Goal: Task Accomplishment & Management: Complete application form

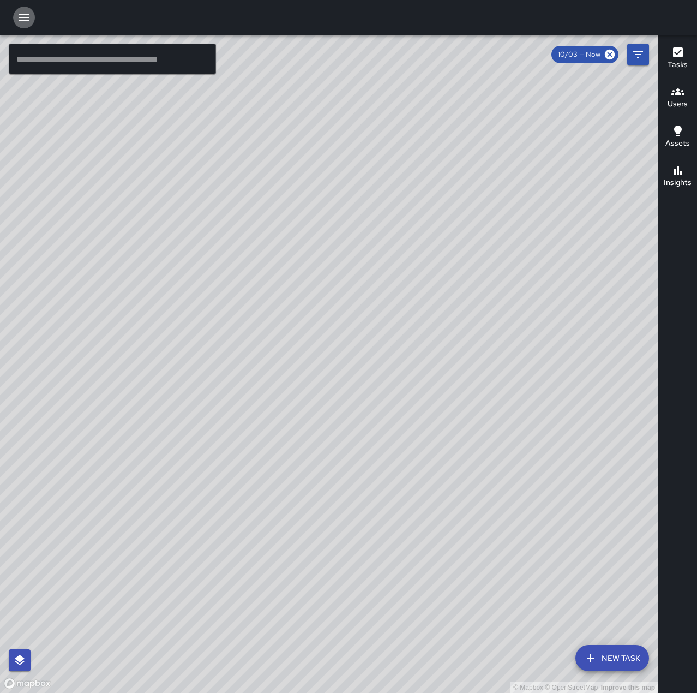
click at [25, 13] on icon "button" at bounding box center [23, 17] width 13 height 13
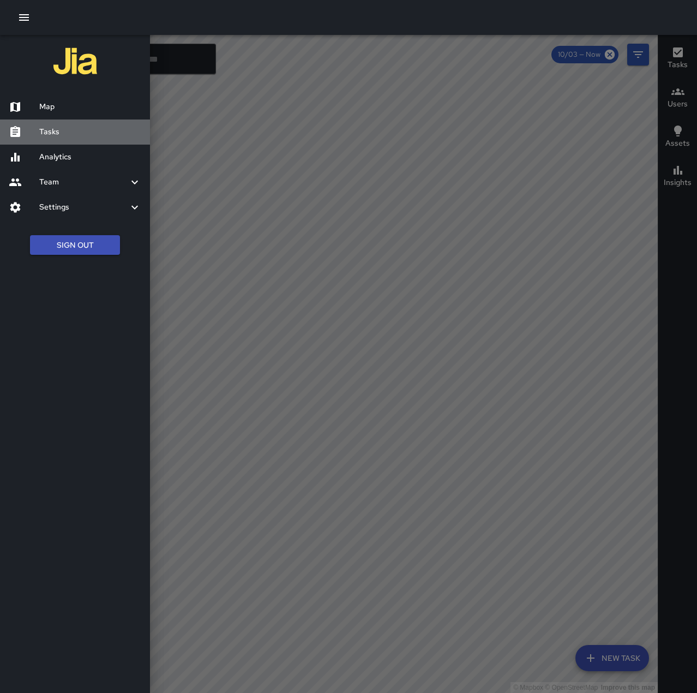
click at [54, 127] on h6 "Tasks" at bounding box center [90, 132] width 102 height 12
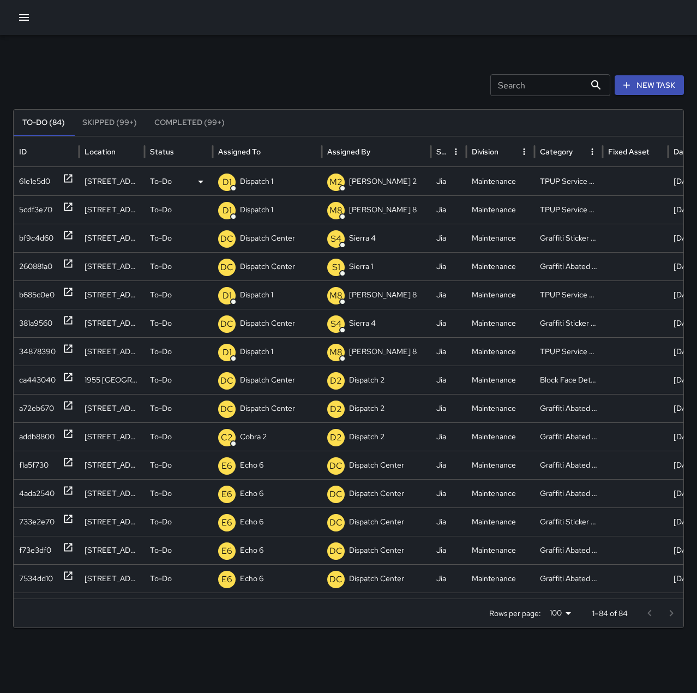
click at [262, 174] on p "Dispatch 1" at bounding box center [256, 181] width 33 height 28
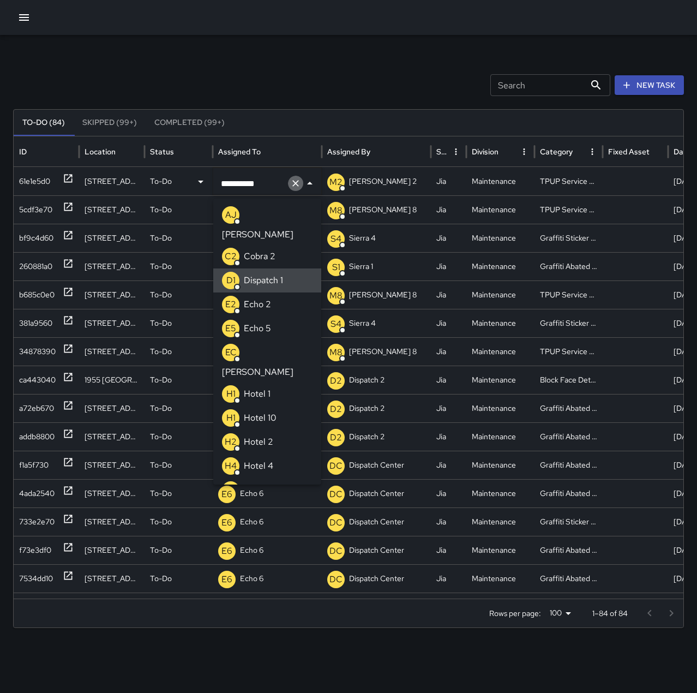
click at [296, 183] on icon "Clear" at bounding box center [295, 183] width 7 height 7
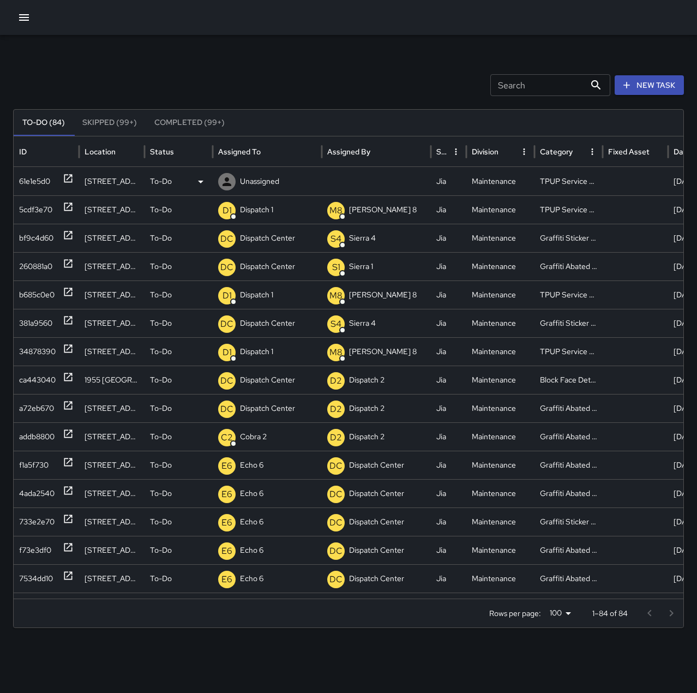
click at [257, 185] on p "Unassigned" at bounding box center [259, 181] width 39 height 28
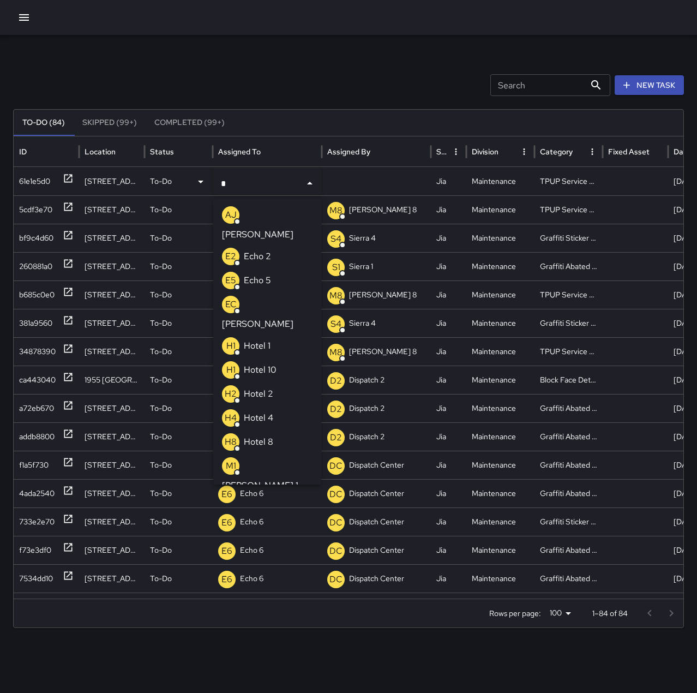
type input "**"
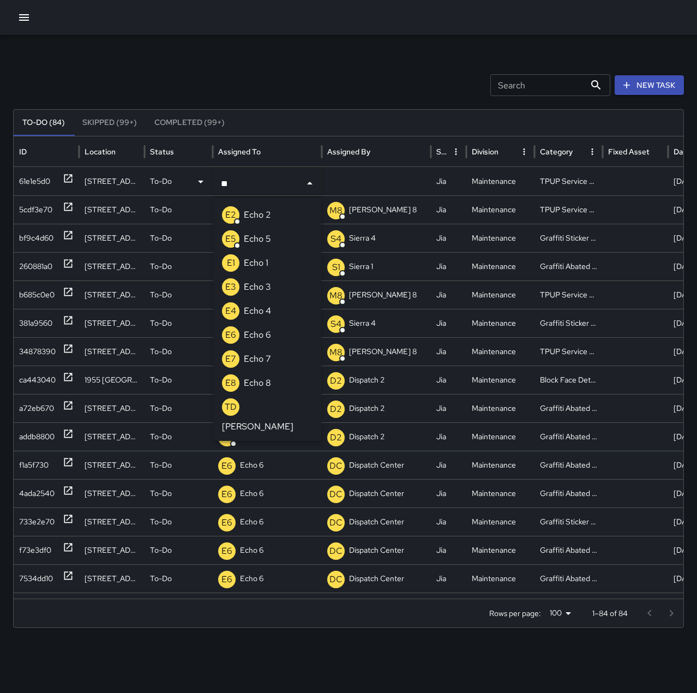
click at [261, 264] on p "Echo 1" at bounding box center [256, 262] width 25 height 13
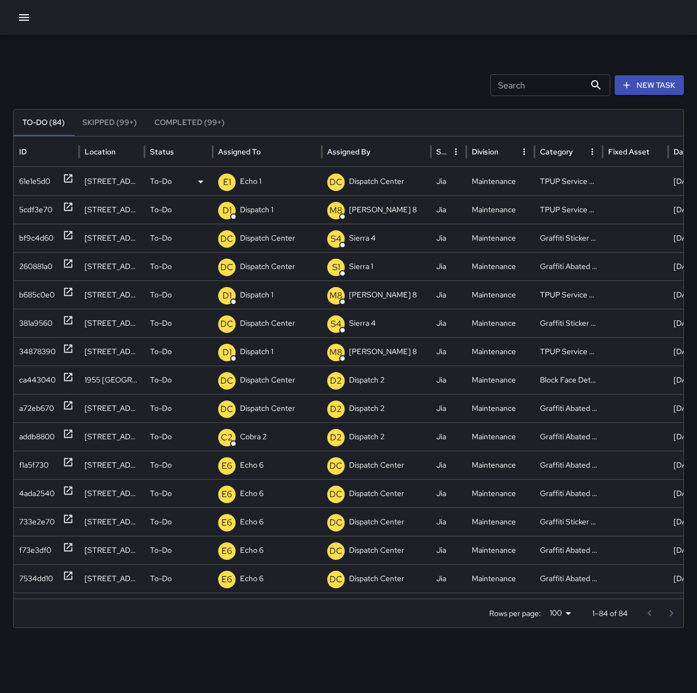
click at [260, 179] on p "Echo 1" at bounding box center [250, 181] width 21 height 28
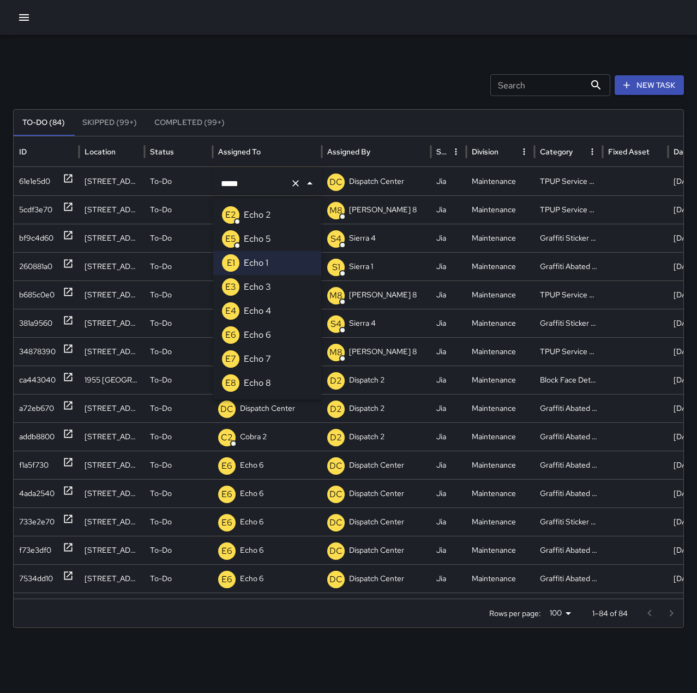
type input "******"
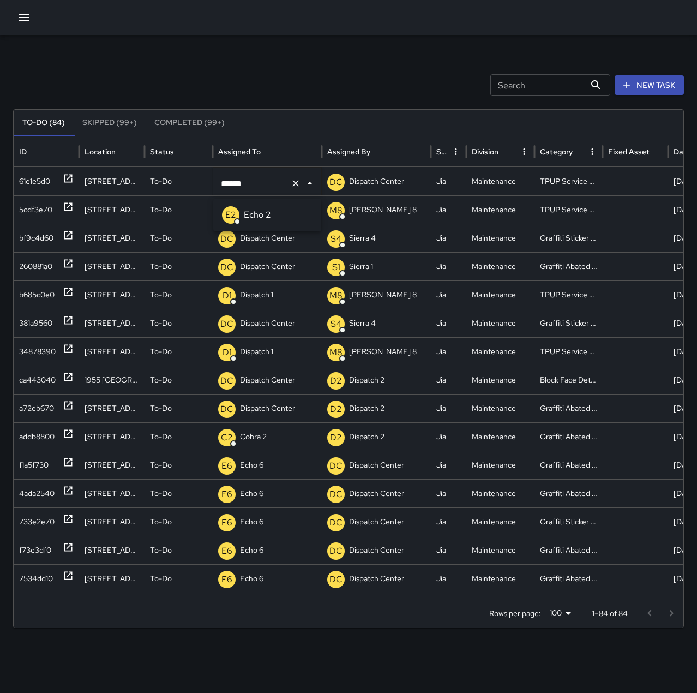
click at [261, 214] on p "Echo 2" at bounding box center [257, 214] width 27 height 13
click at [254, 205] on p "Dispatch 1" at bounding box center [256, 210] width 33 height 28
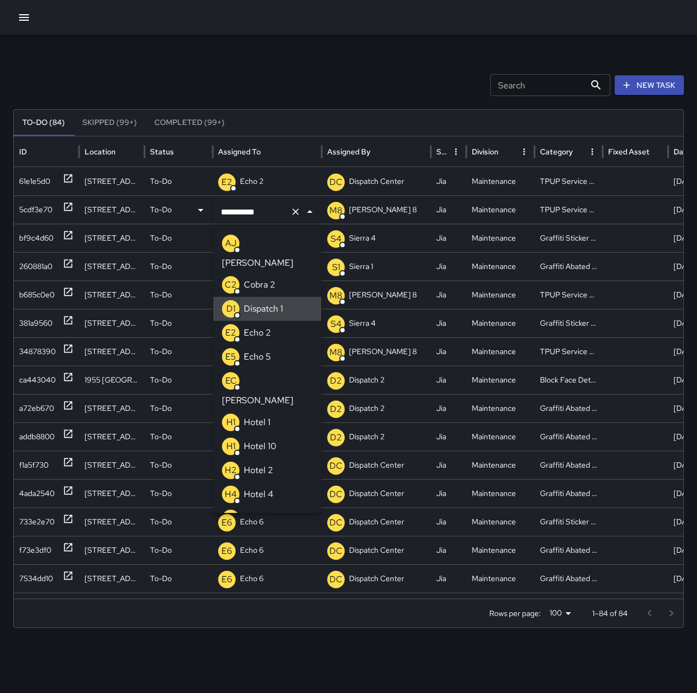
click at [291, 210] on icon "Clear" at bounding box center [295, 211] width 11 height 11
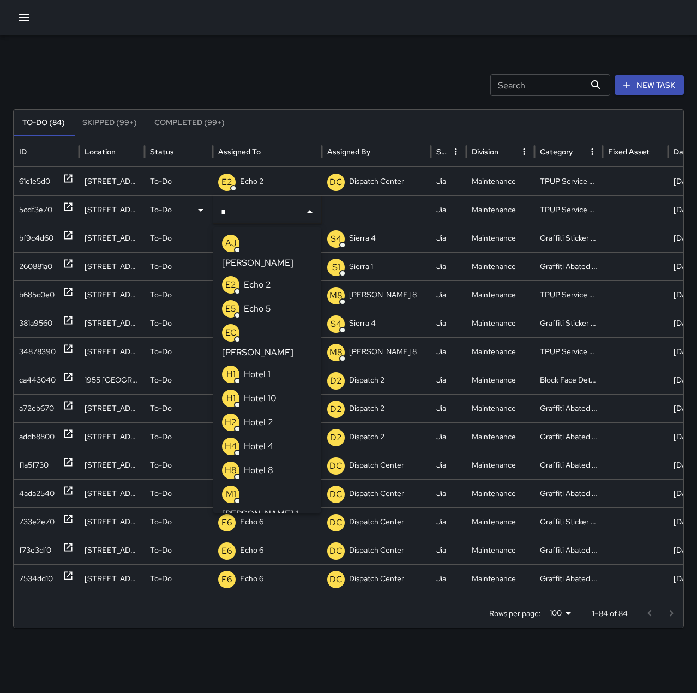
type input "**"
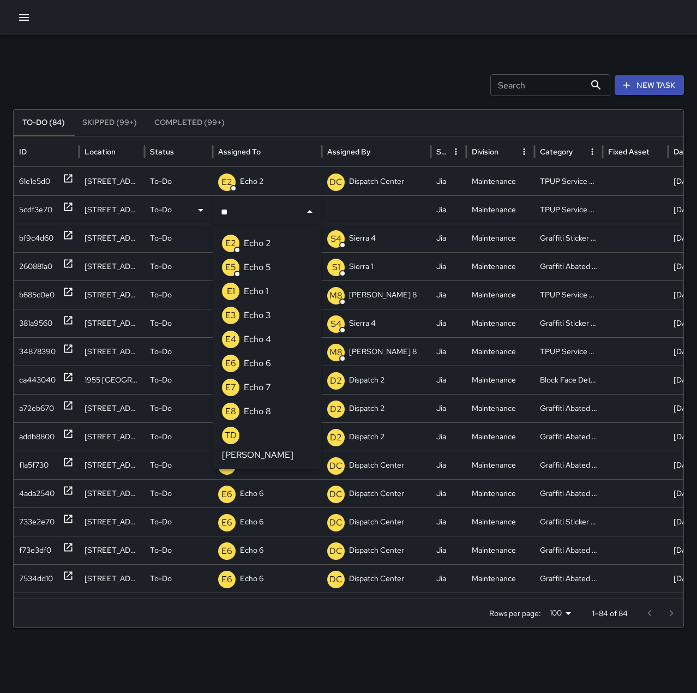
click at [271, 238] on p "Echo 2" at bounding box center [257, 243] width 27 height 13
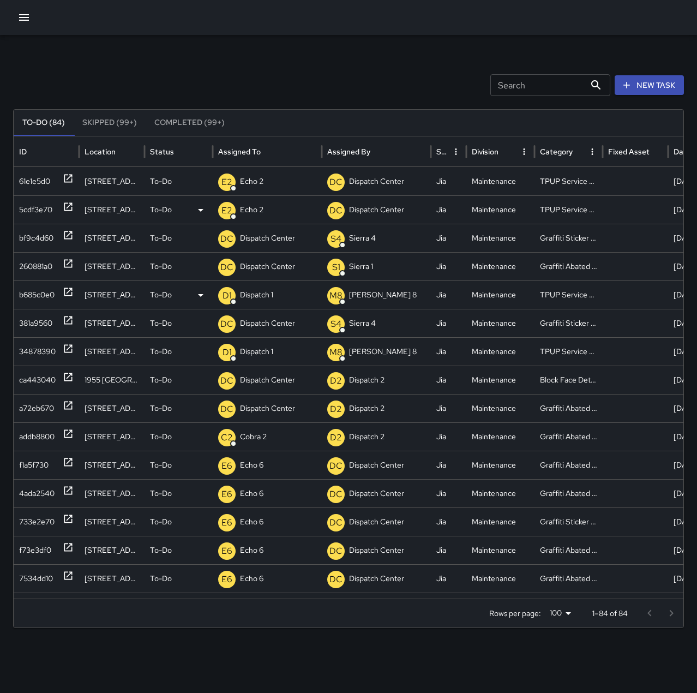
click at [266, 298] on p "Dispatch 1" at bounding box center [256, 295] width 33 height 28
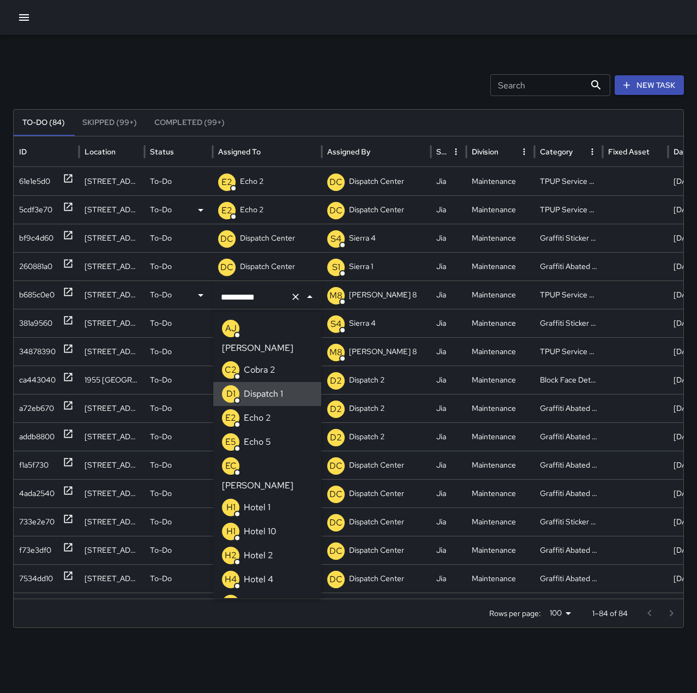
click at [295, 298] on icon "Clear" at bounding box center [295, 296] width 7 height 7
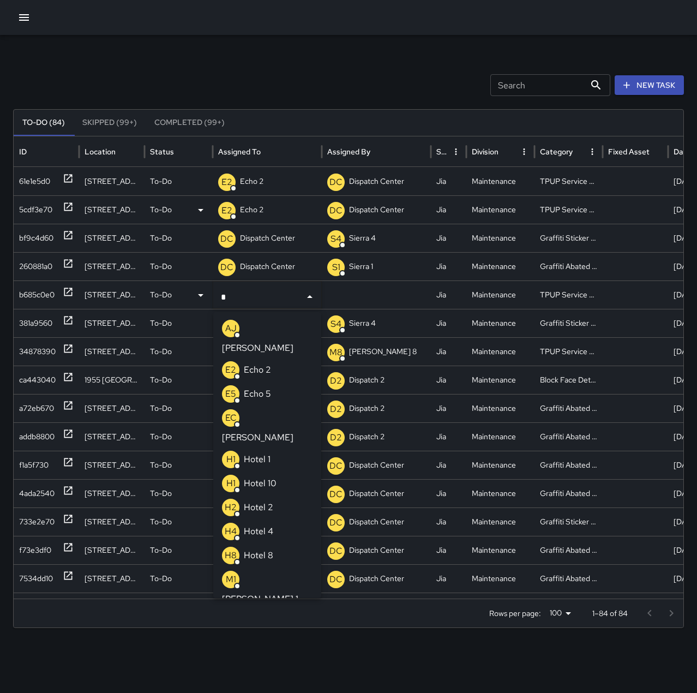
type input "**"
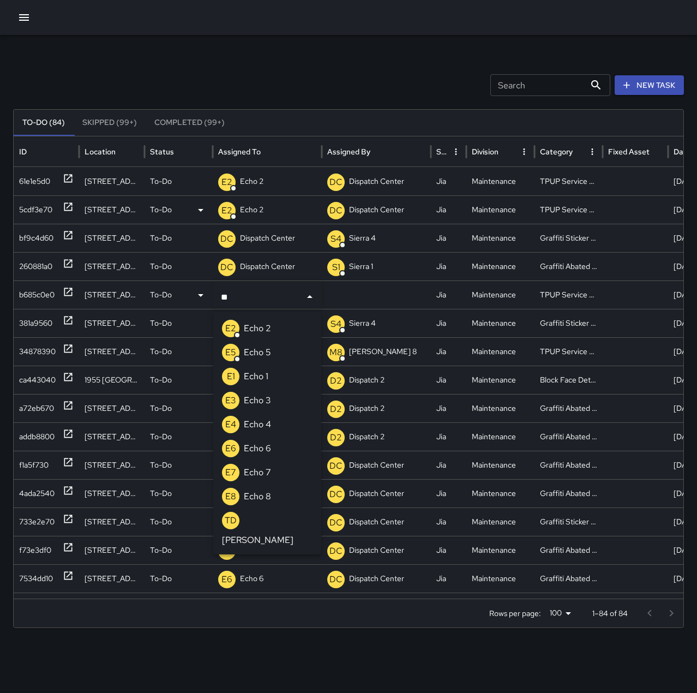
click at [269, 325] on p "Echo 2" at bounding box center [257, 328] width 27 height 13
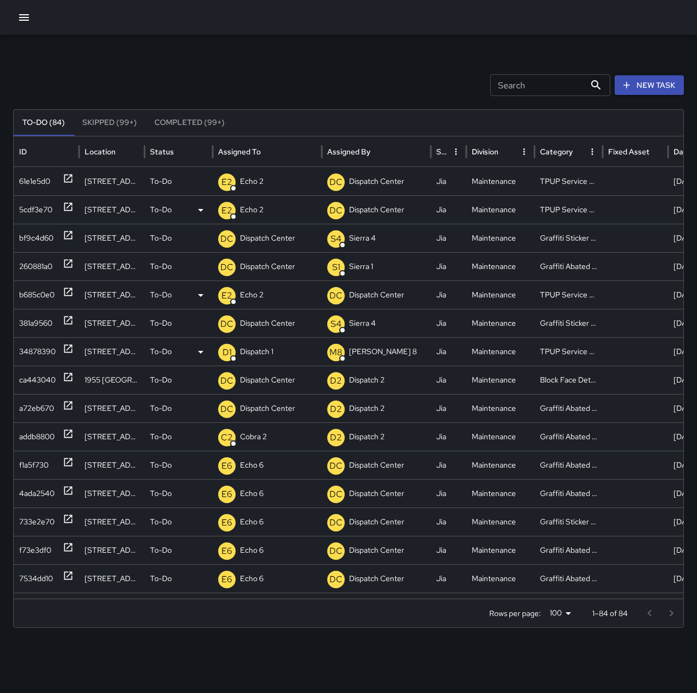
click at [265, 351] on p "Dispatch 1" at bounding box center [256, 352] width 33 height 28
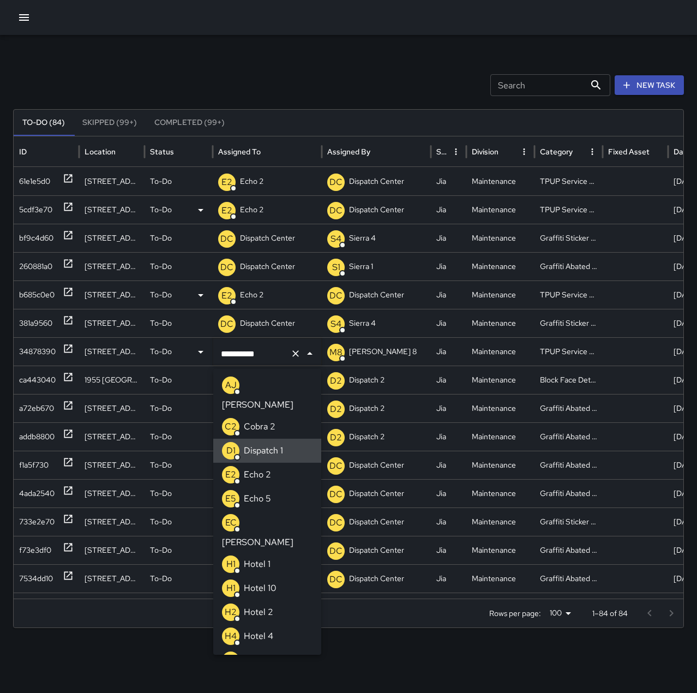
click at [292, 353] on icon "Clear" at bounding box center [295, 353] width 11 height 11
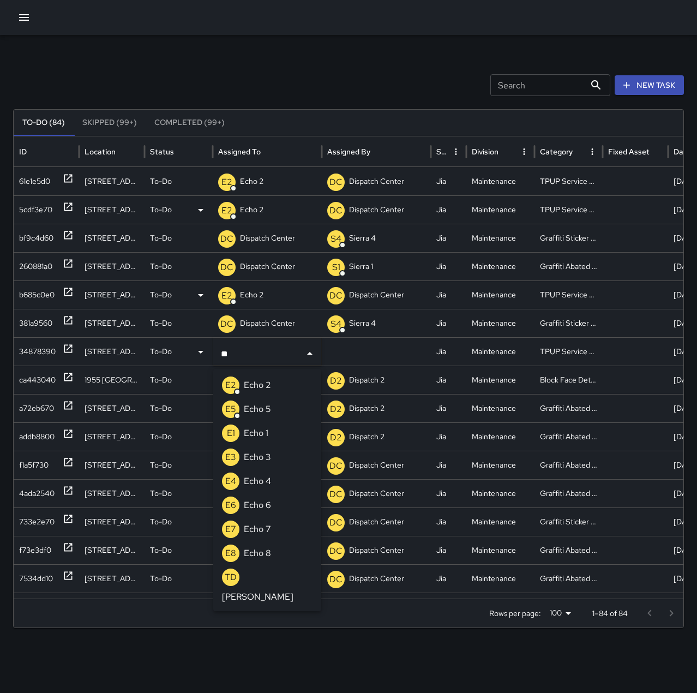
type input "***"
click at [261, 391] on p "Echo 2" at bounding box center [257, 385] width 27 height 13
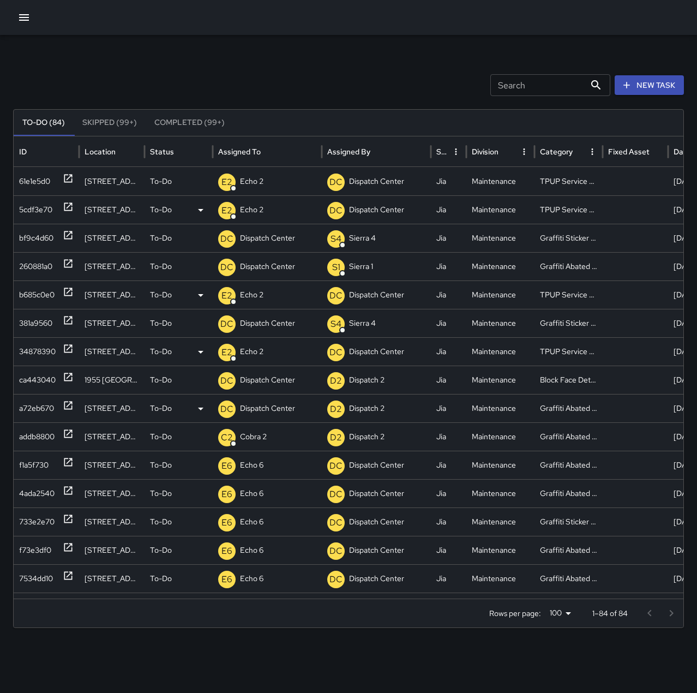
click at [70, 408] on icon at bounding box center [68, 405] width 11 height 11
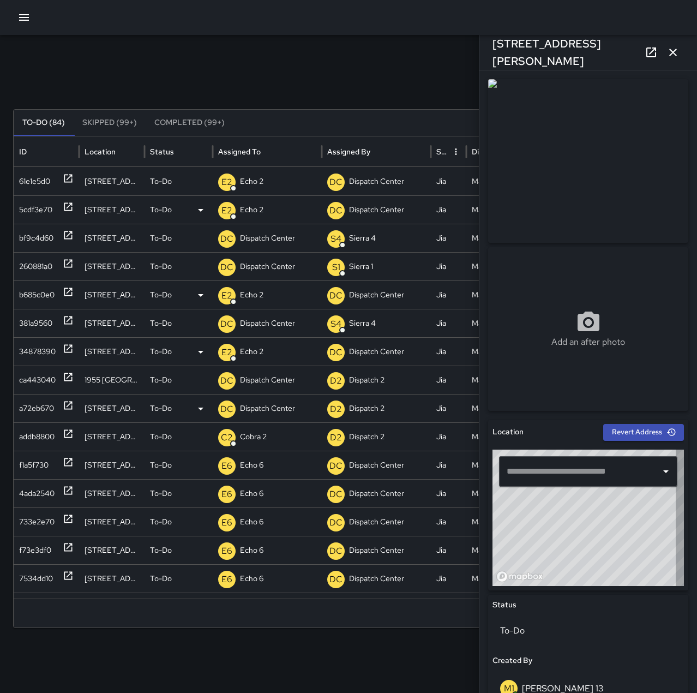
type input "**********"
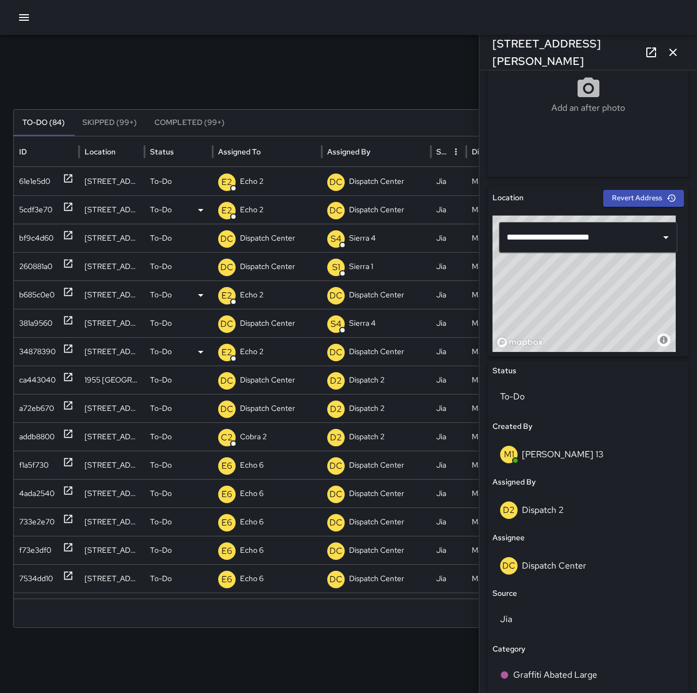
scroll to position [273, 0]
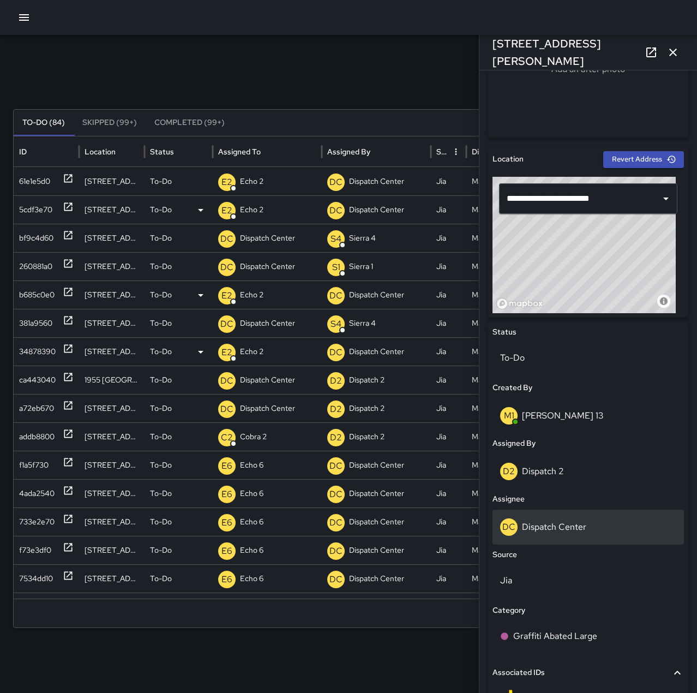
click at [586, 530] on div "DC Dispatch Center" at bounding box center [588, 526] width 176 height 17
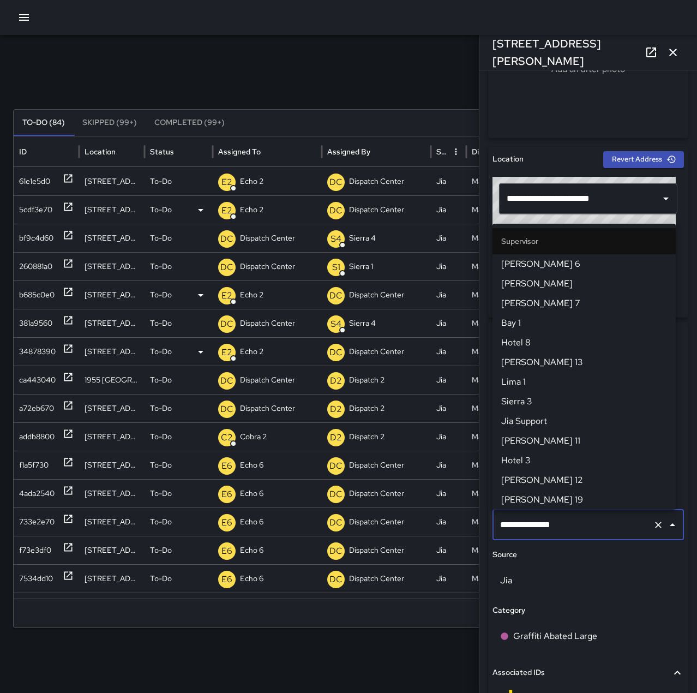
scroll to position [1041, 0]
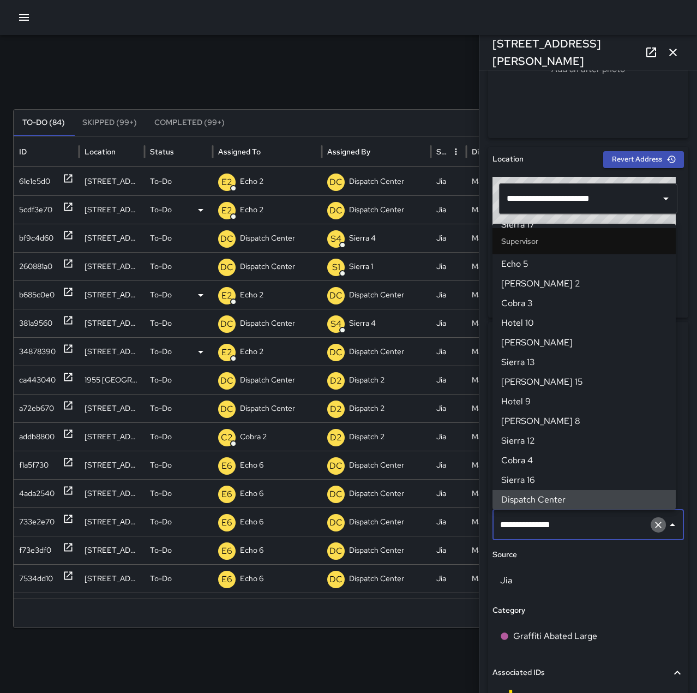
click at [653, 520] on icon "Clear" at bounding box center [658, 524] width 11 height 11
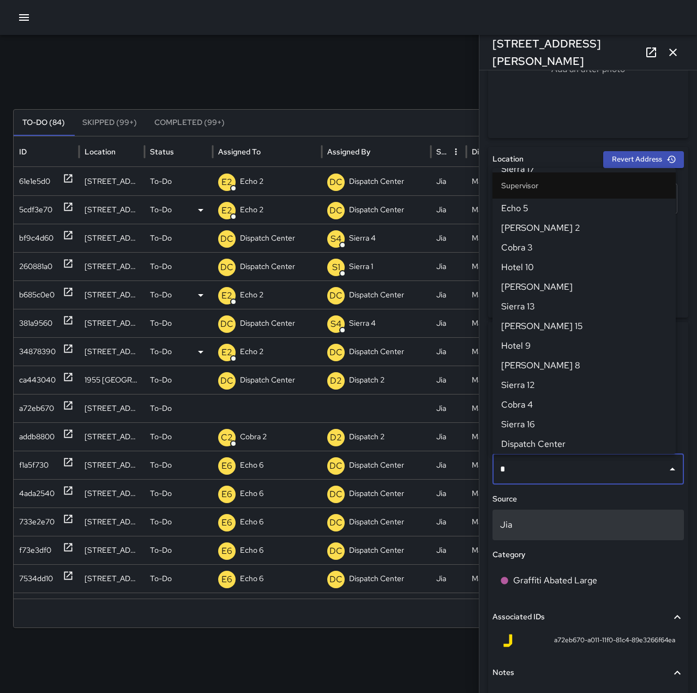
scroll to position [0, 0]
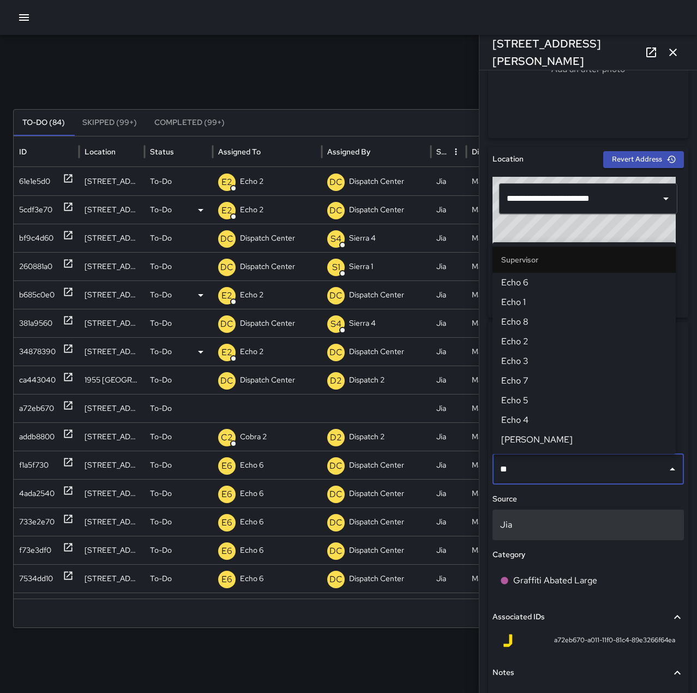
type input "***"
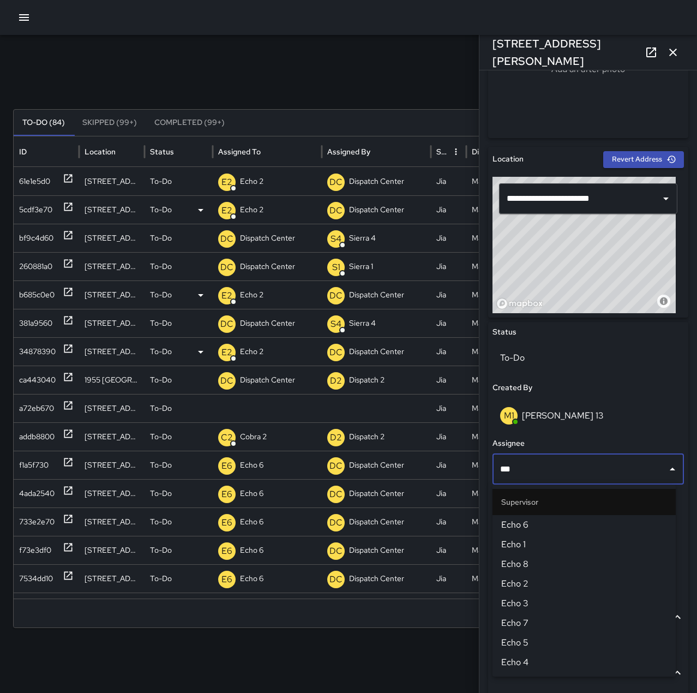
click at [530, 528] on span "Echo 6" at bounding box center [584, 524] width 166 height 13
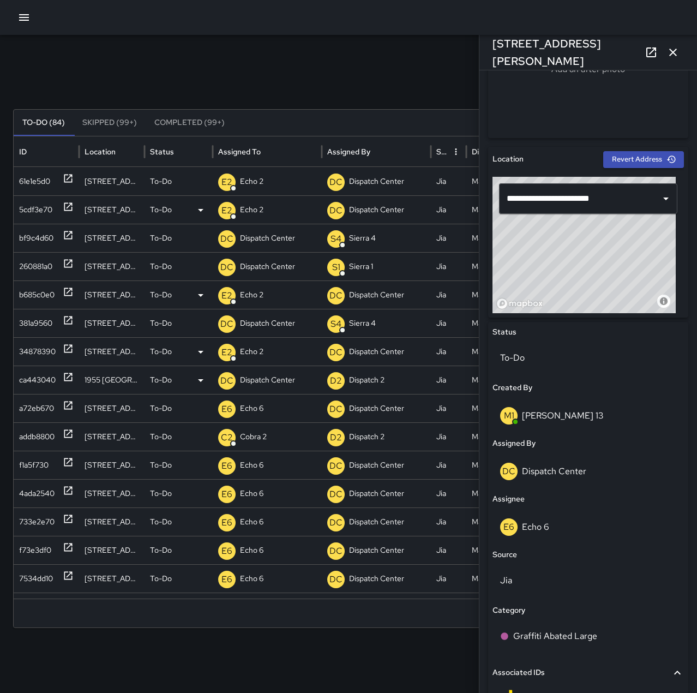
click at [69, 379] on icon at bounding box center [68, 376] width 11 height 11
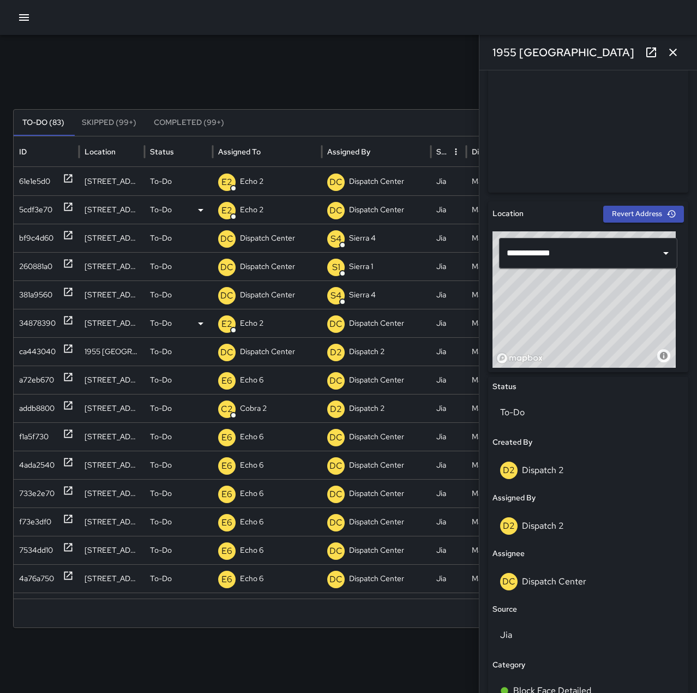
scroll to position [399, 0]
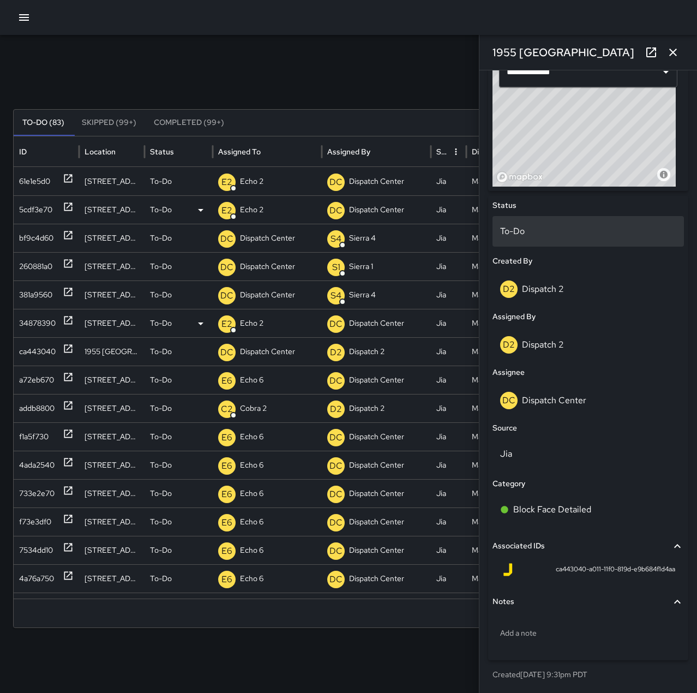
click at [540, 235] on p "To-Do" at bounding box center [588, 231] width 176 height 13
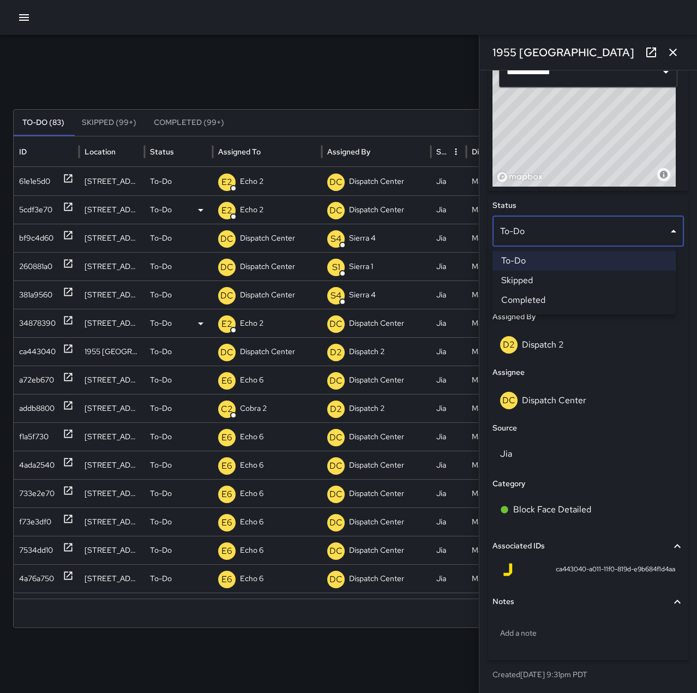
click at [545, 283] on li "Skipped" at bounding box center [584, 281] width 183 height 20
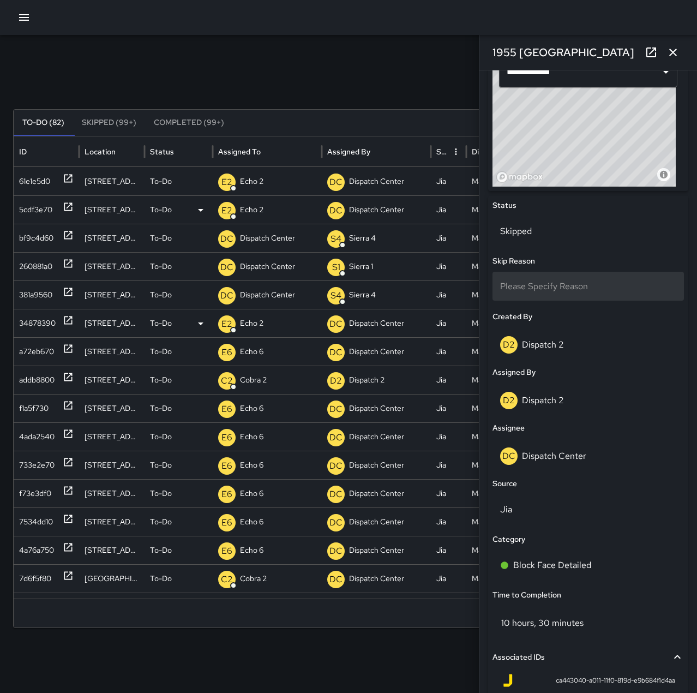
click at [565, 288] on span "Please Specify Reason" at bounding box center [544, 285] width 88 height 11
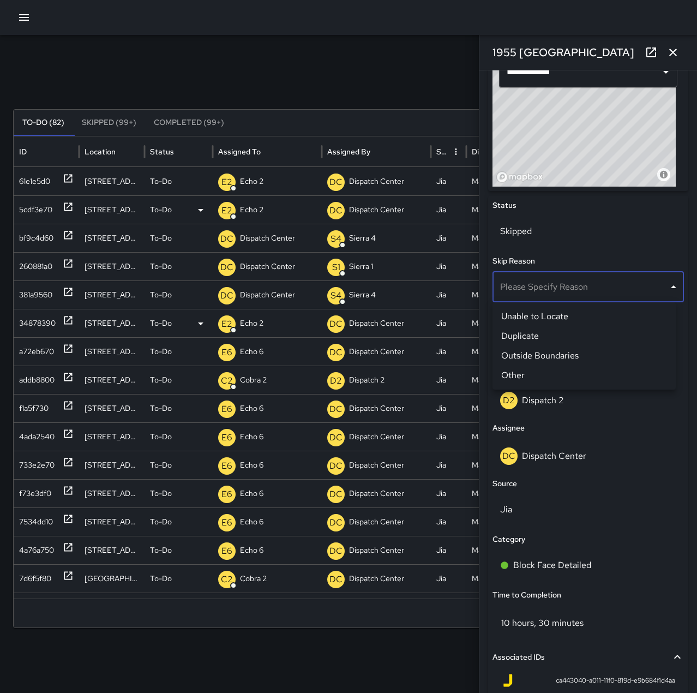
click at [549, 317] on li "Unable to Locate" at bounding box center [584, 317] width 183 height 20
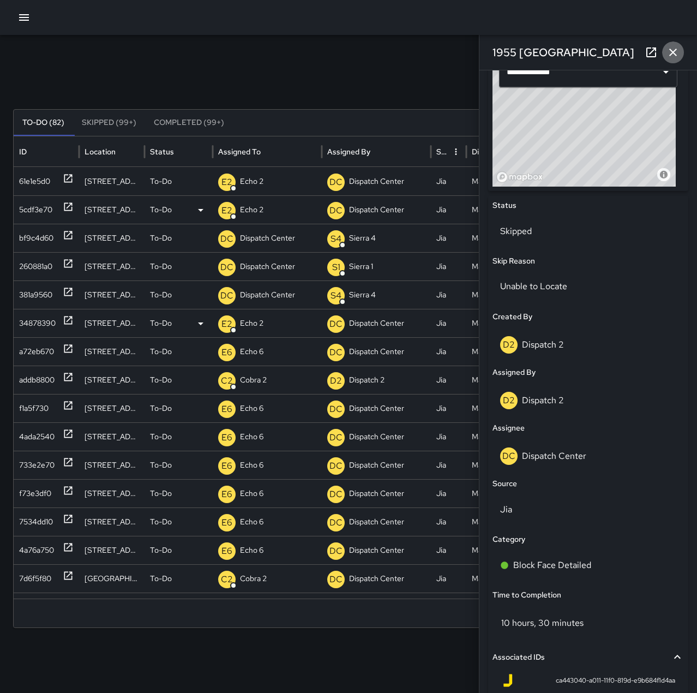
click at [669, 51] on icon "button" at bounding box center [673, 52] width 13 height 13
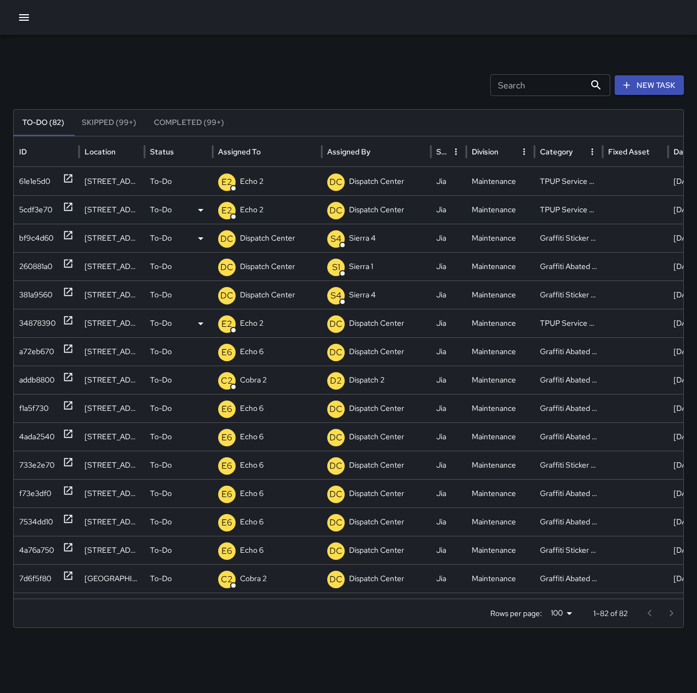
click at [66, 235] on icon at bounding box center [68, 235] width 11 height 11
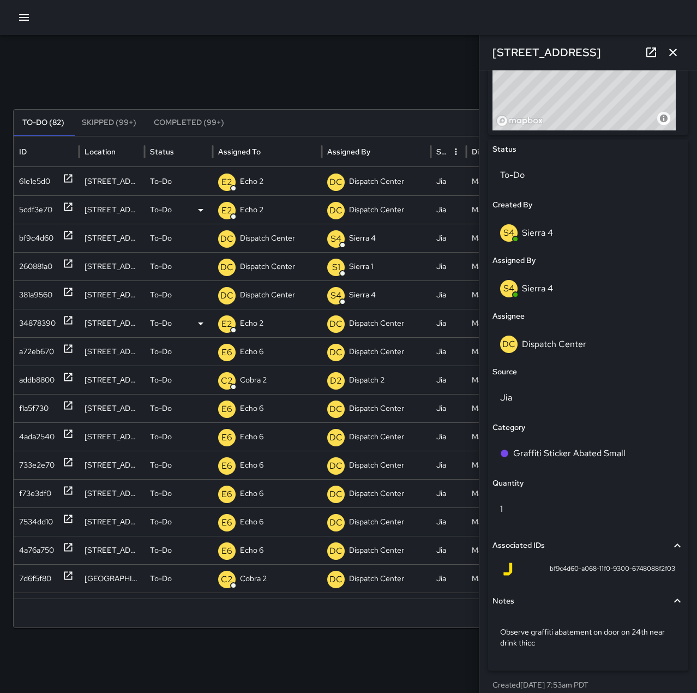
scroll to position [466, 0]
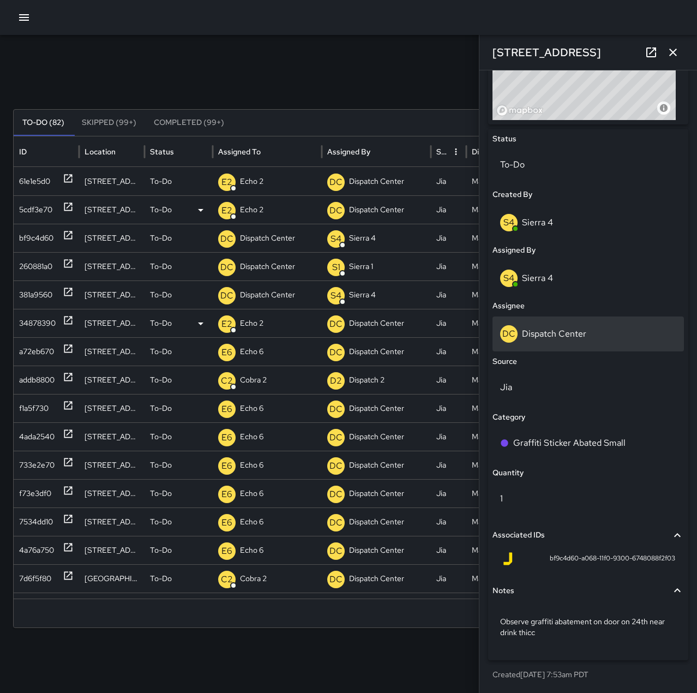
click at [594, 329] on div "DC Dispatch Center" at bounding box center [588, 333] width 176 height 17
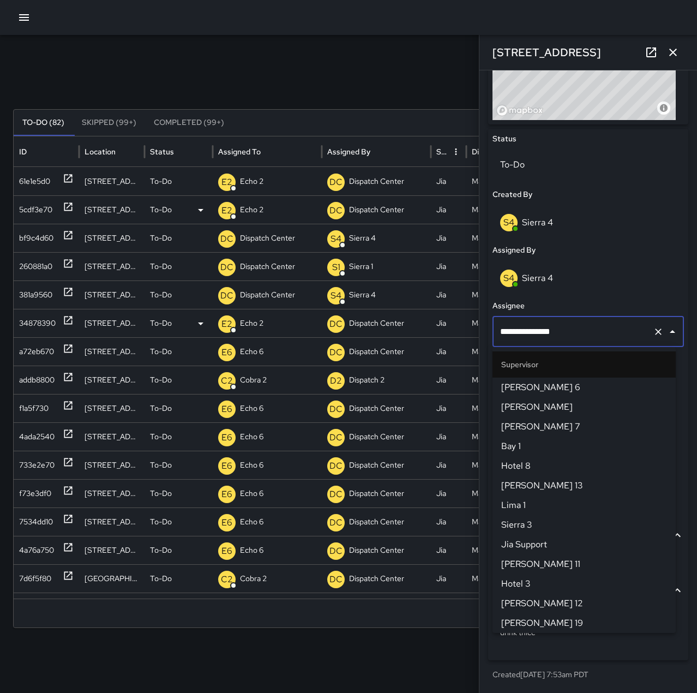
scroll to position [1041, 0]
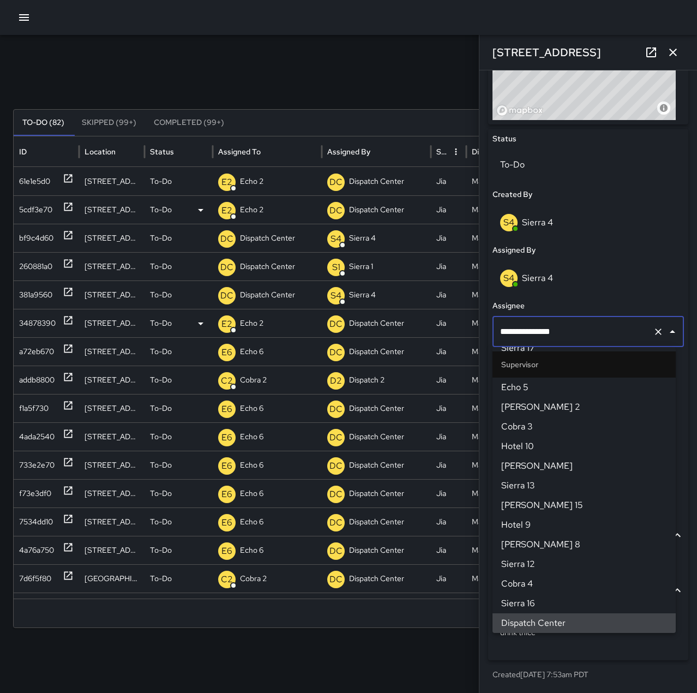
click at [655, 331] on icon "Clear" at bounding box center [658, 331] width 7 height 7
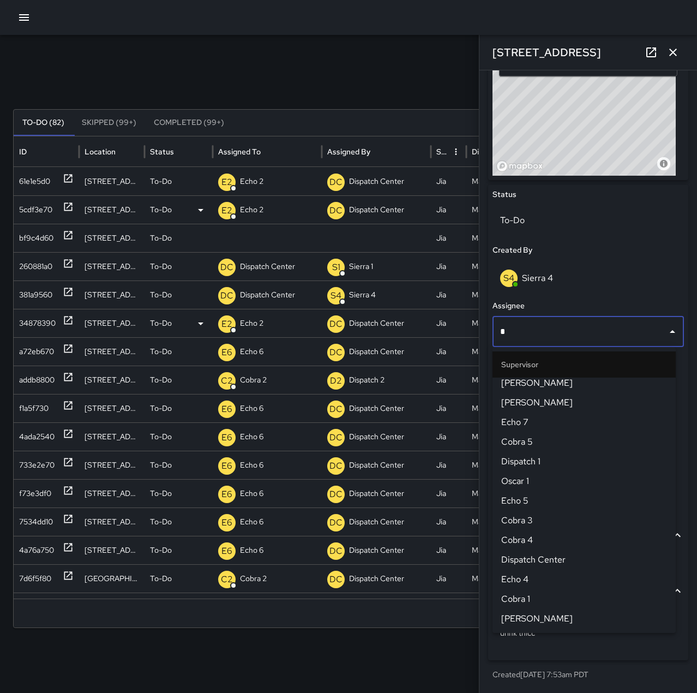
scroll to position [0, 0]
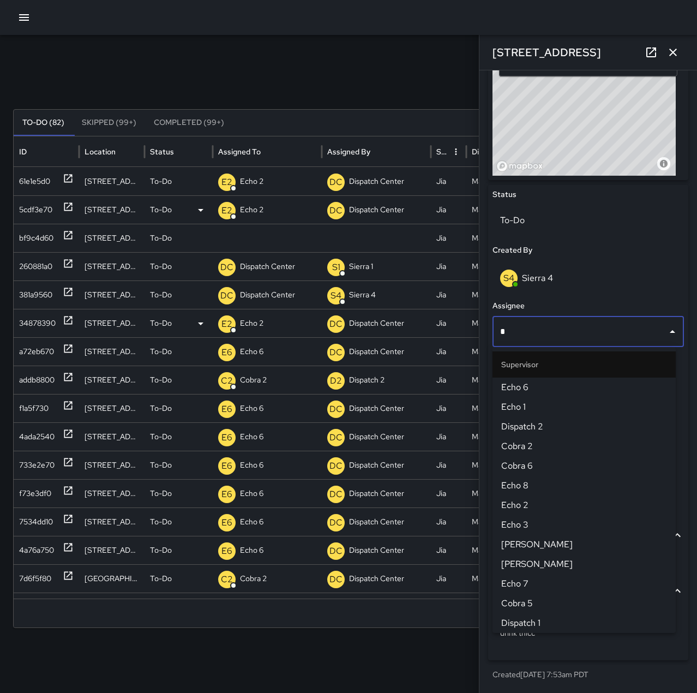
type input "**"
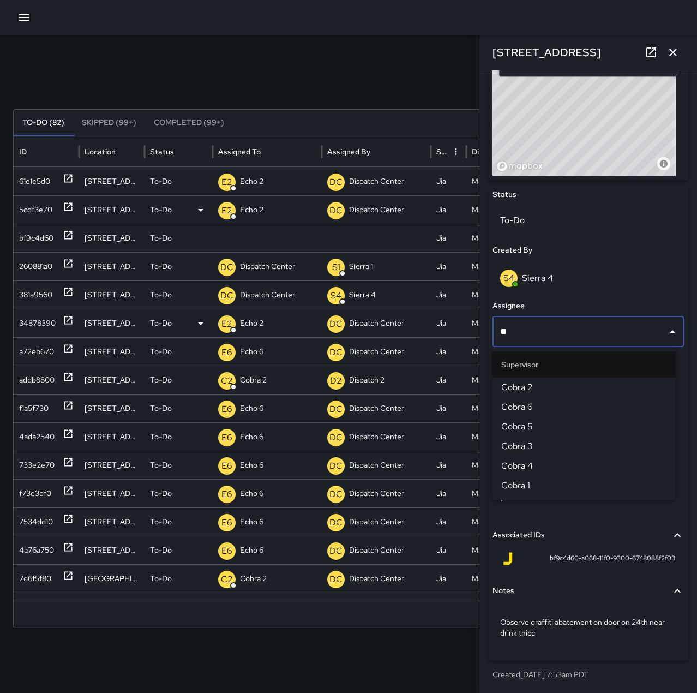
click at [570, 386] on span "Cobra 2" at bounding box center [584, 387] width 166 height 13
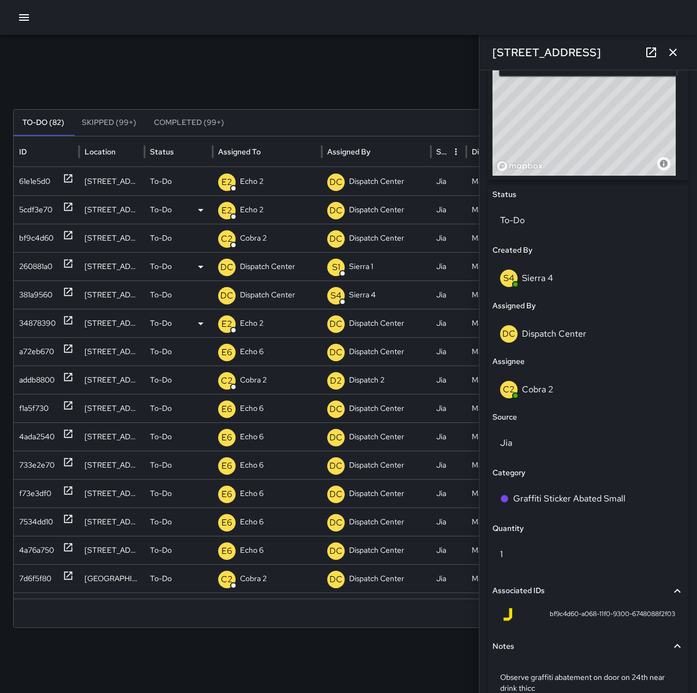
click at [62, 265] on div "260881a0" at bounding box center [46, 267] width 55 height 28
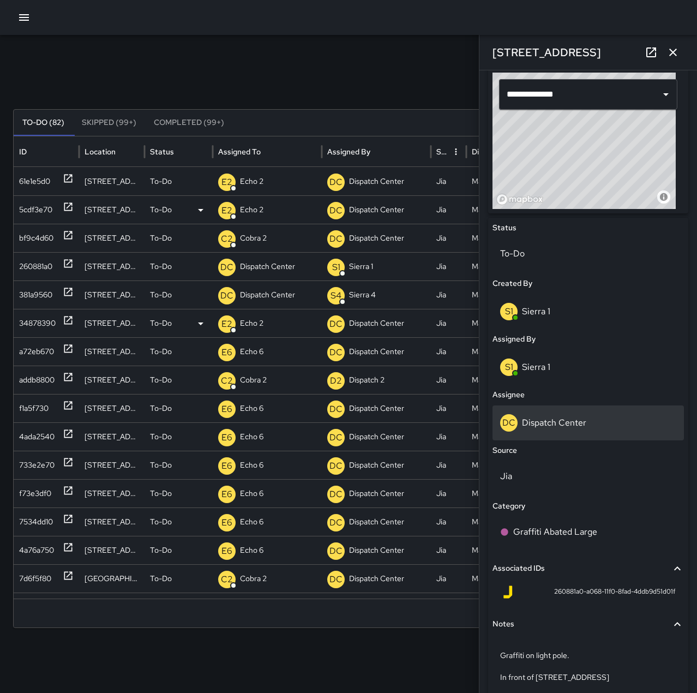
scroll to position [382, 0]
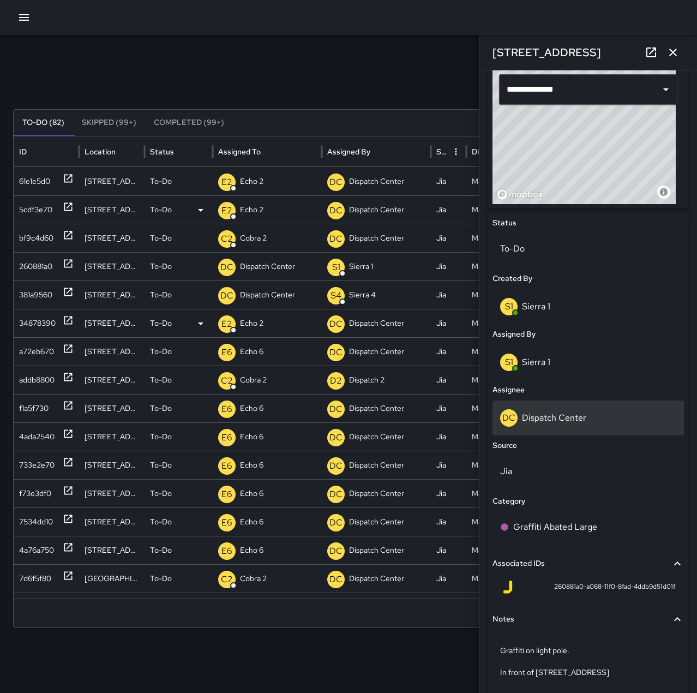
click at [570, 423] on p "Dispatch Center" at bounding box center [554, 417] width 64 height 11
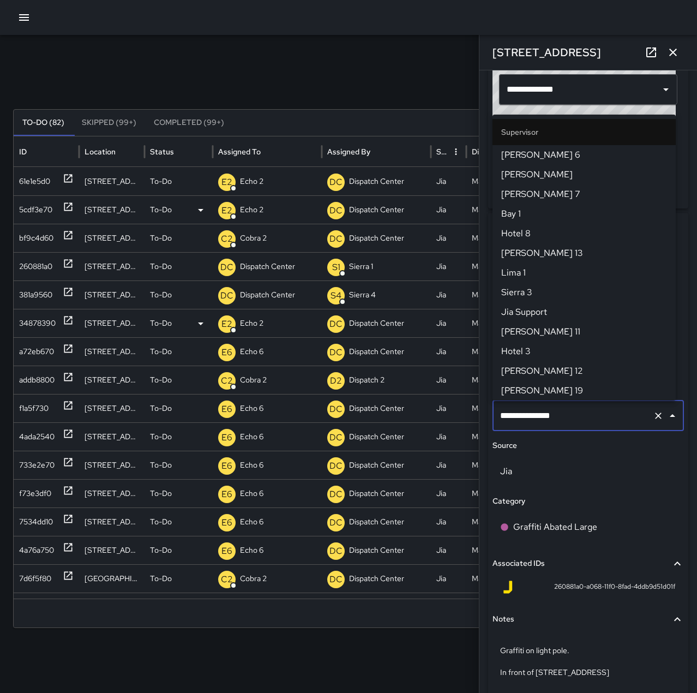
scroll to position [1041, 0]
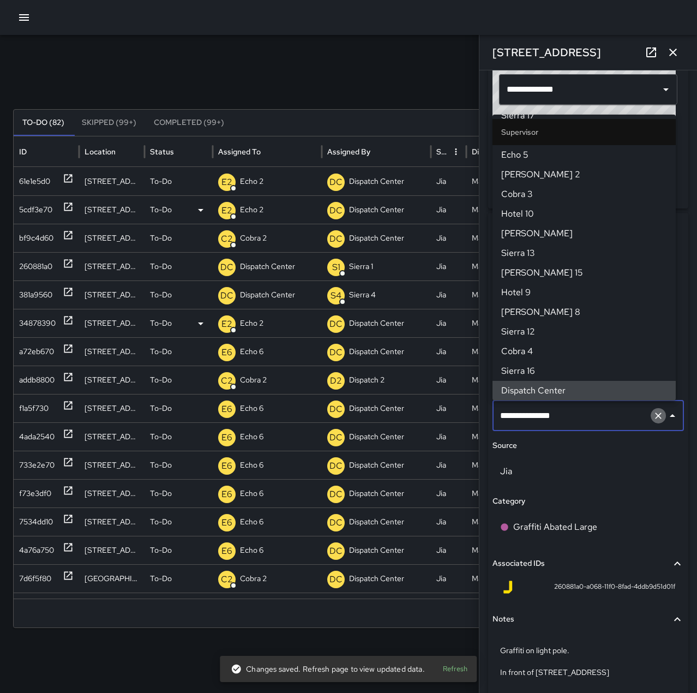
click at [653, 418] on icon "Clear" at bounding box center [658, 415] width 11 height 11
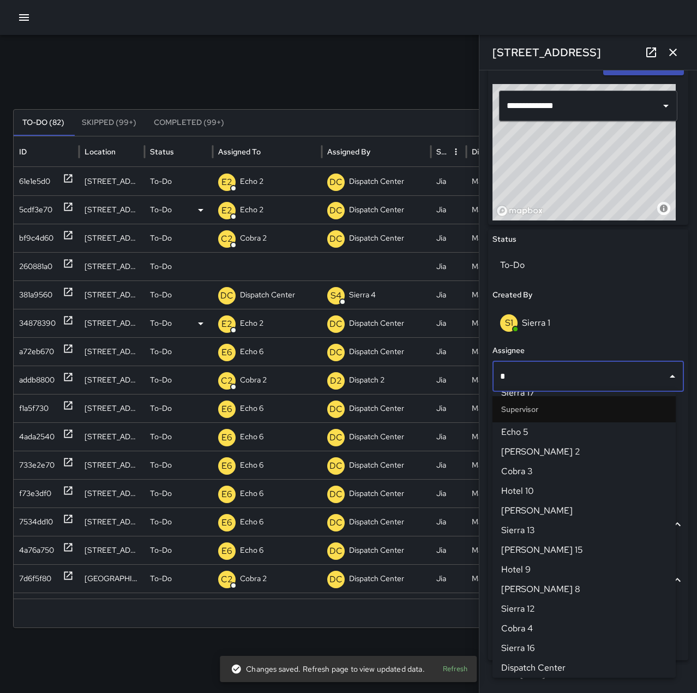
scroll to position [0, 0]
type input "**"
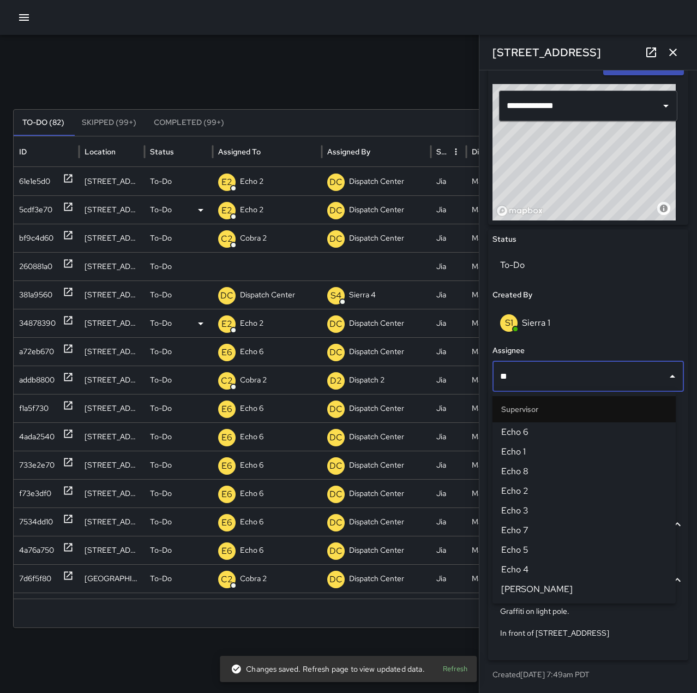
click at [540, 429] on span "Echo 6" at bounding box center [584, 432] width 166 height 13
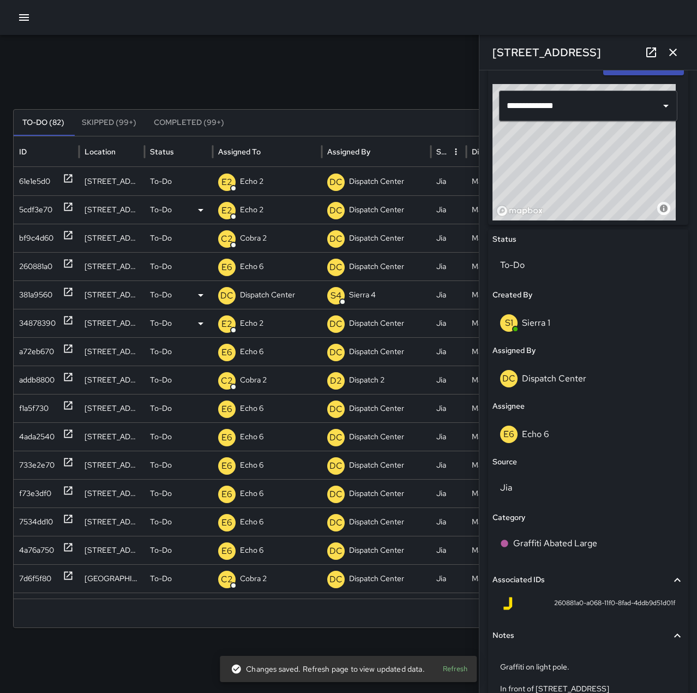
click at [65, 295] on icon at bounding box center [68, 292] width 8 height 8
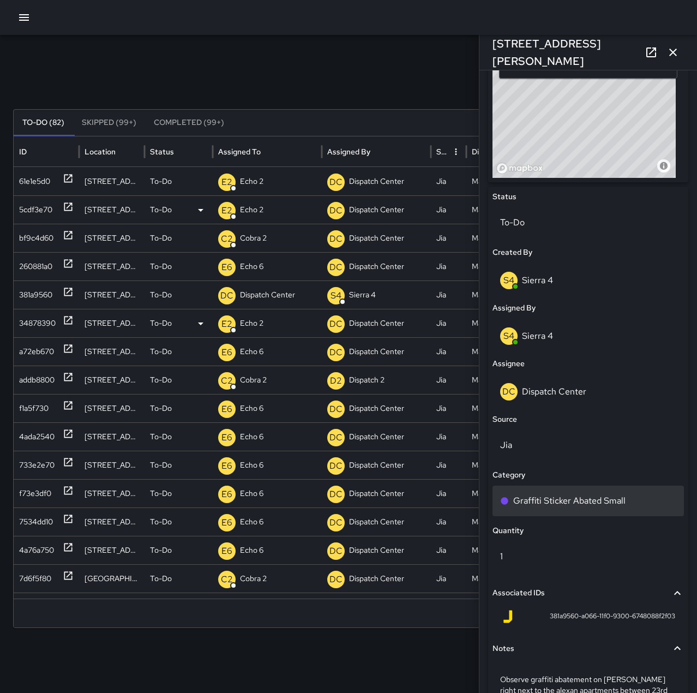
scroll to position [477, 0]
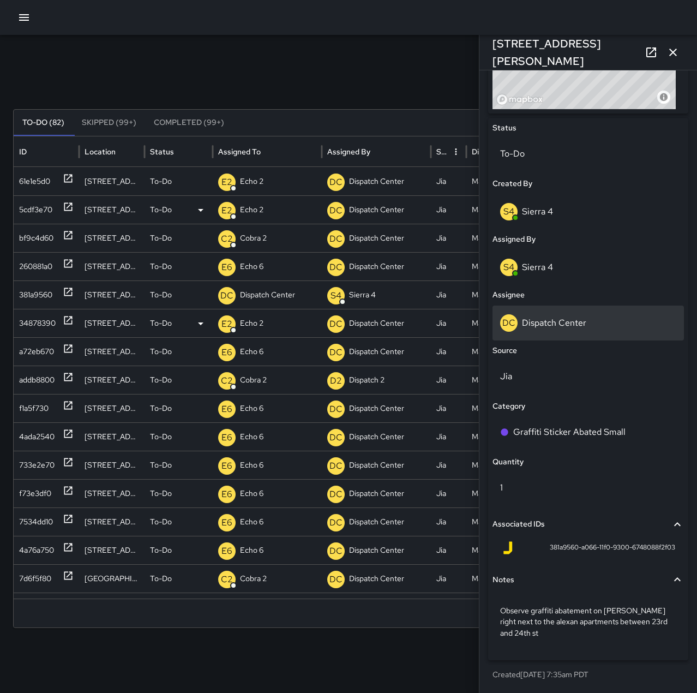
click at [565, 321] on p "Dispatch Center" at bounding box center [554, 322] width 64 height 11
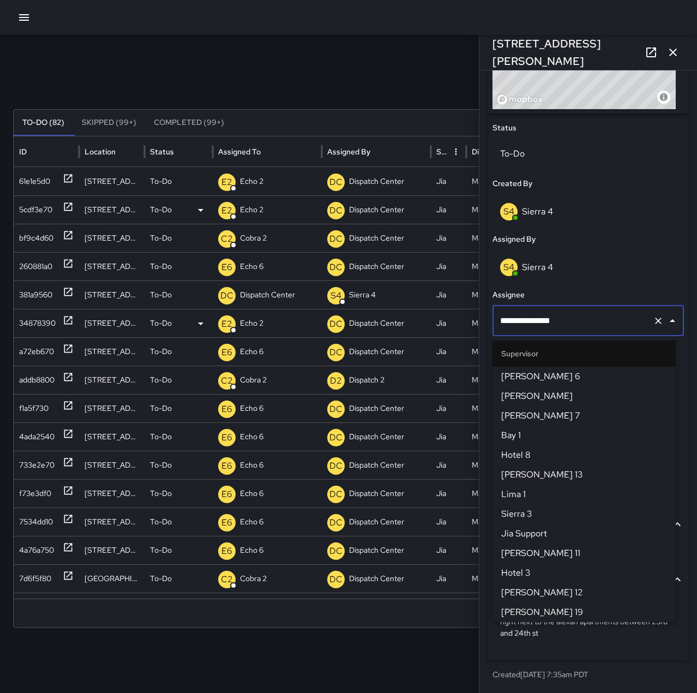
scroll to position [1041, 0]
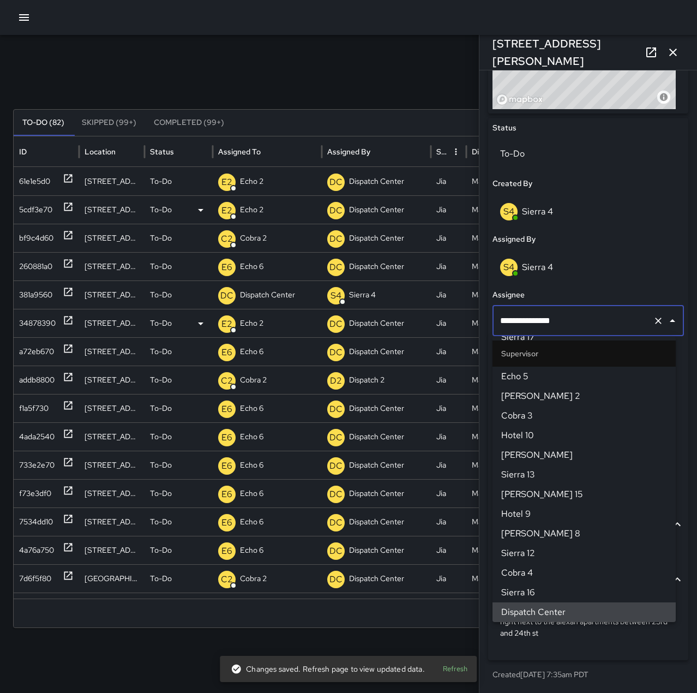
click at [651, 327] on button "Clear" at bounding box center [658, 320] width 15 height 15
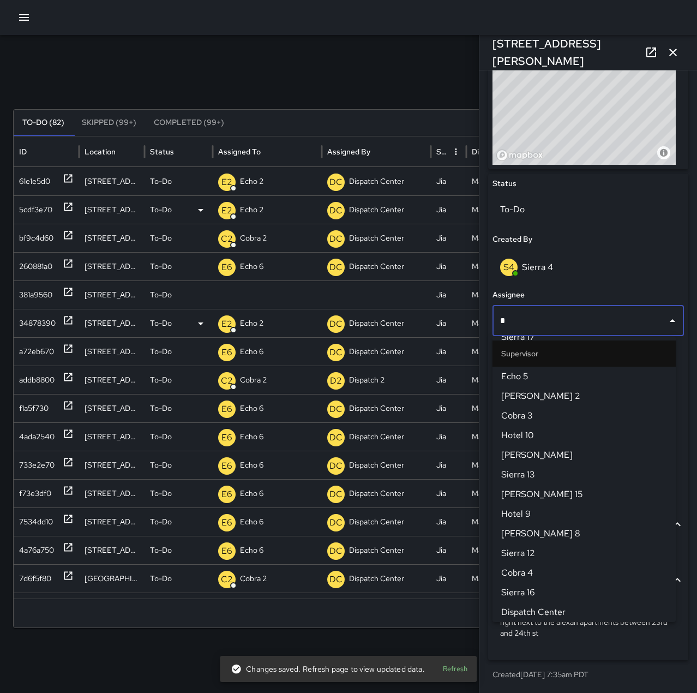
scroll to position [0, 0]
type input "**"
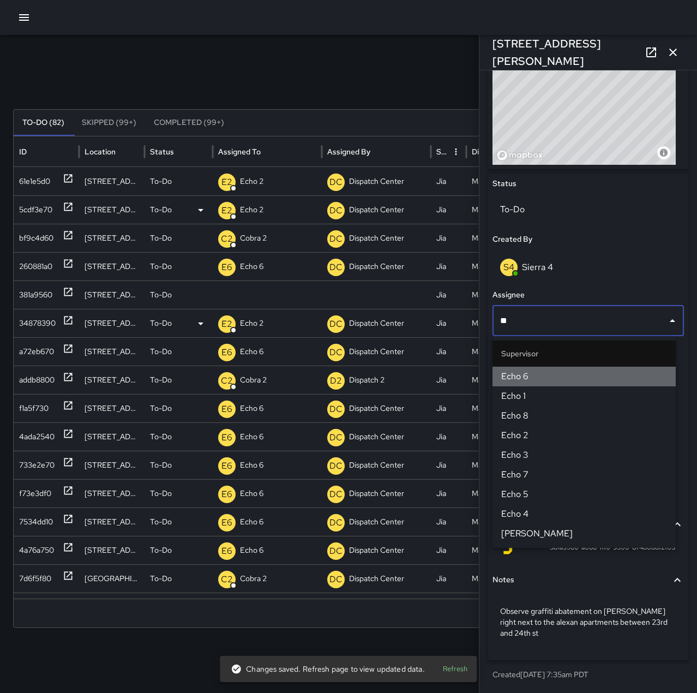
click at [565, 371] on span "Echo 6" at bounding box center [584, 376] width 166 height 13
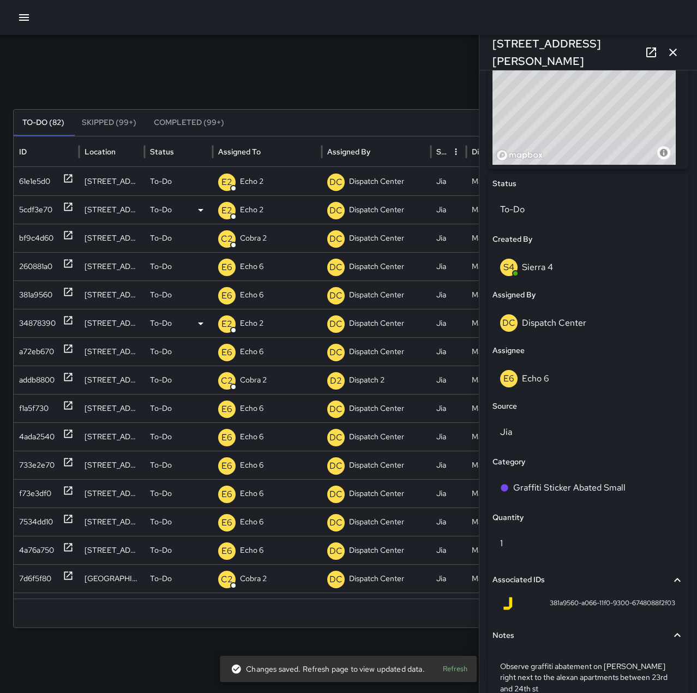
click at [678, 51] on icon "button" at bounding box center [673, 52] width 13 height 13
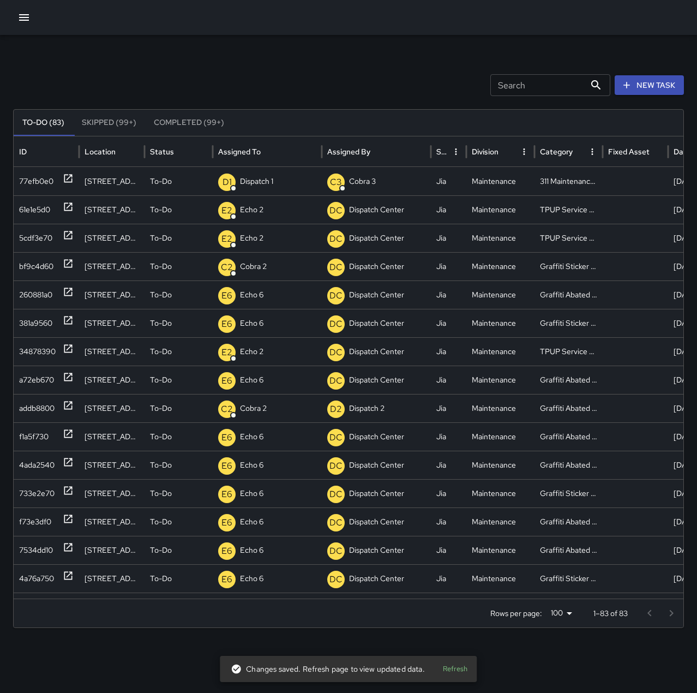
click at [646, 79] on button "New Task" at bounding box center [649, 85] width 69 height 20
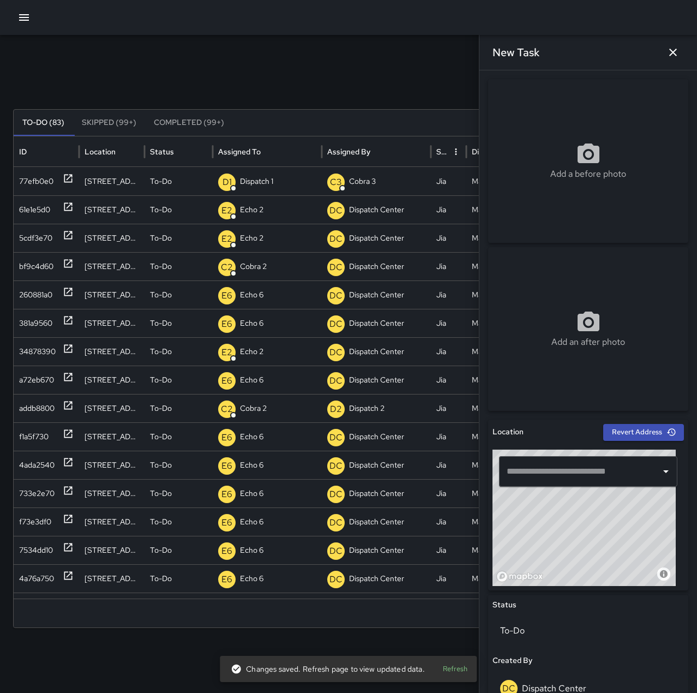
click at [607, 466] on input "text" at bounding box center [580, 471] width 152 height 21
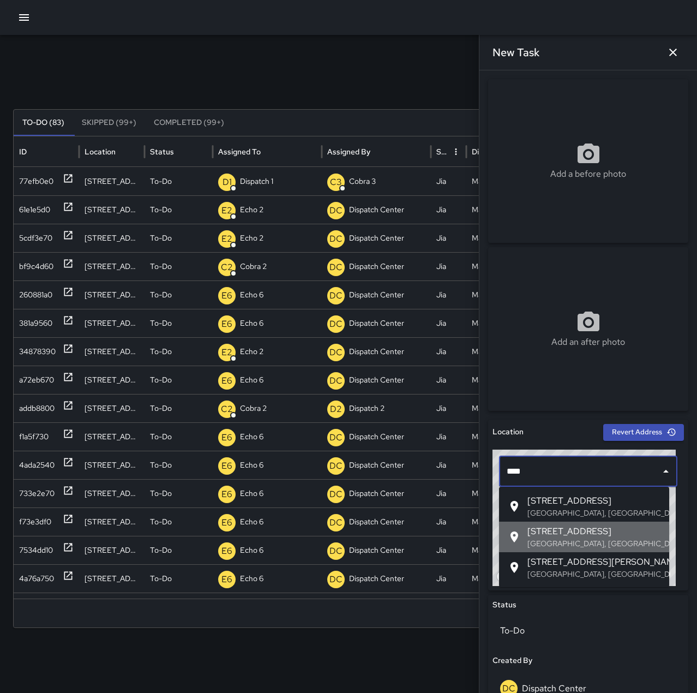
click at [596, 544] on p "Oakland, CA, USA" at bounding box center [594, 543] width 133 height 11
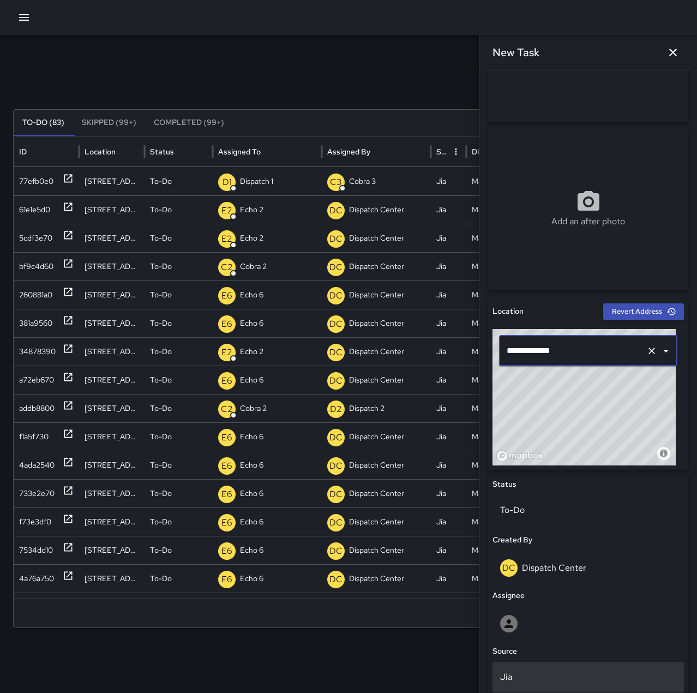
scroll to position [164, 0]
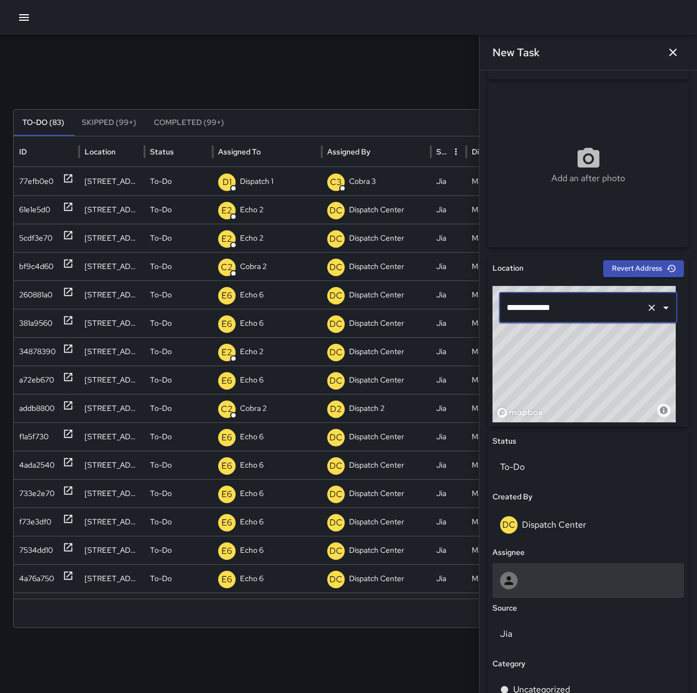
type input "**********"
click at [538, 583] on div at bounding box center [588, 580] width 176 height 17
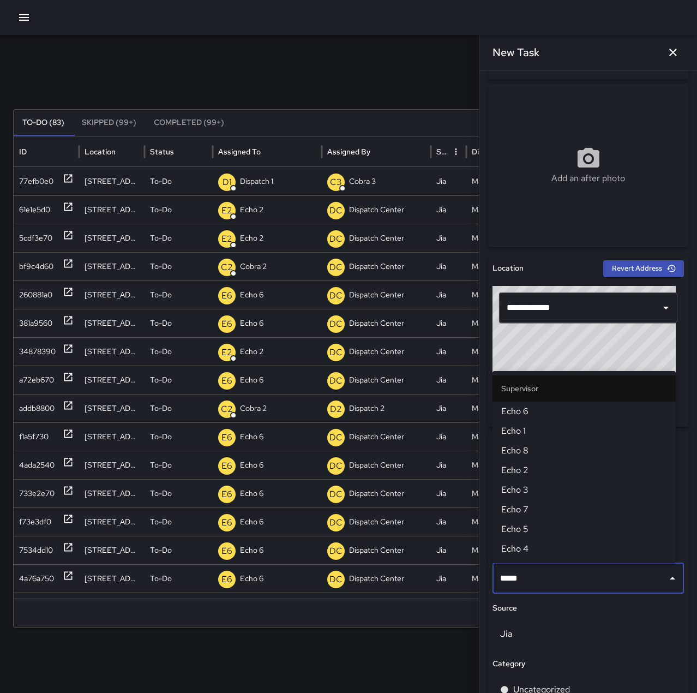
type input "******"
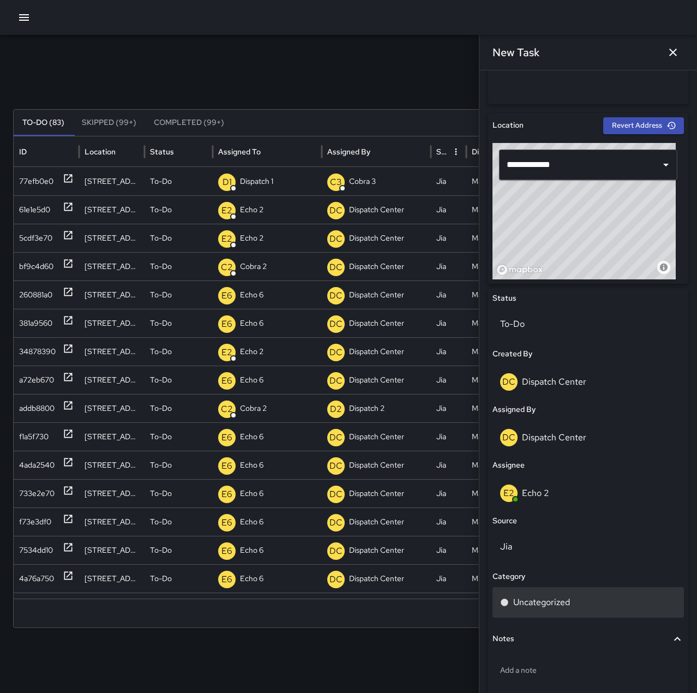
scroll to position [327, 0]
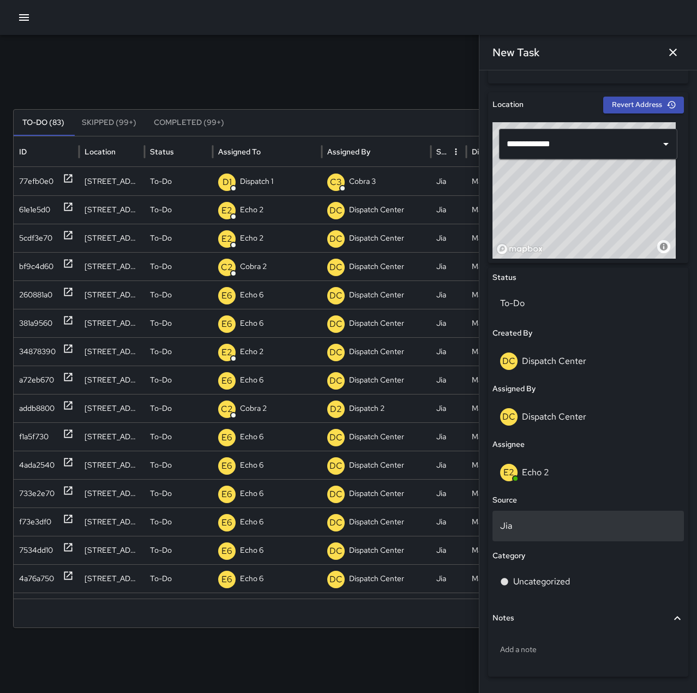
click at [542, 531] on p "Jia" at bounding box center [588, 525] width 176 height 13
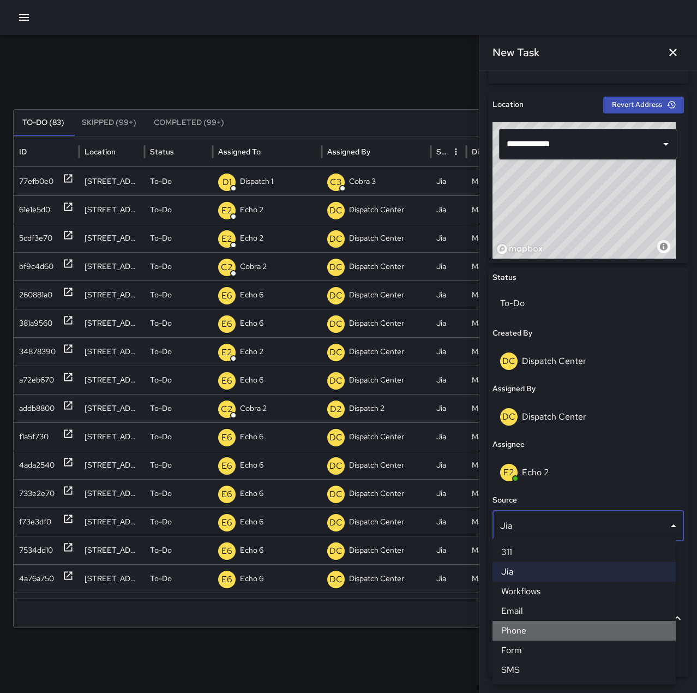
click at [537, 627] on li "Phone" at bounding box center [584, 631] width 183 height 20
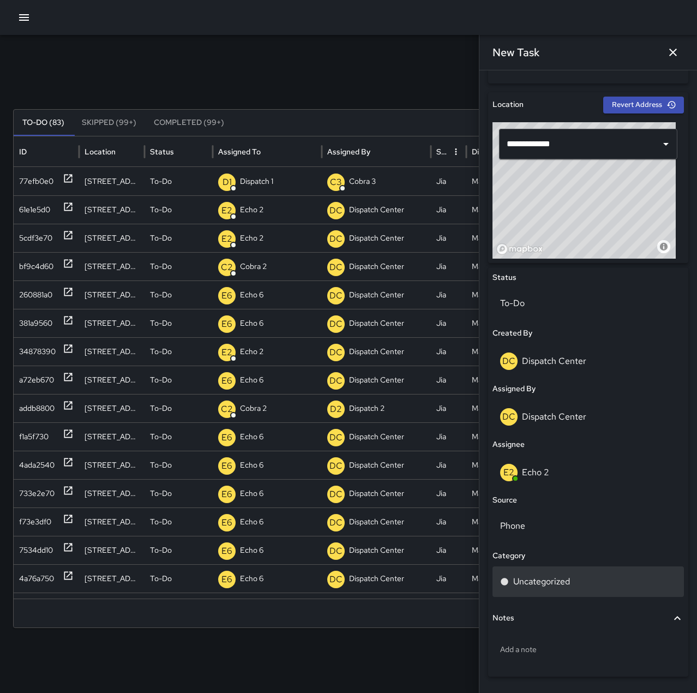
click at [559, 587] on p "Uncategorized" at bounding box center [541, 581] width 57 height 13
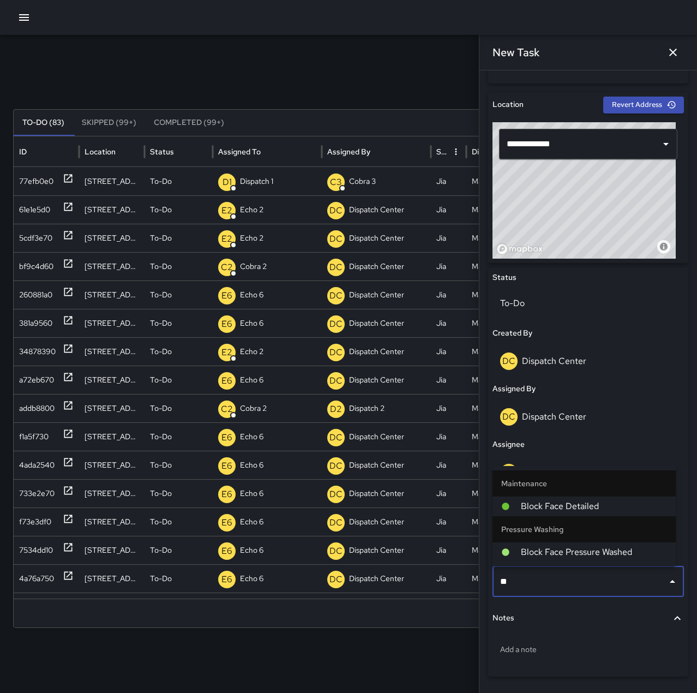
type input "*"
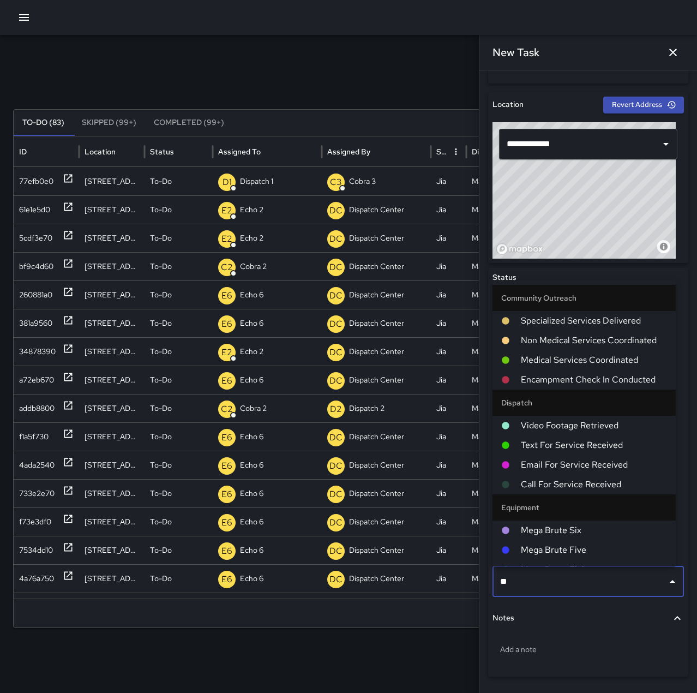
type input "***"
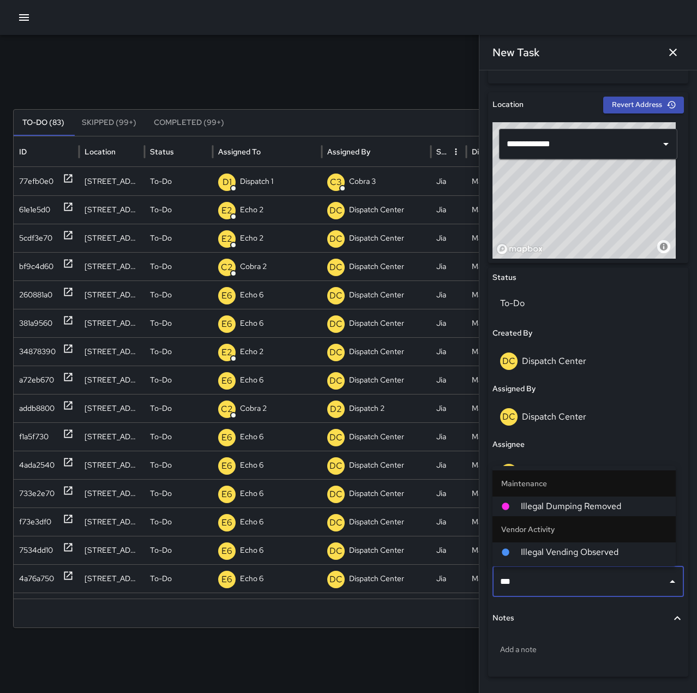
click at [603, 507] on span "Illegal Dumping Removed" at bounding box center [594, 506] width 146 height 13
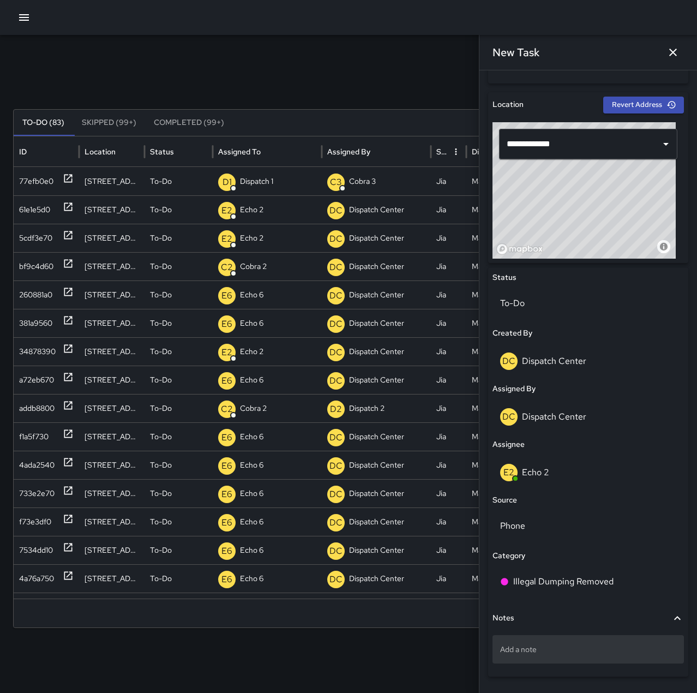
click at [550, 651] on p "Add a note" at bounding box center [588, 649] width 176 height 11
click at [508, 654] on textarea "**********" at bounding box center [584, 649] width 168 height 11
type textarea "**********"
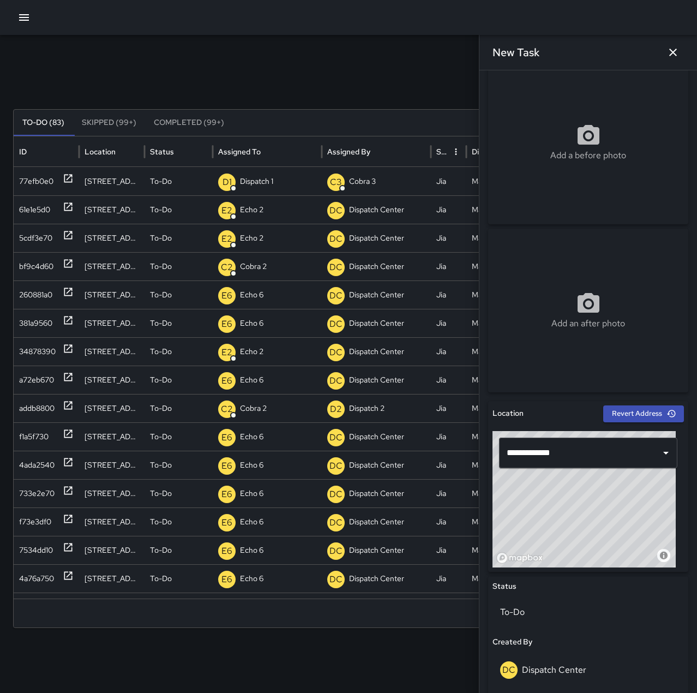
scroll to position [0, 0]
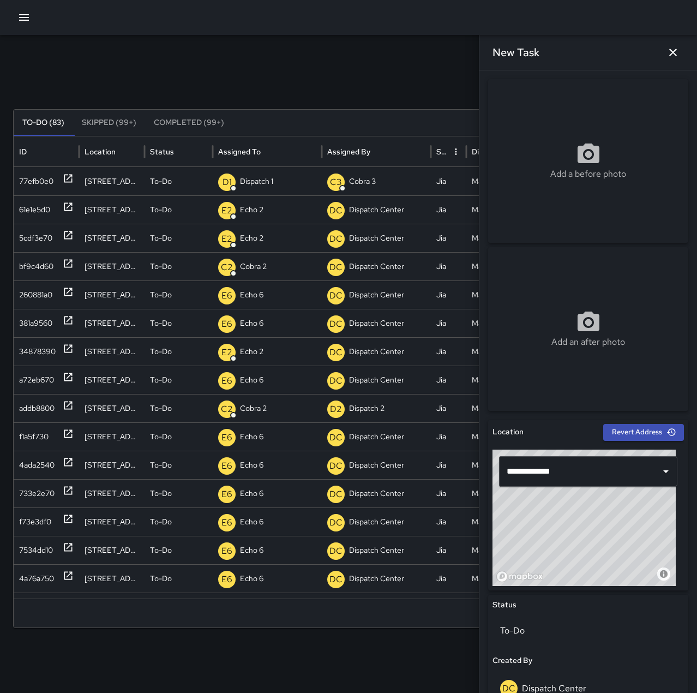
click at [606, 194] on div "Add a before photo" at bounding box center [588, 161] width 200 height 164
type input "**********"
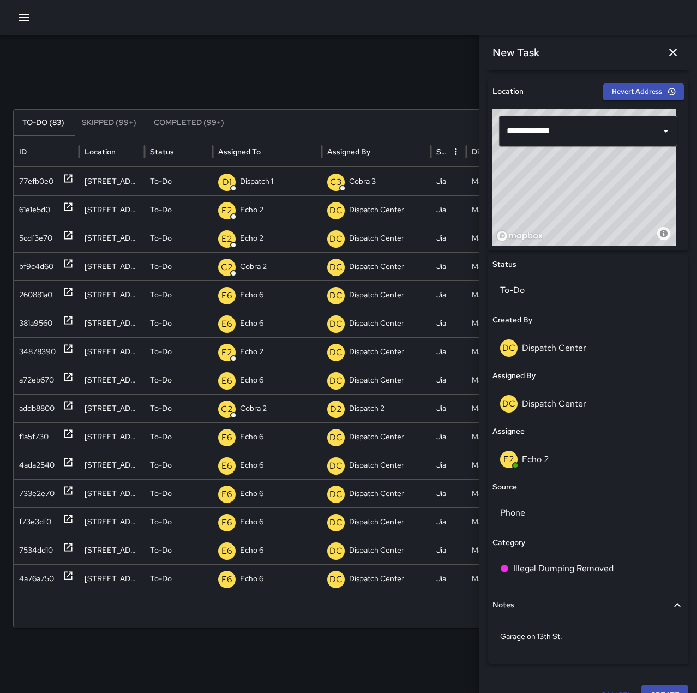
scroll to position [361, 0]
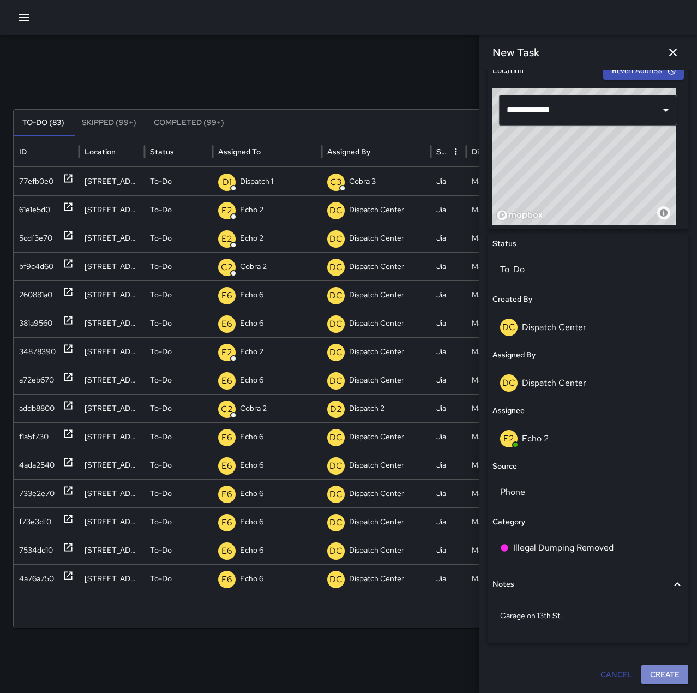
click at [644, 673] on button "Create" at bounding box center [665, 674] width 47 height 20
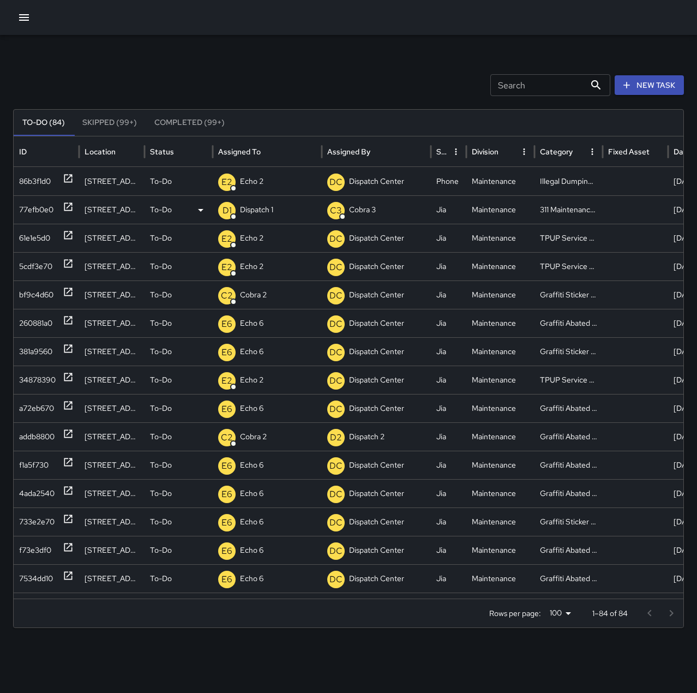
click at [65, 207] on icon at bounding box center [68, 206] width 11 height 11
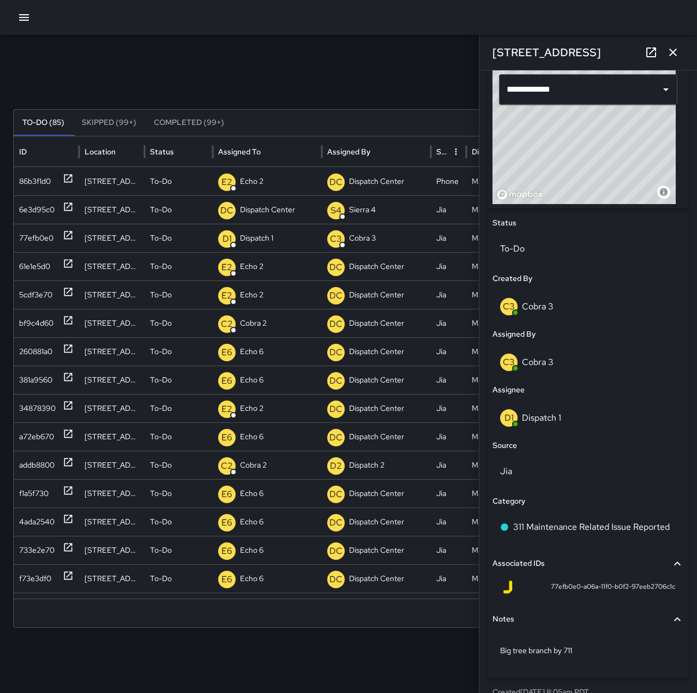
scroll to position [399, 0]
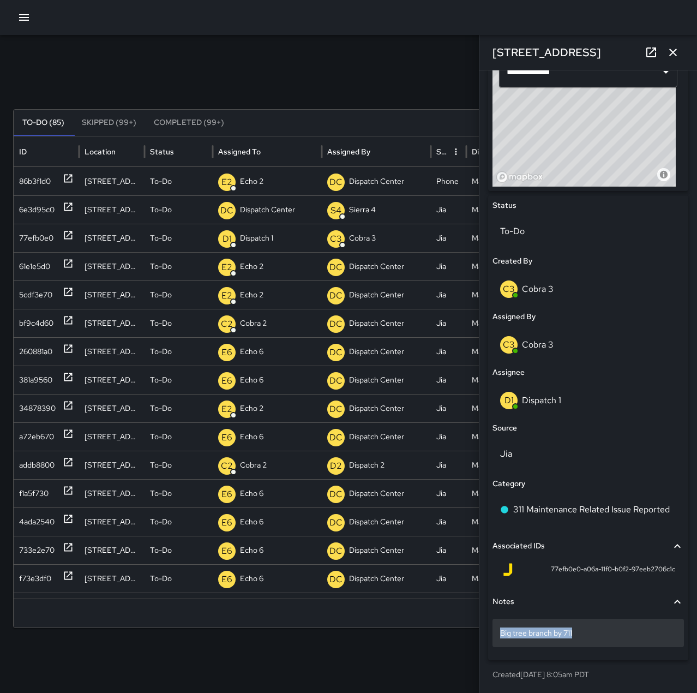
drag, startPoint x: 576, startPoint y: 632, endPoint x: 502, endPoint y: 633, distance: 74.2
click at [502, 633] on p "Big tree branch by 711" at bounding box center [588, 632] width 176 height 11
drag, startPoint x: 575, startPoint y: 629, endPoint x: 502, endPoint y: 634, distance: 73.3
click at [502, 634] on textarea "**********" at bounding box center [584, 632] width 168 height 11
click at [608, 636] on p "Big tree branch by 711" at bounding box center [588, 632] width 176 height 11
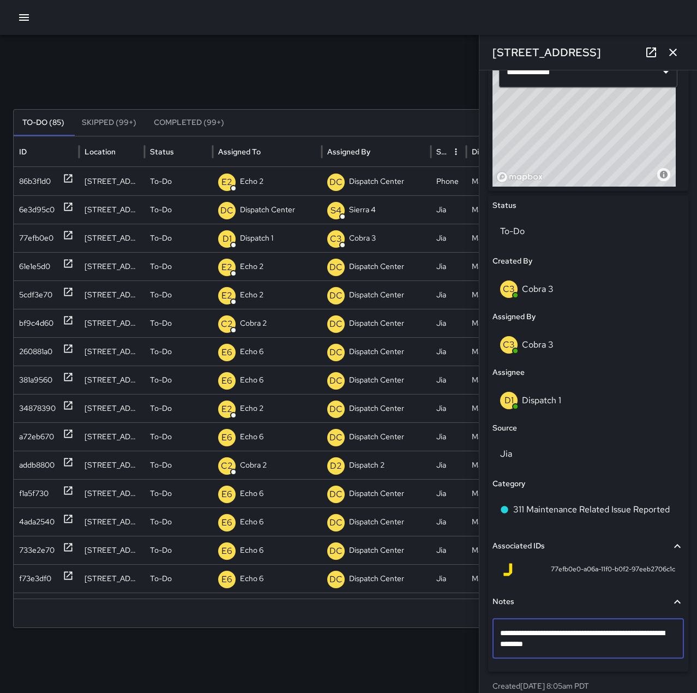
type textarea "**********"
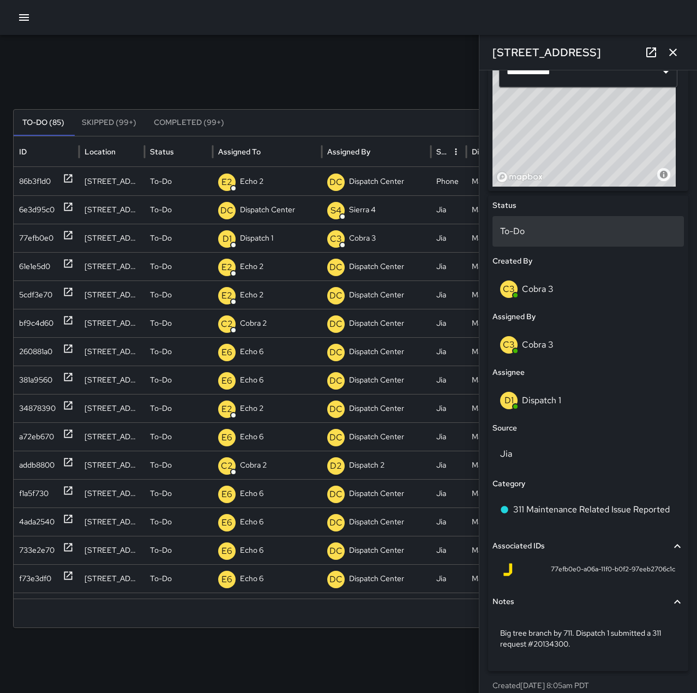
click at [577, 235] on p "To-Do" at bounding box center [588, 231] width 176 height 13
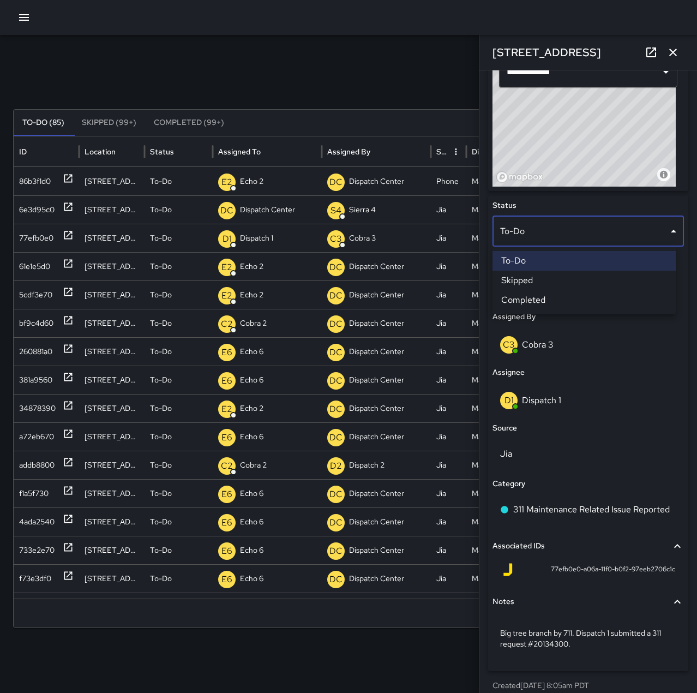
click at [572, 302] on li "Completed" at bounding box center [584, 300] width 183 height 20
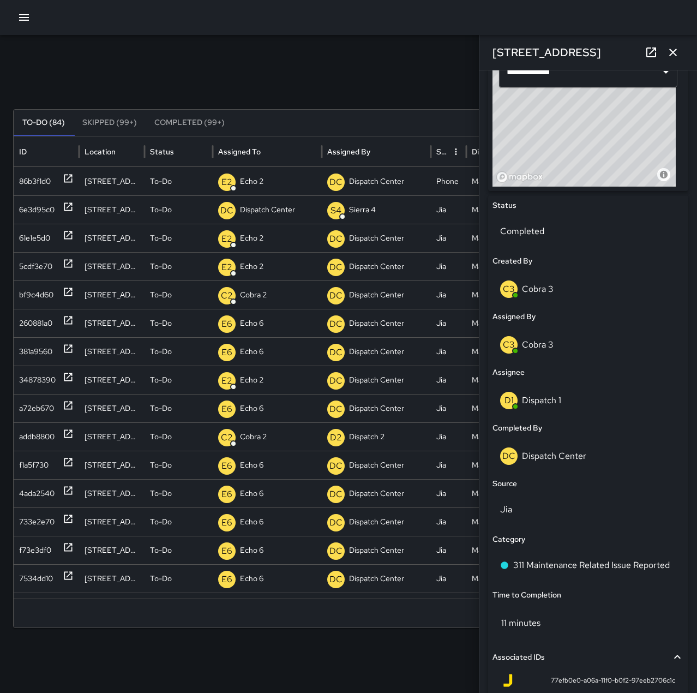
click at [672, 54] on icon "button" at bounding box center [673, 53] width 8 height 8
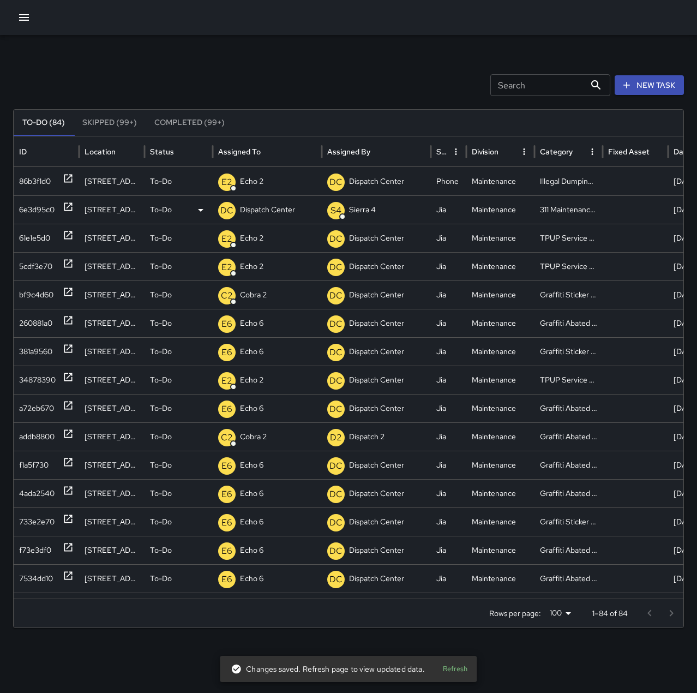
click at [67, 204] on icon at bounding box center [68, 206] width 11 height 11
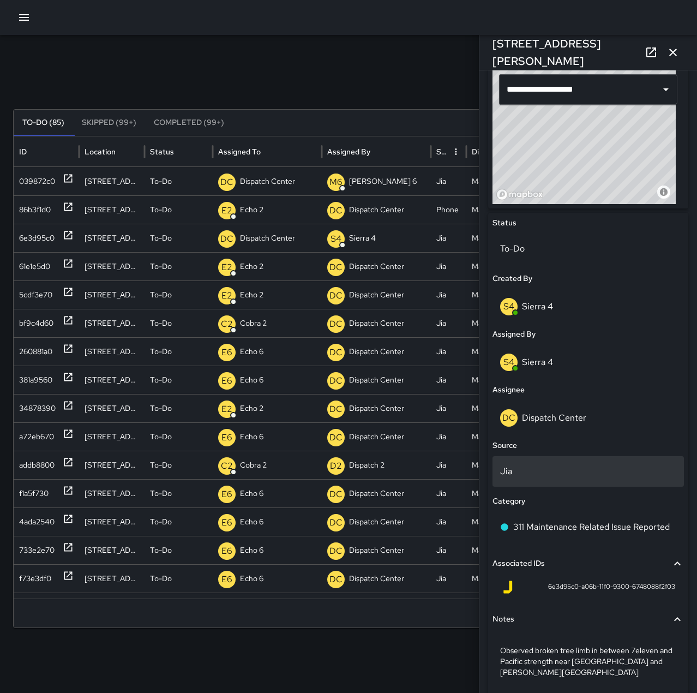
scroll to position [410, 0]
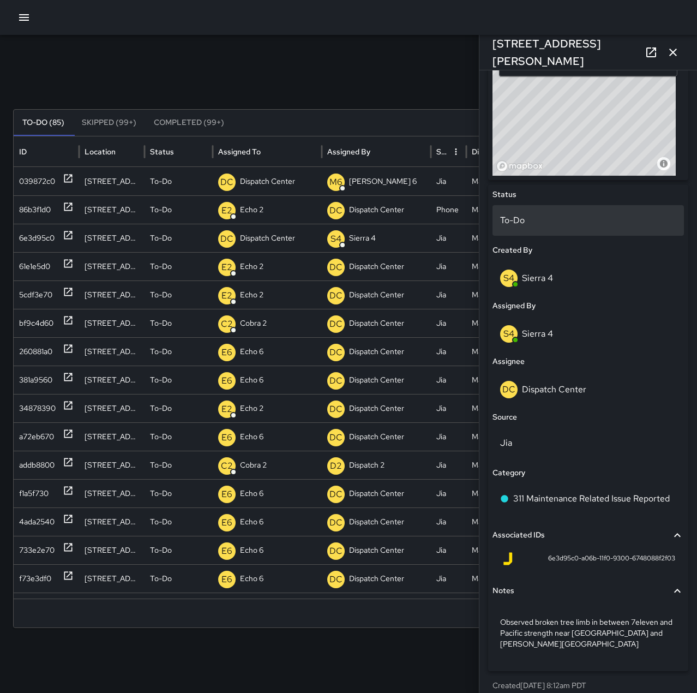
click at [557, 226] on p "To-Do" at bounding box center [588, 220] width 176 height 13
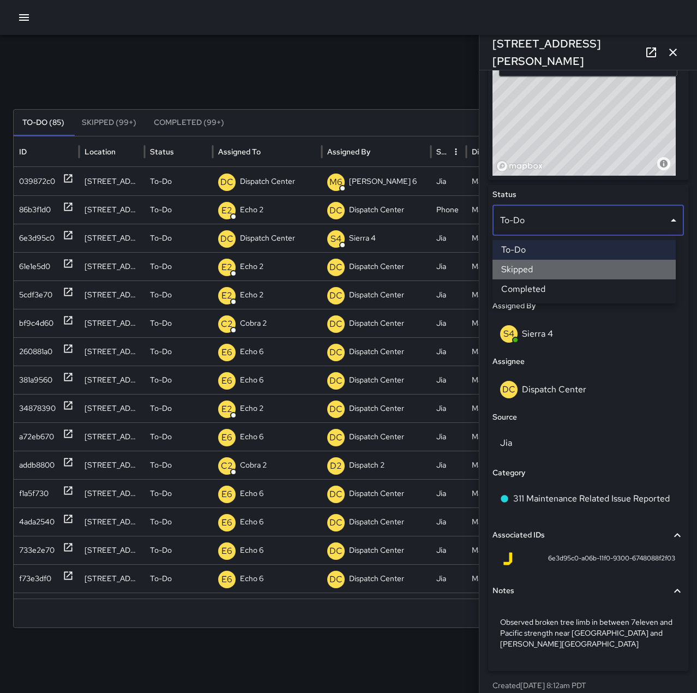
click at [559, 271] on li "Skipped" at bounding box center [584, 270] width 183 height 20
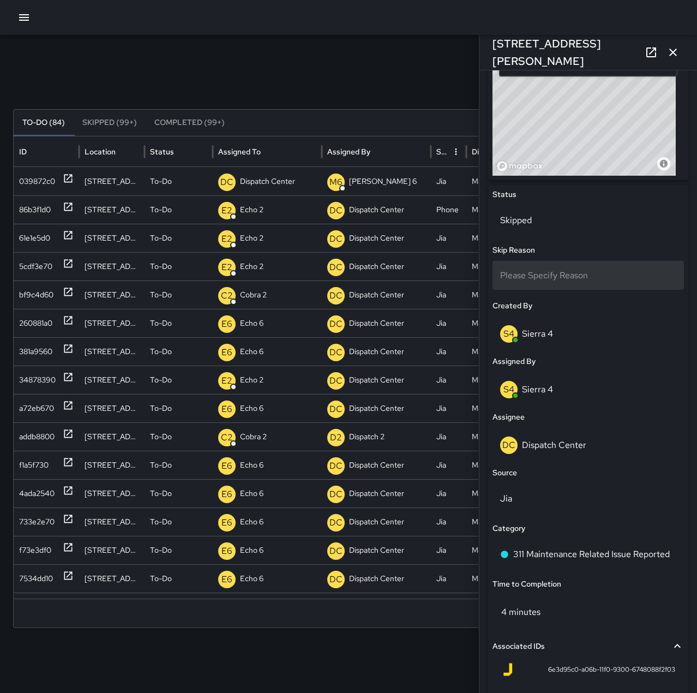
click at [559, 272] on span "Please Specify Reason" at bounding box center [544, 274] width 88 height 11
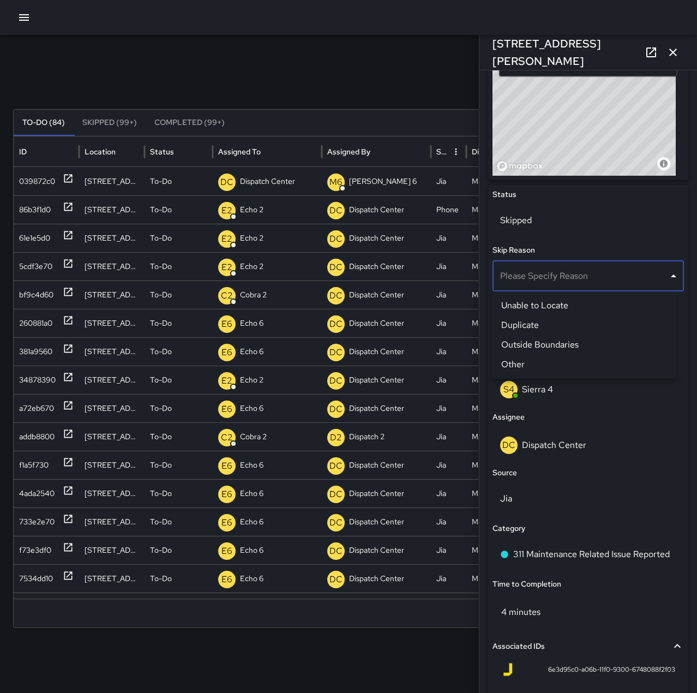
click at [556, 326] on li "Duplicate" at bounding box center [584, 325] width 183 height 20
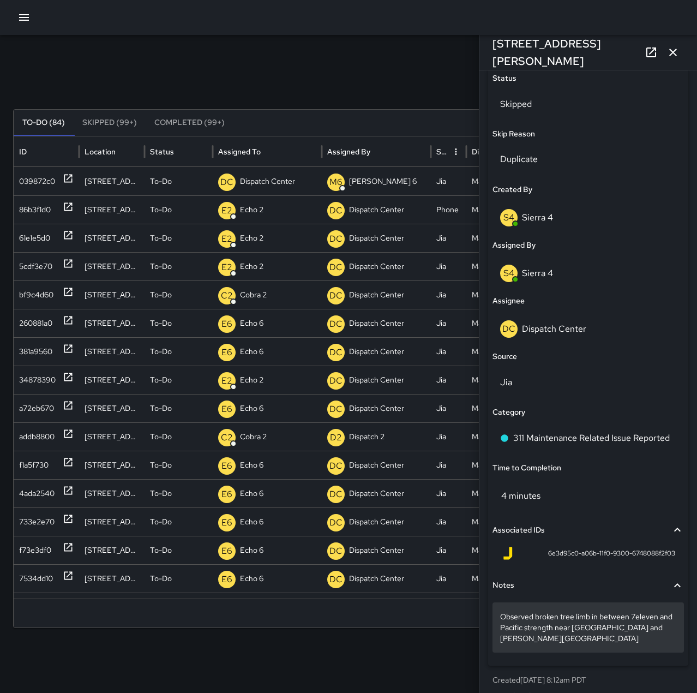
scroll to position [537, 0]
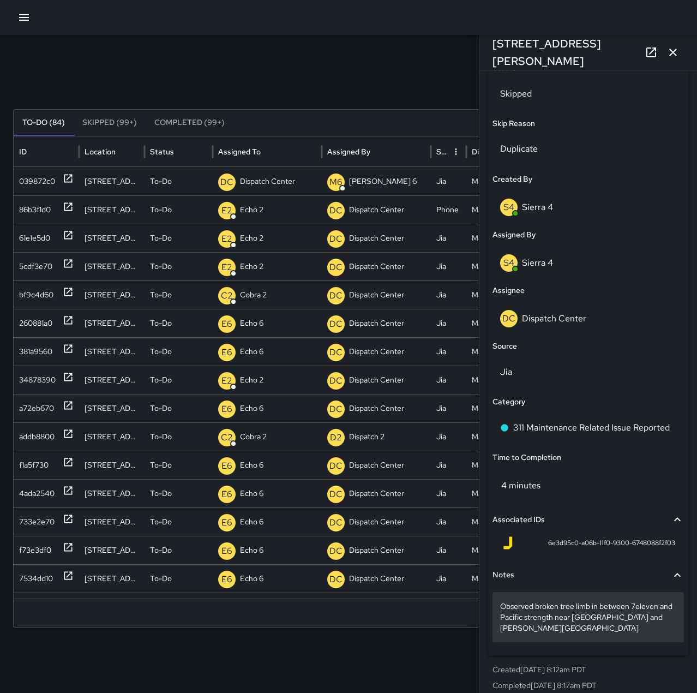
click at [659, 619] on p "Observed broken tree limb in between 7eleven and Pacific strength near Bay pl a…" at bounding box center [588, 617] width 176 height 33
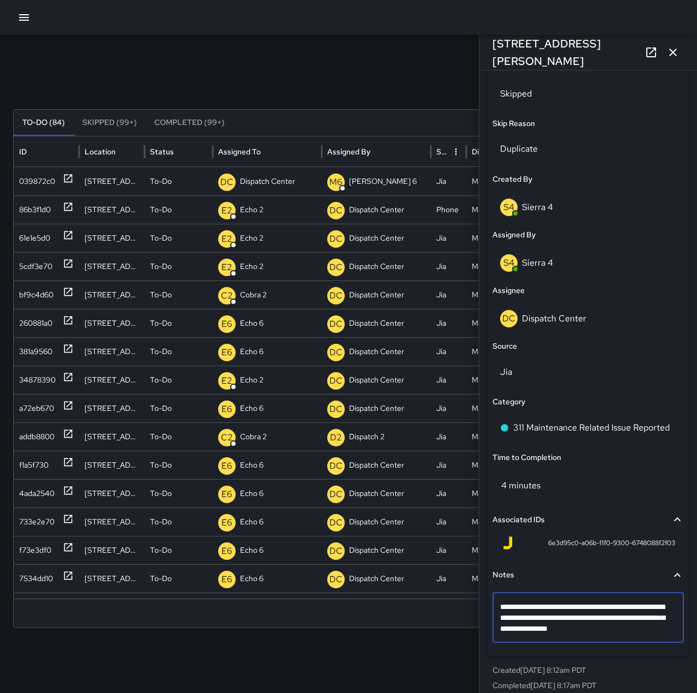
type textarea "**********"
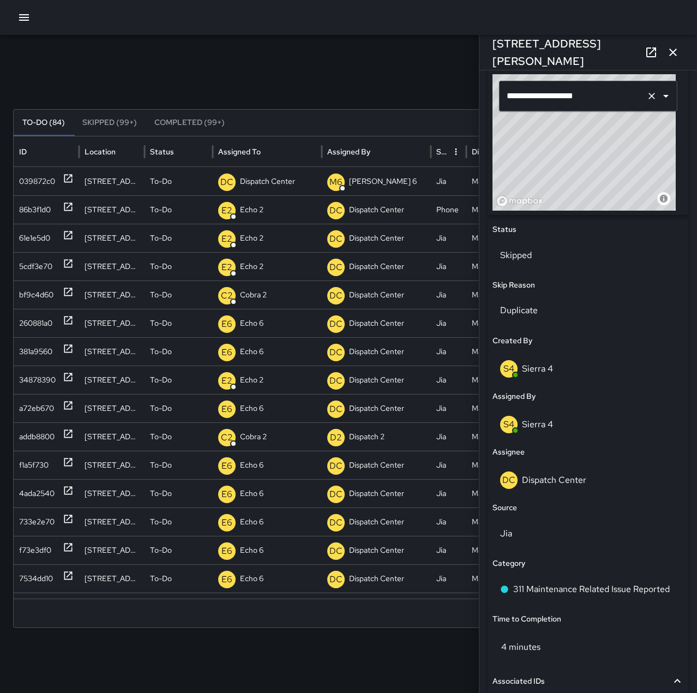
scroll to position [373, 0]
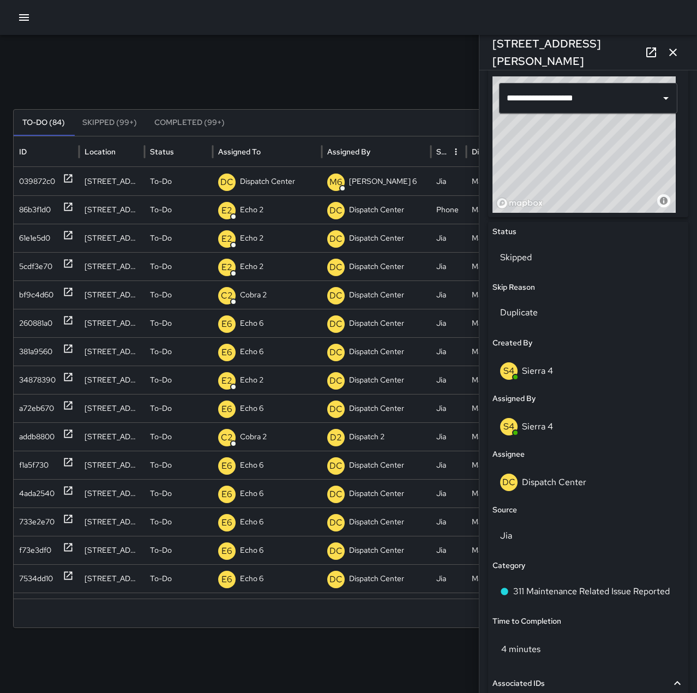
click at [672, 52] on icon "button" at bounding box center [673, 52] width 13 height 13
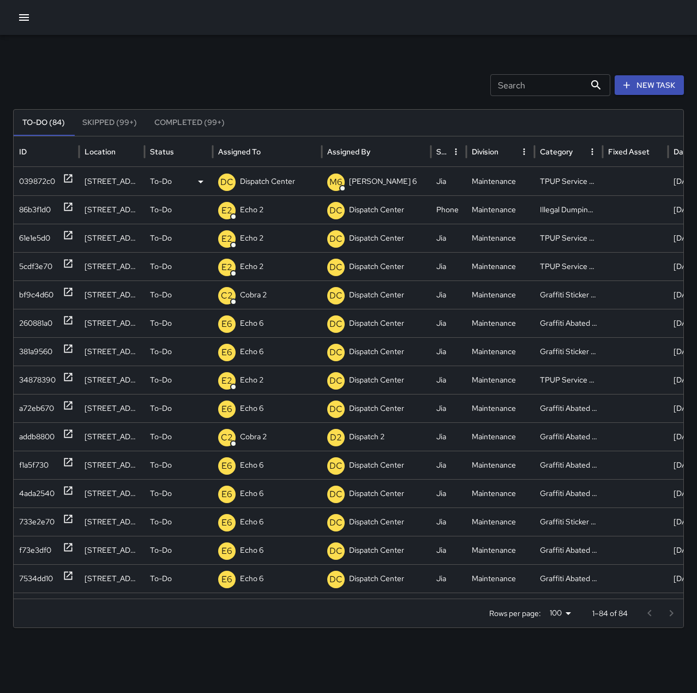
click at [67, 178] on icon at bounding box center [68, 178] width 11 height 11
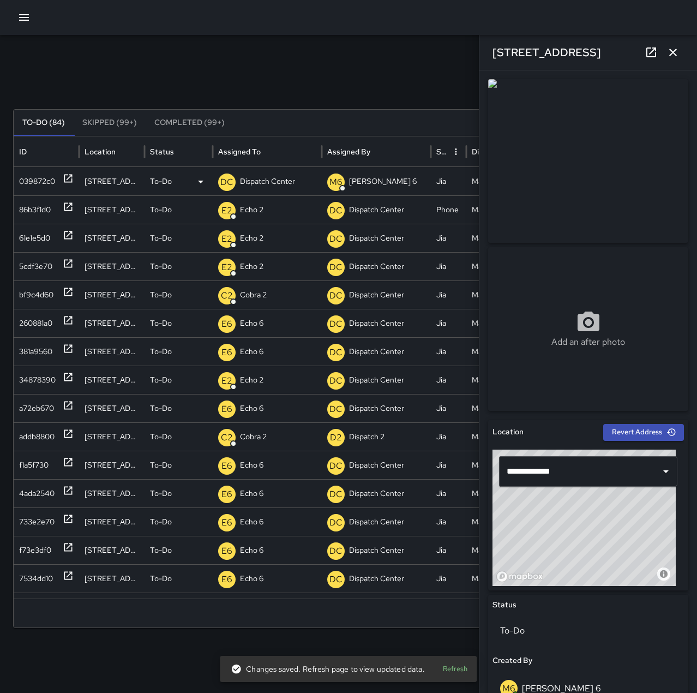
click at [271, 185] on p "Dispatch Center" at bounding box center [267, 181] width 55 height 28
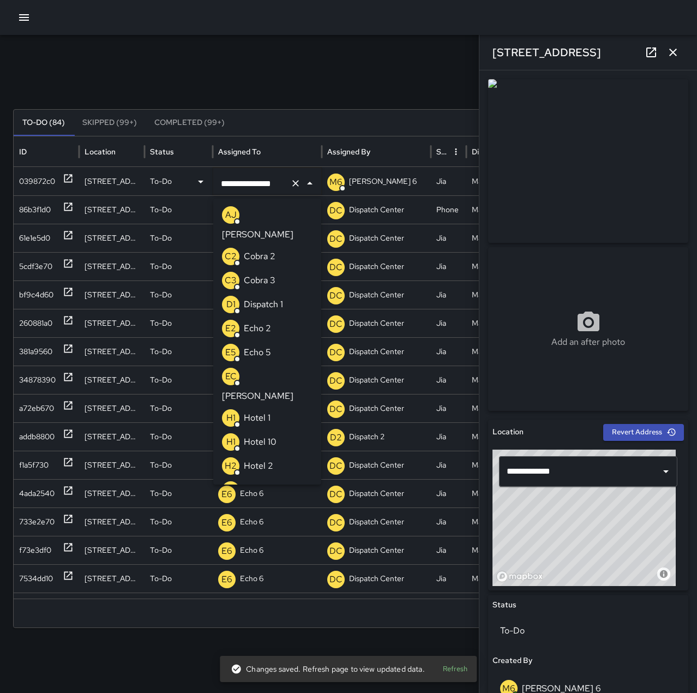
scroll to position [666, 0]
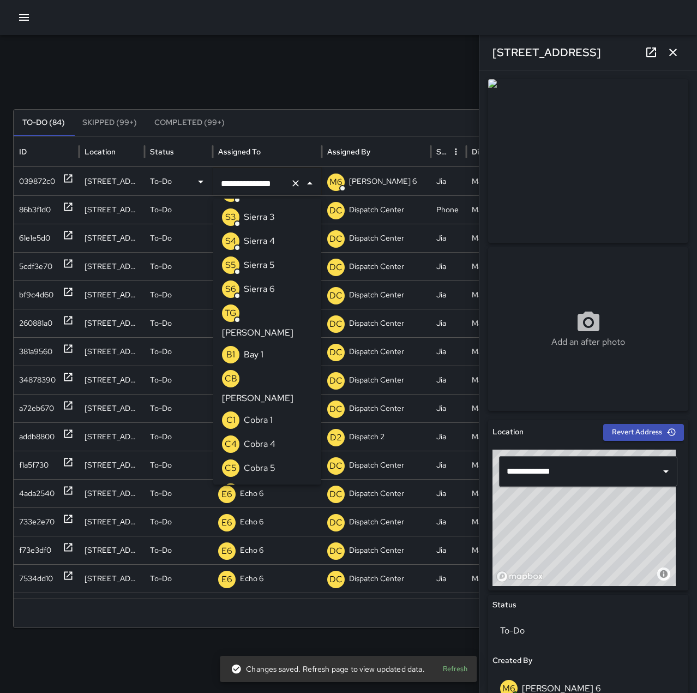
click at [293, 185] on icon "Clear" at bounding box center [295, 183] width 7 height 7
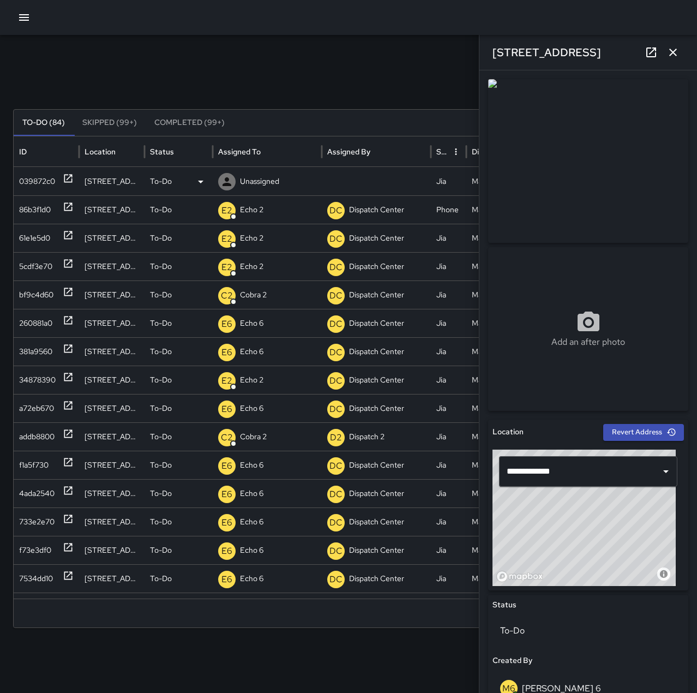
click at [264, 179] on p "Unassigned" at bounding box center [259, 181] width 39 height 28
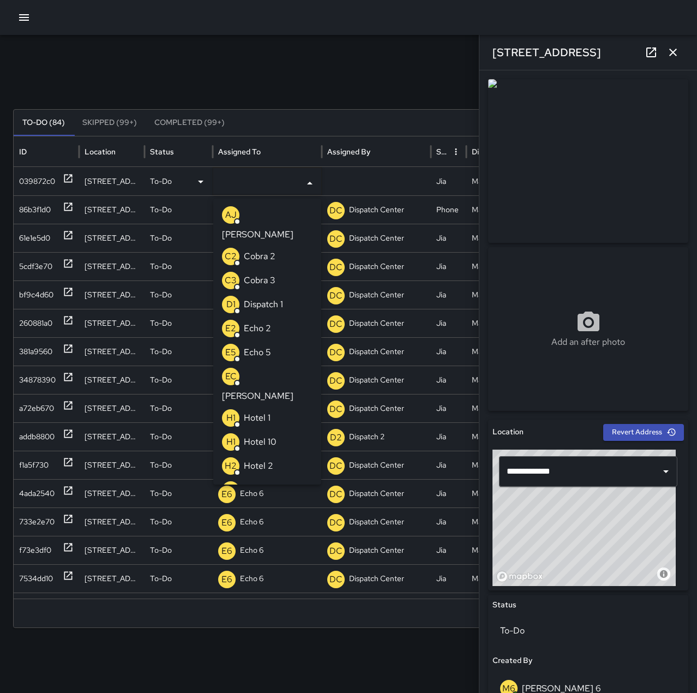
click at [262, 322] on p "Echo 2" at bounding box center [257, 328] width 27 height 13
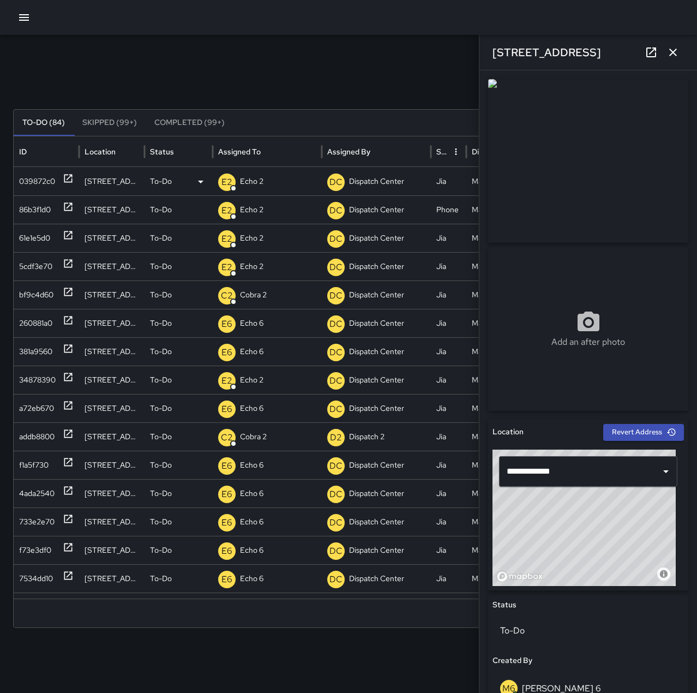
click at [673, 50] on icon "button" at bounding box center [673, 52] width 13 height 13
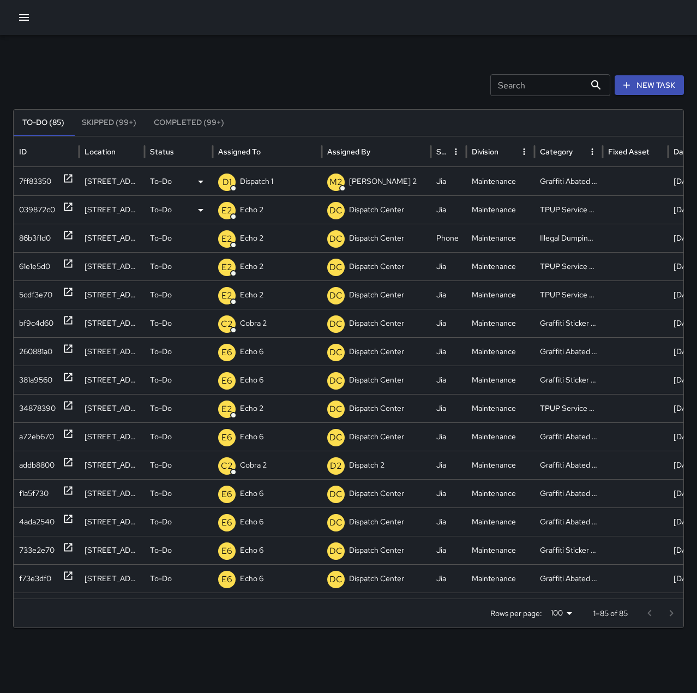
click at [69, 176] on icon at bounding box center [68, 178] width 11 height 11
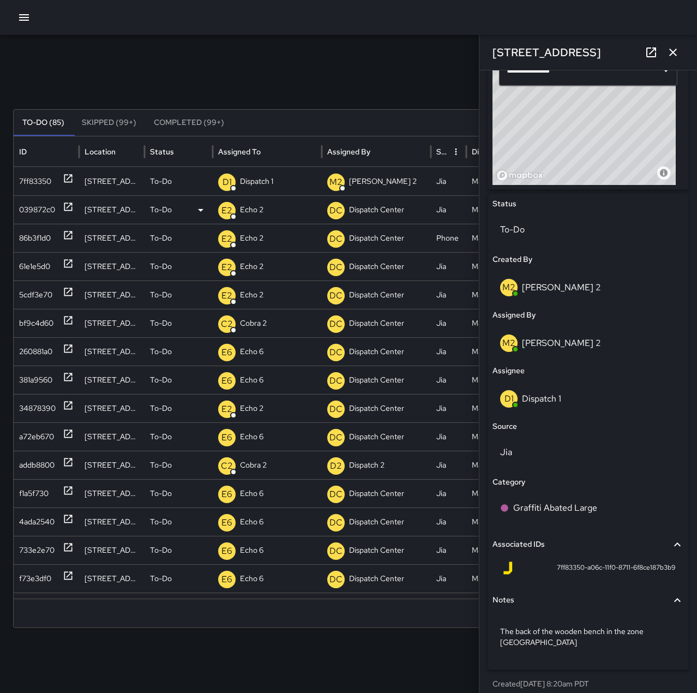
scroll to position [410, 0]
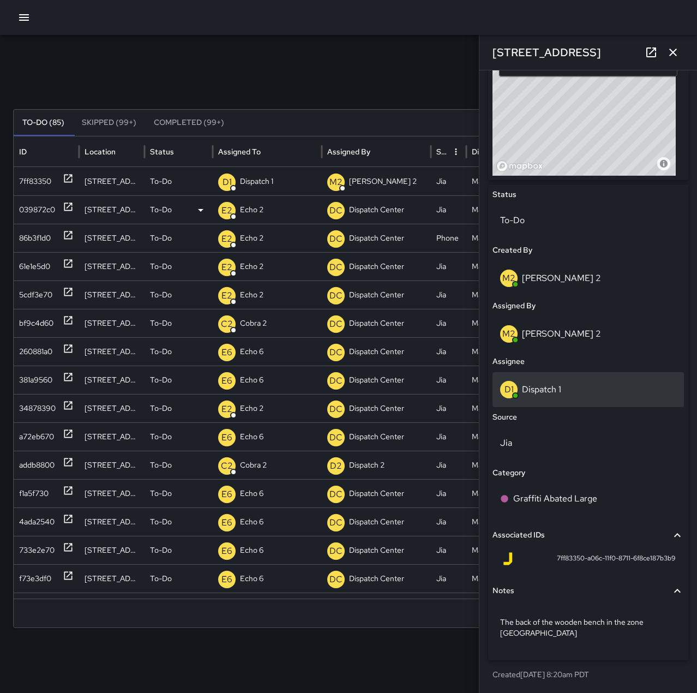
click at [600, 385] on div "D1 Dispatch 1" at bounding box center [588, 389] width 176 height 17
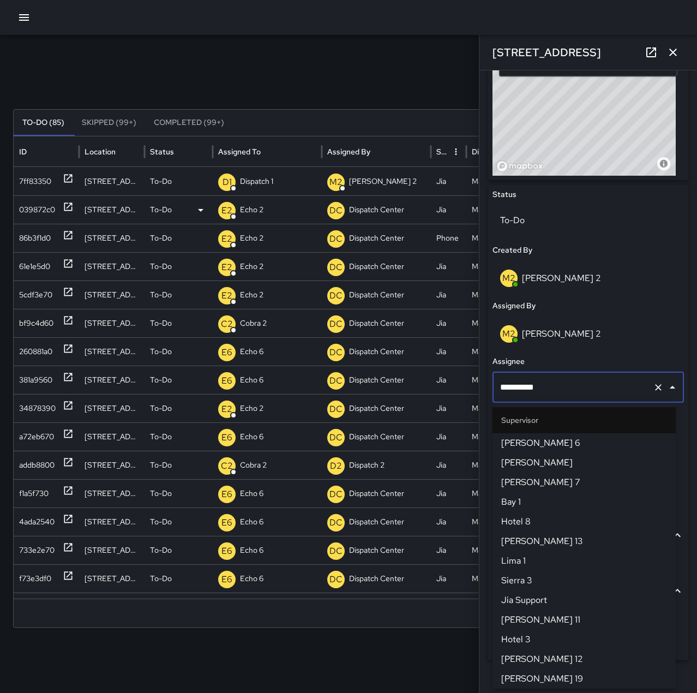
scroll to position [648, 0]
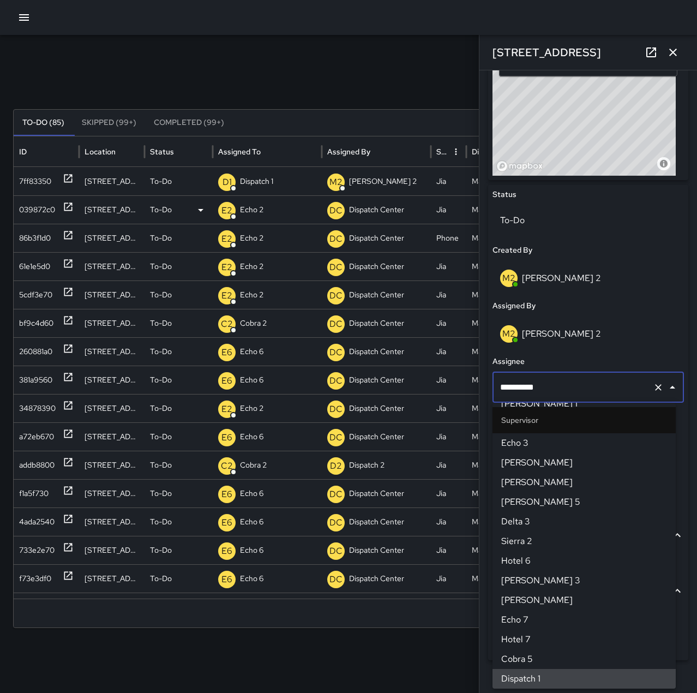
click at [653, 385] on icon "Clear" at bounding box center [658, 387] width 11 height 11
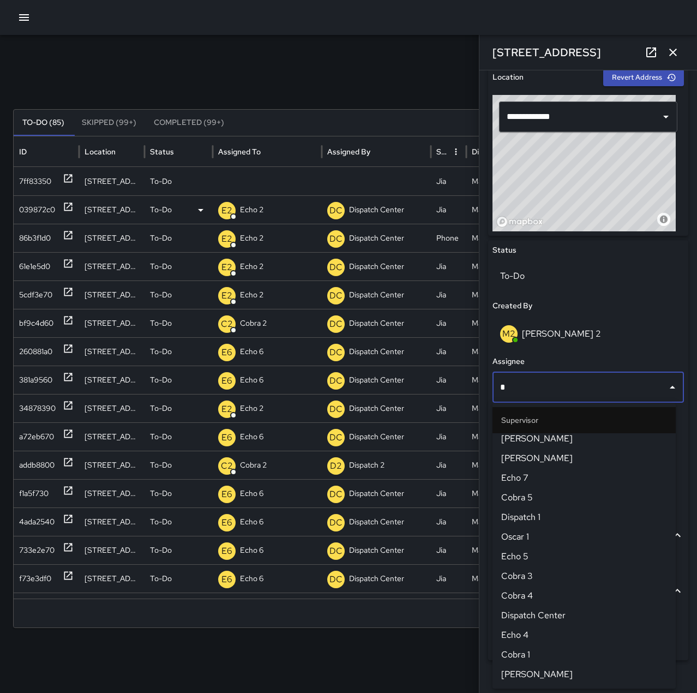
scroll to position [0, 0]
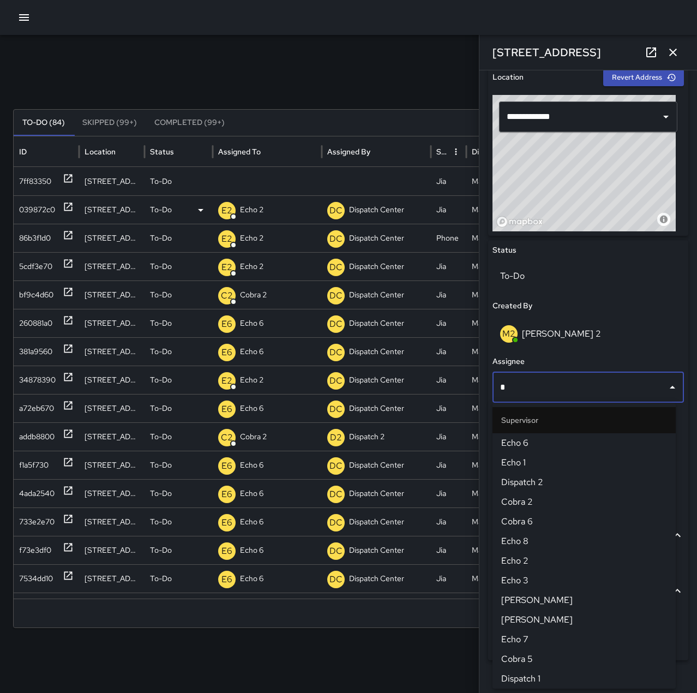
type input "**"
click at [563, 449] on span "Cobra 2" at bounding box center [584, 442] width 166 height 13
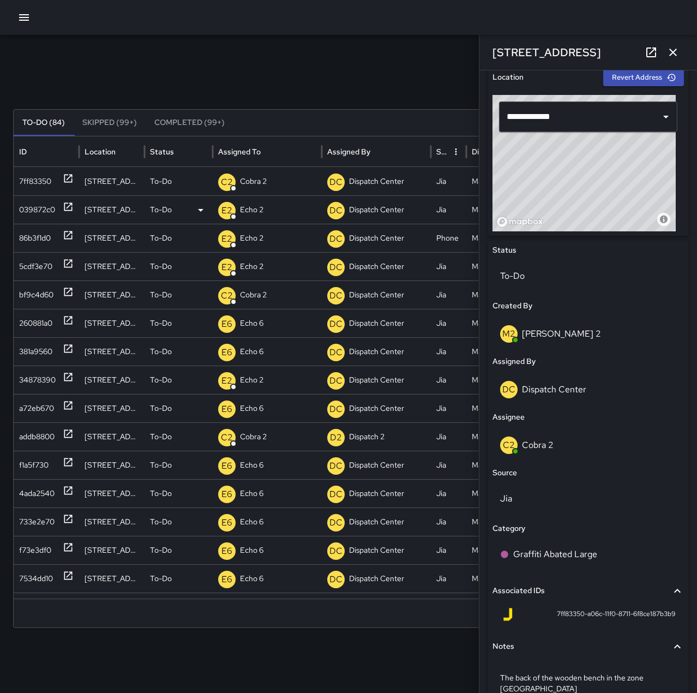
click at [675, 56] on icon "button" at bounding box center [673, 52] width 13 height 13
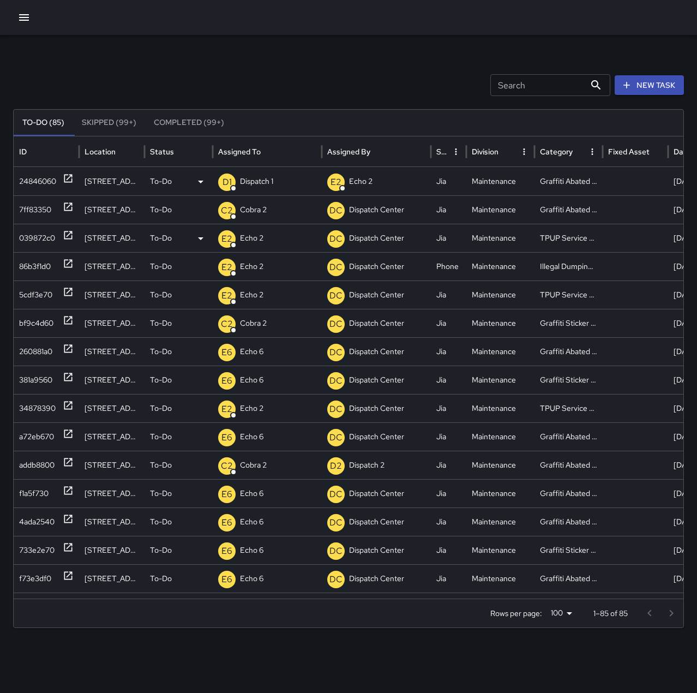
click at [71, 179] on icon at bounding box center [68, 179] width 8 height 8
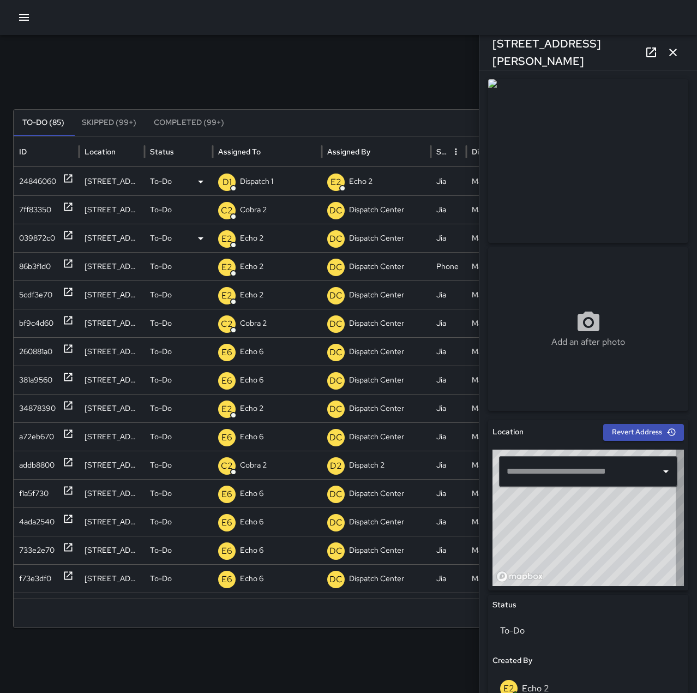
type input "**********"
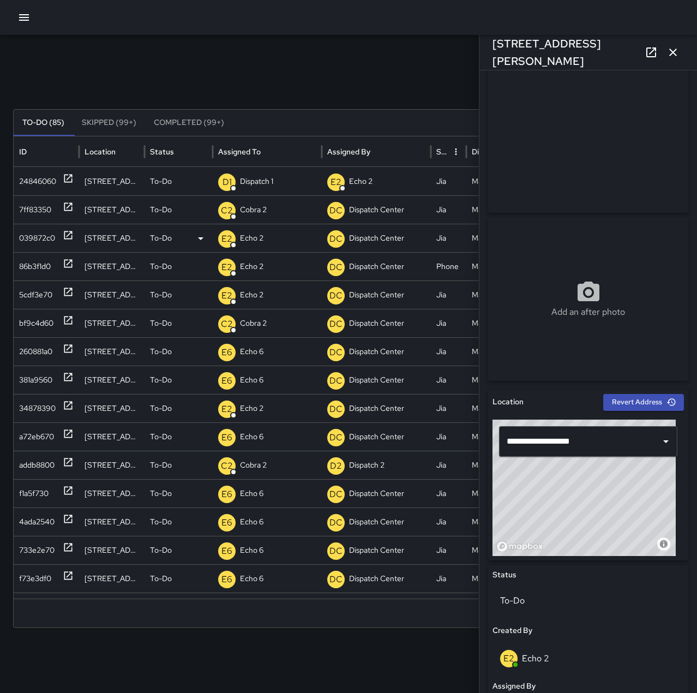
scroll to position [382, 0]
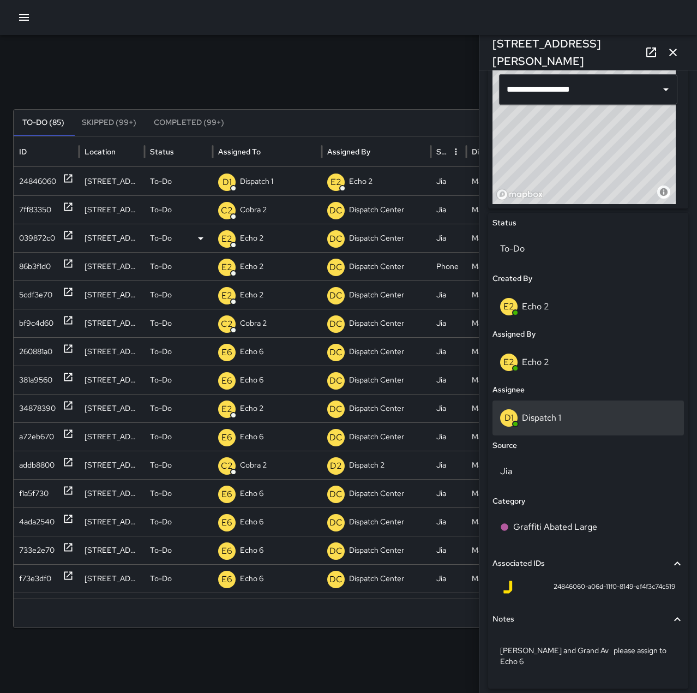
click at [555, 428] on div "D1 Dispatch 1" at bounding box center [588, 417] width 191 height 35
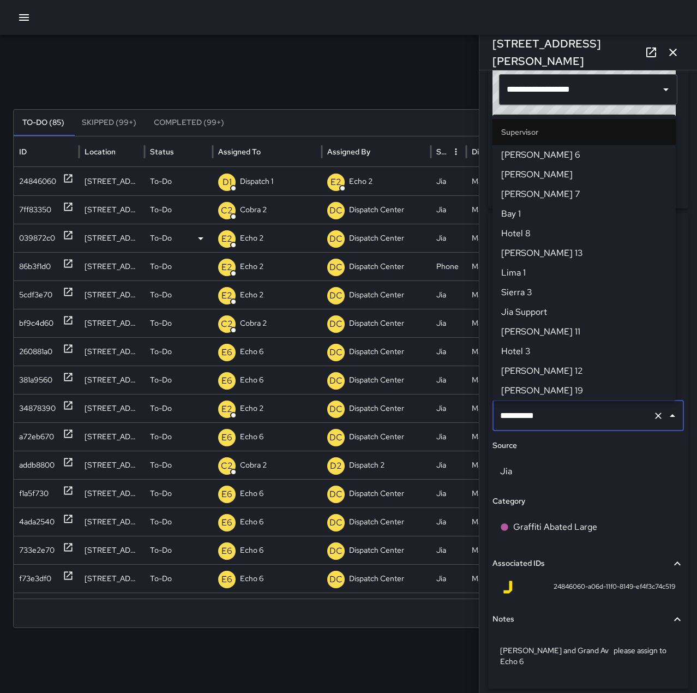
scroll to position [648, 0]
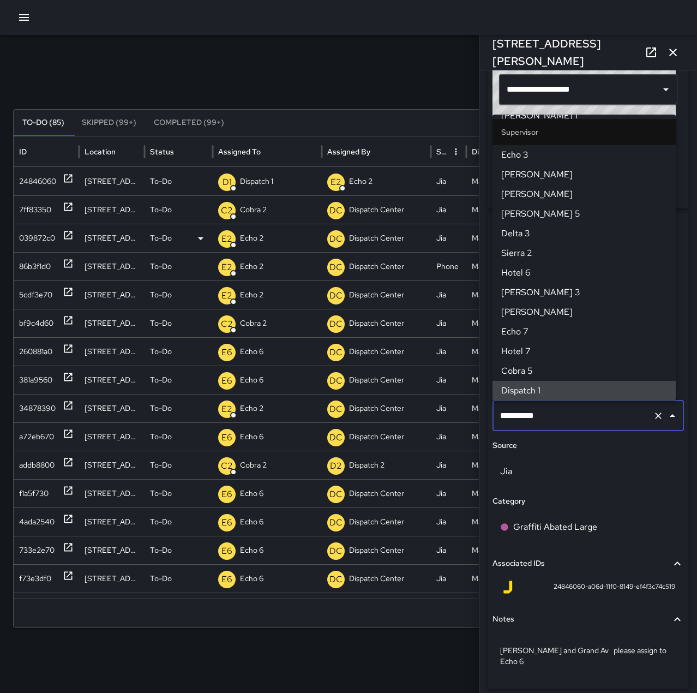
click at [642, 416] on div "**********" at bounding box center [588, 415] width 191 height 31
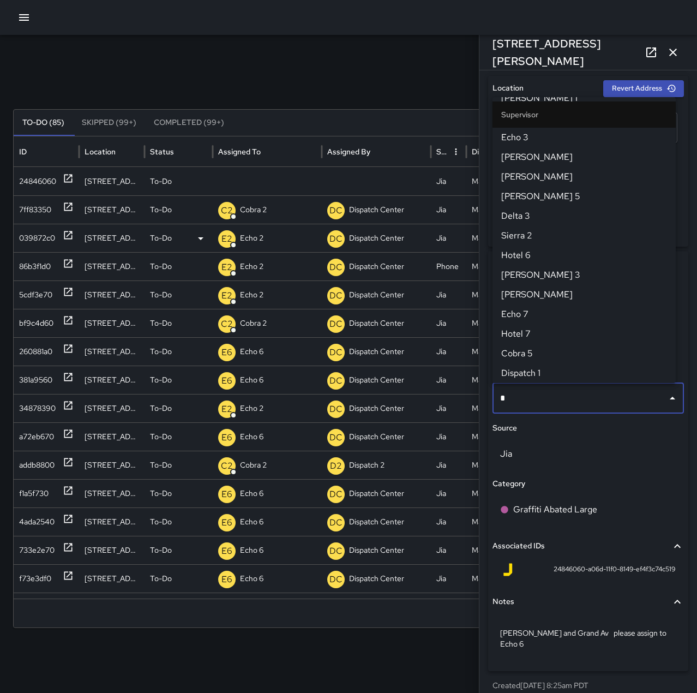
scroll to position [0, 0]
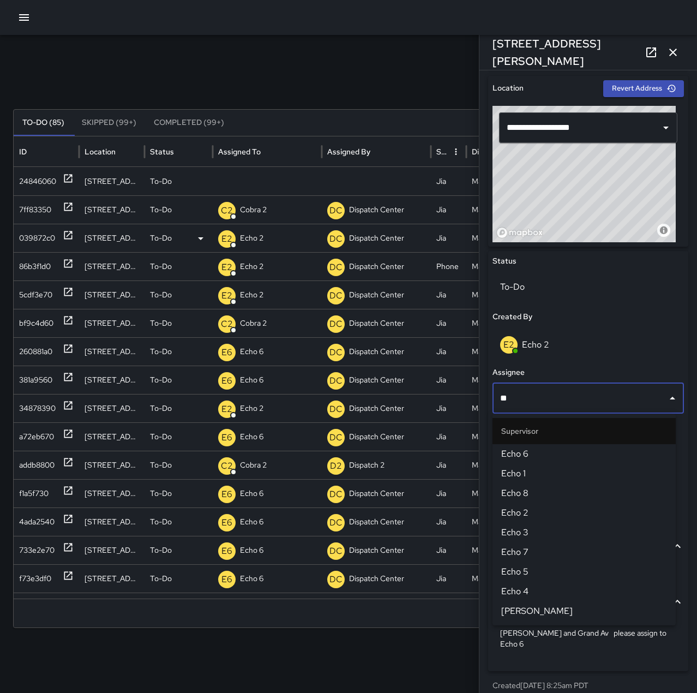
type input "***"
click at [564, 458] on span "Echo 6" at bounding box center [584, 453] width 166 height 13
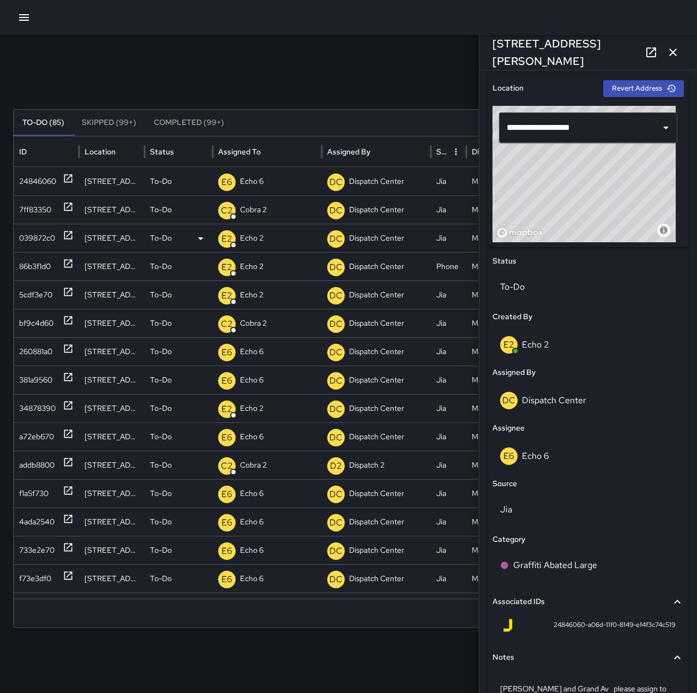
click at [669, 55] on icon "button" at bounding box center [673, 52] width 13 height 13
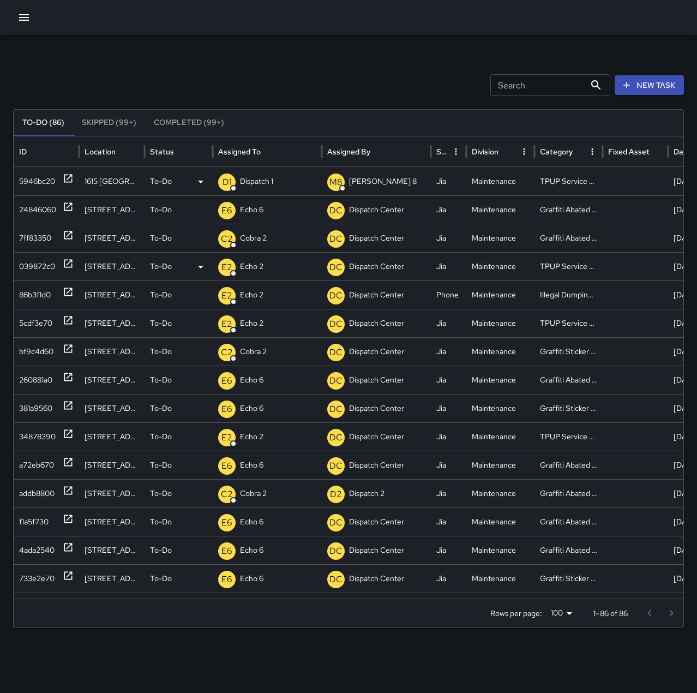
click at [249, 176] on p "Dispatch 1" at bounding box center [256, 181] width 33 height 28
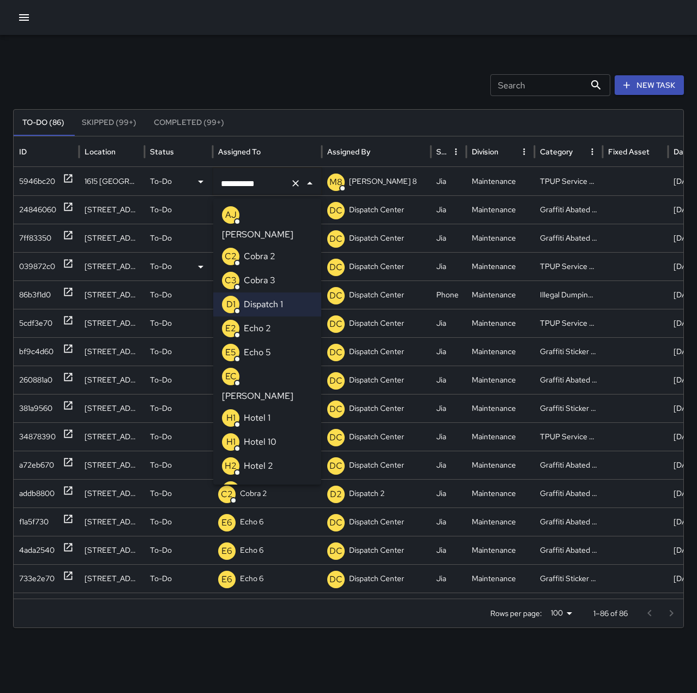
click at [284, 316] on li "E2 Echo 2" at bounding box center [267, 328] width 108 height 24
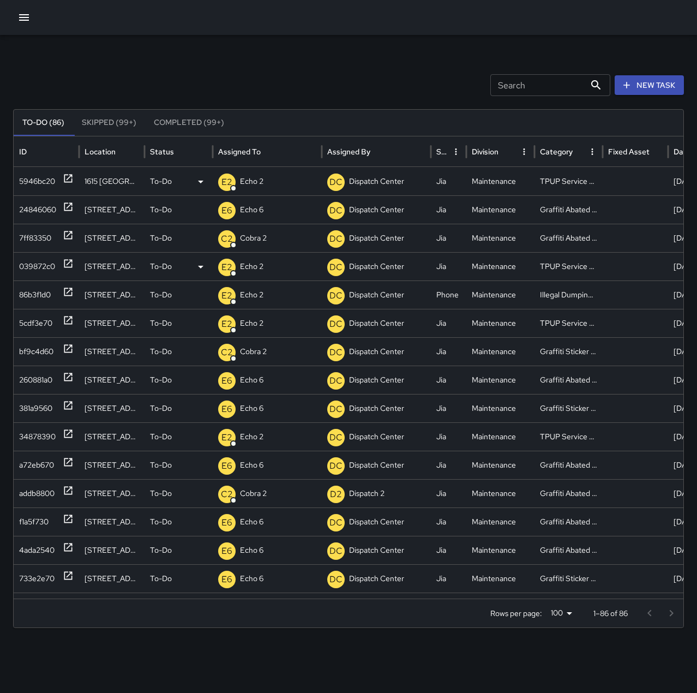
click at [304, 59] on div "Search Search New Task To-Do (86) Skipped (99+) Completed (99+) ID Location Sta…" at bounding box center [348, 344] width 697 height 619
click at [67, 176] on icon at bounding box center [68, 178] width 11 height 11
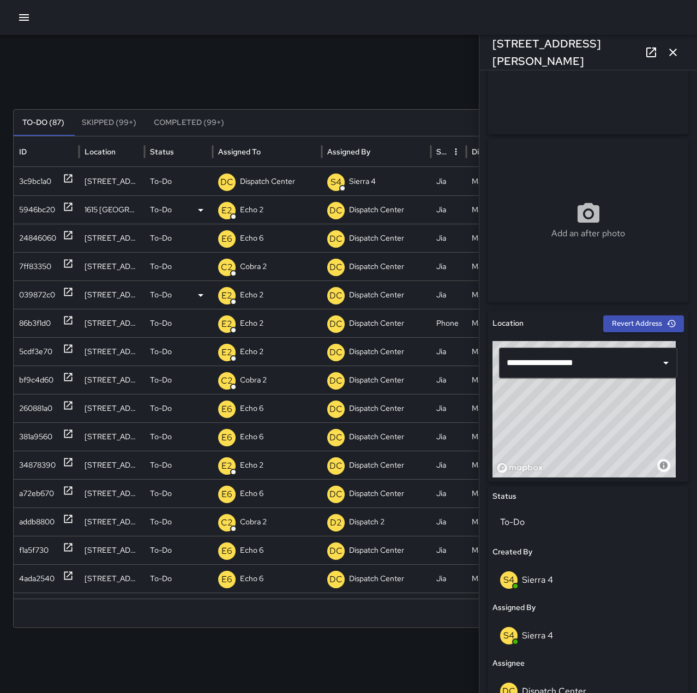
scroll to position [109, 0]
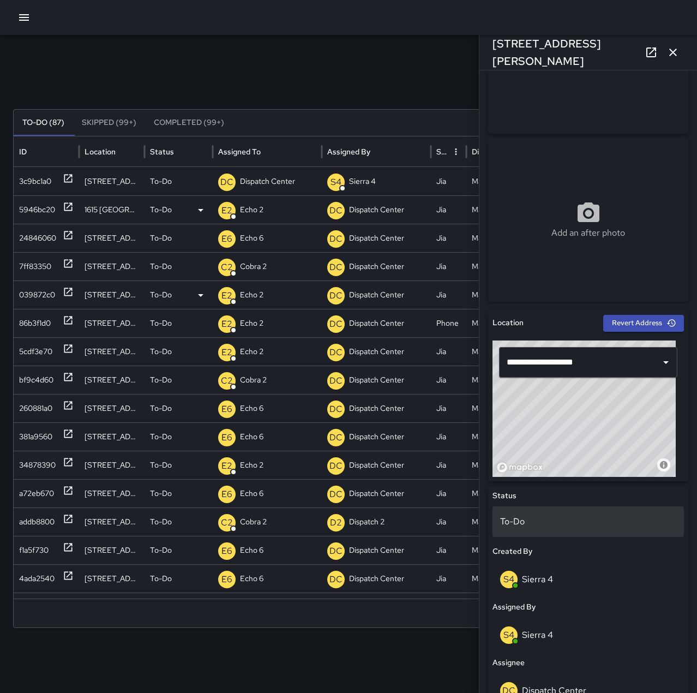
click at [538, 525] on p "To-Do" at bounding box center [588, 521] width 176 height 13
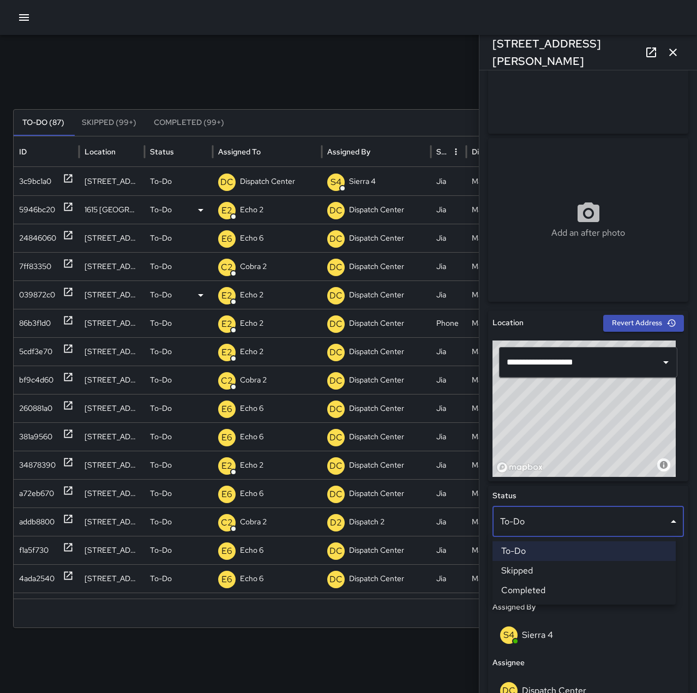
click at [558, 570] on li "Skipped" at bounding box center [584, 571] width 183 height 20
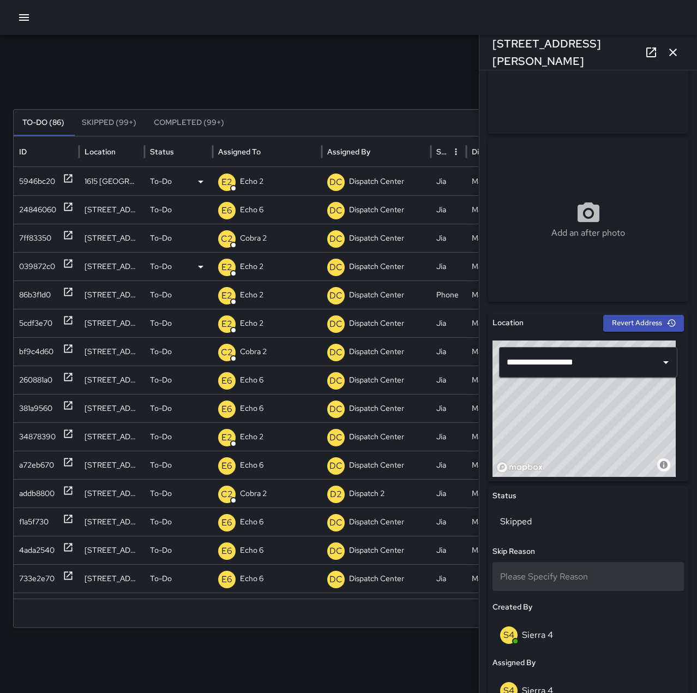
click at [566, 579] on span "Please Specify Reason" at bounding box center [544, 576] width 88 height 11
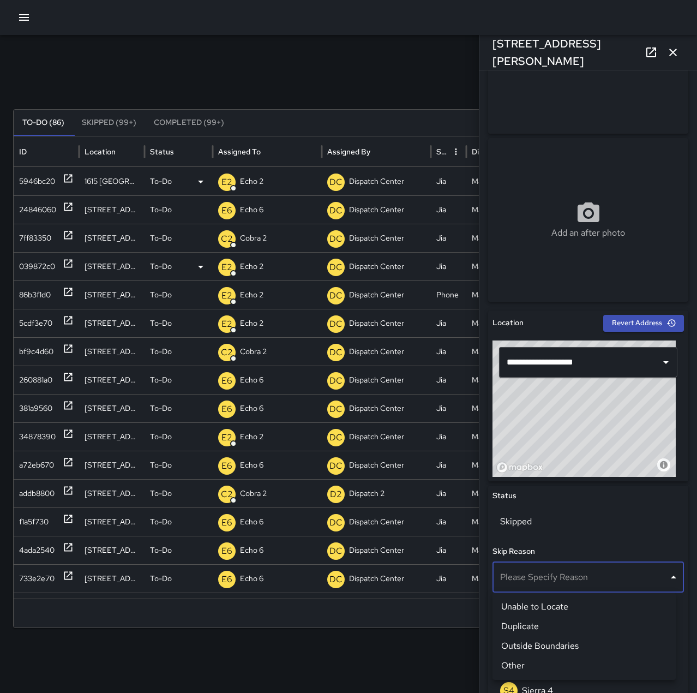
click at [574, 648] on li "Outside Boundaries" at bounding box center [584, 646] width 183 height 20
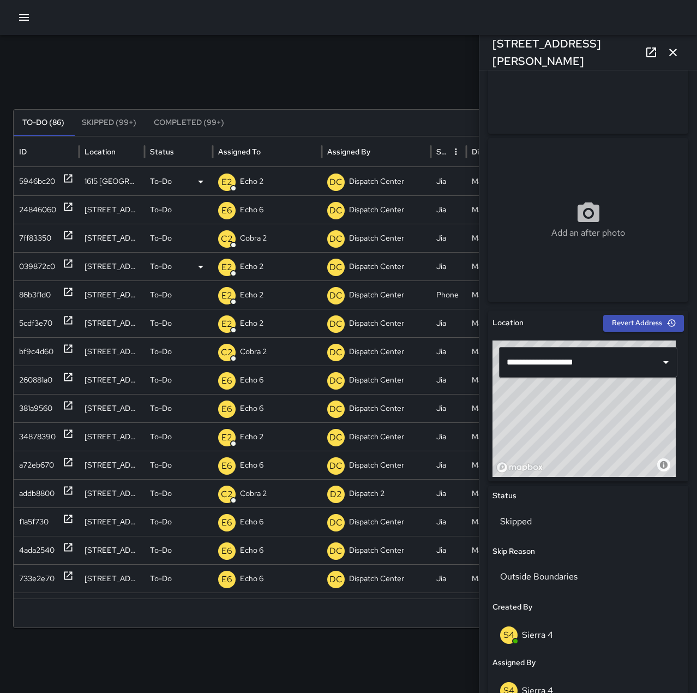
click at [675, 52] on icon "button" at bounding box center [673, 52] width 13 height 13
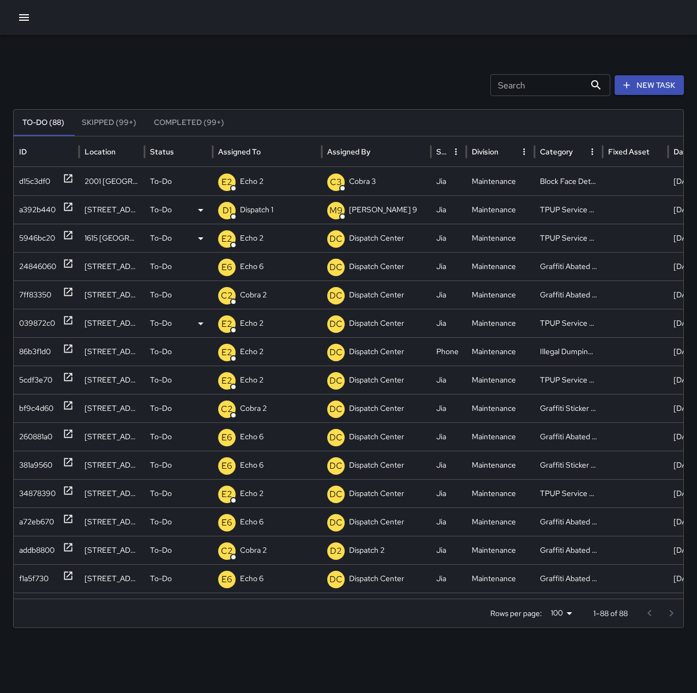
click at [72, 208] on icon at bounding box center [68, 207] width 8 height 8
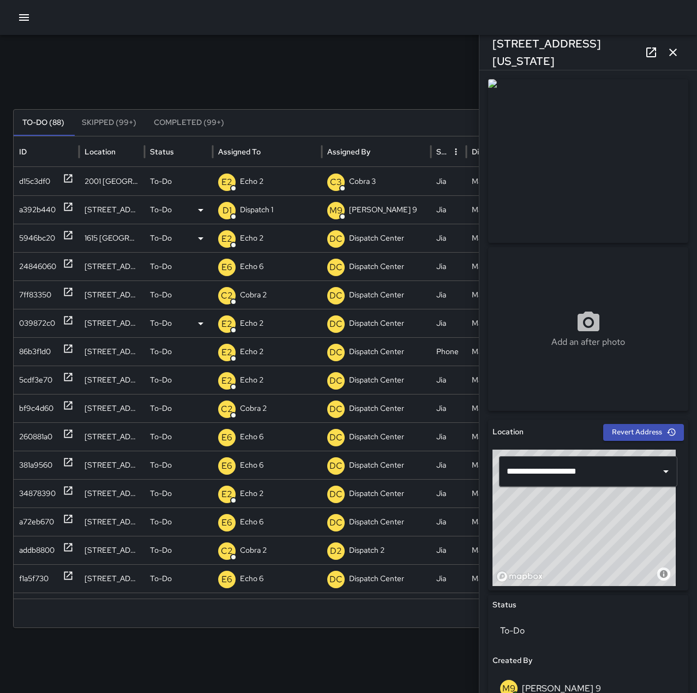
click at [269, 212] on p "Dispatch 1" at bounding box center [256, 210] width 33 height 28
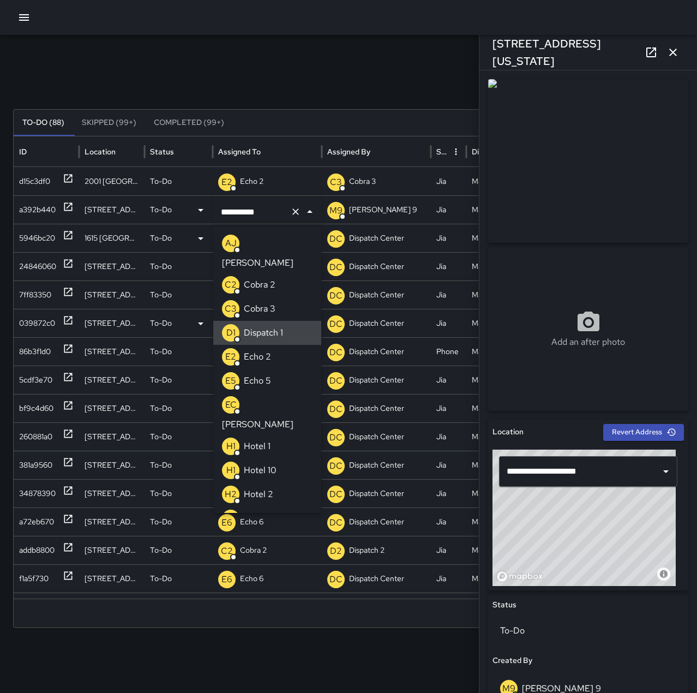
click at [291, 212] on icon "Clear" at bounding box center [295, 211] width 11 height 11
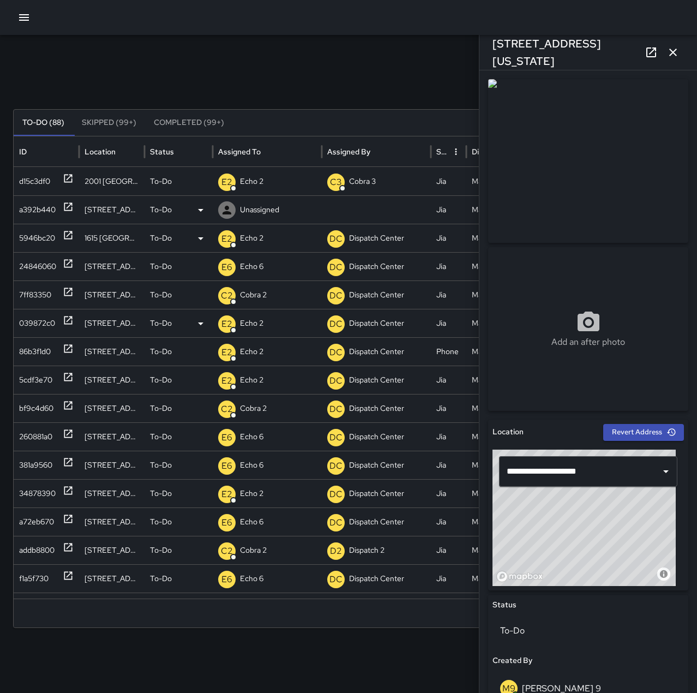
click at [253, 212] on p "Unassigned" at bounding box center [259, 210] width 39 height 28
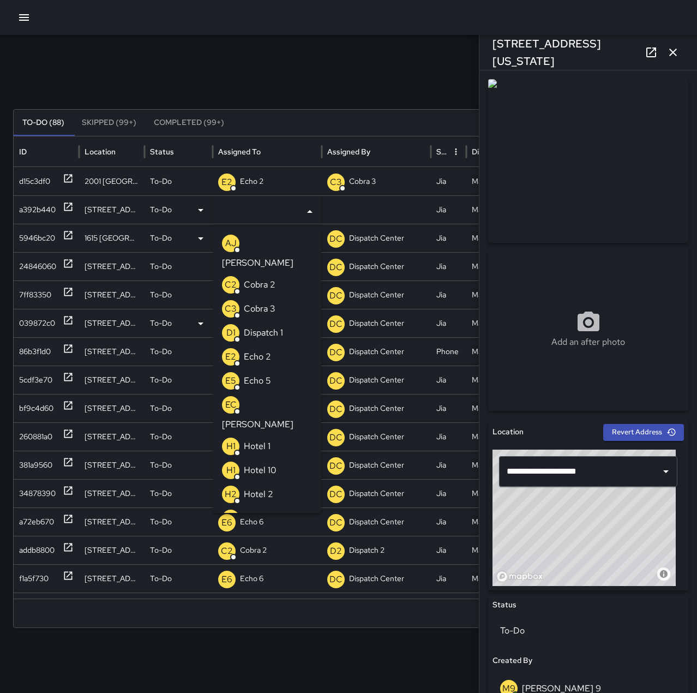
click at [272, 345] on li "E2 Echo 2" at bounding box center [267, 357] width 108 height 24
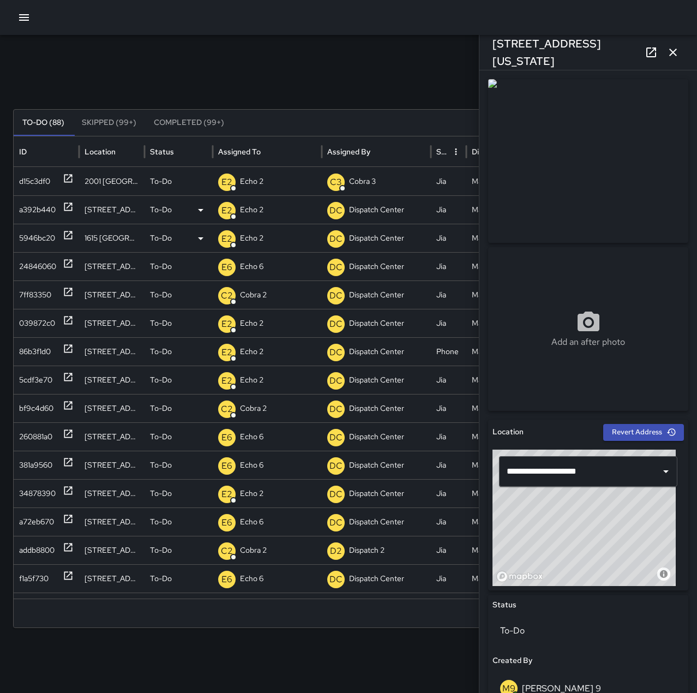
click at [265, 52] on div "Search Search New Task To-Do (88) Skipped (99+) Completed (99+) ID Location Sta…" at bounding box center [348, 344] width 697 height 619
click at [71, 179] on icon at bounding box center [68, 179] width 8 height 8
click at [676, 47] on icon "button" at bounding box center [673, 52] width 13 height 13
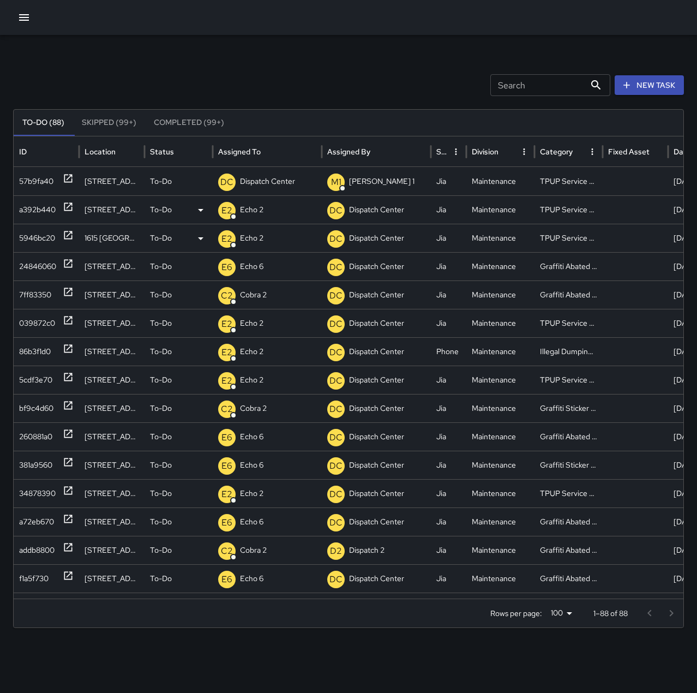
click at [27, 18] on icon "button" at bounding box center [24, 17] width 10 height 7
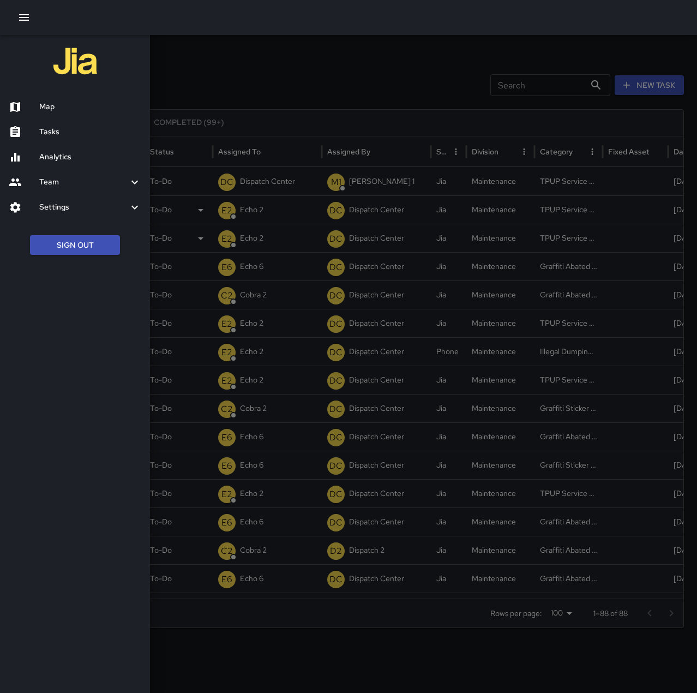
click at [45, 103] on h6 "Map" at bounding box center [90, 107] width 102 height 12
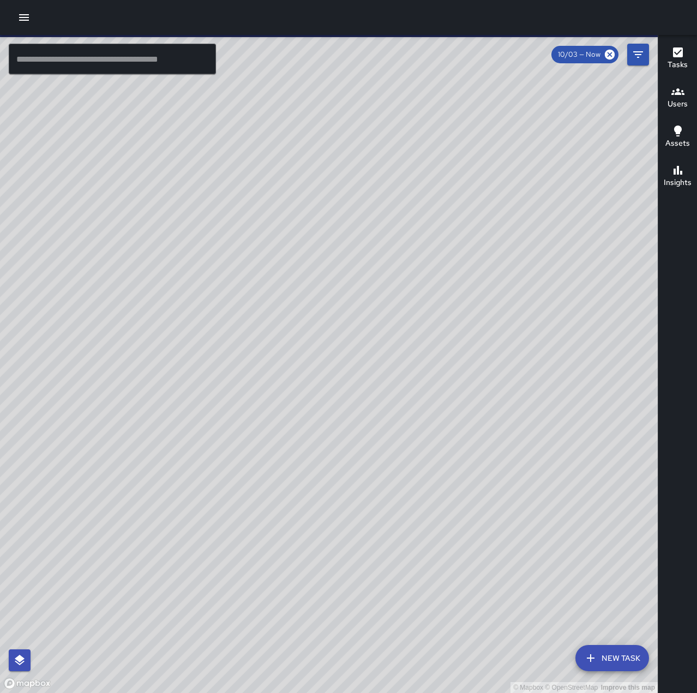
drag, startPoint x: 453, startPoint y: 474, endPoint x: 398, endPoint y: 283, distance: 198.2
click at [398, 283] on div "© Mapbox © OpenStreetMap Improve this map" at bounding box center [329, 364] width 658 height 658
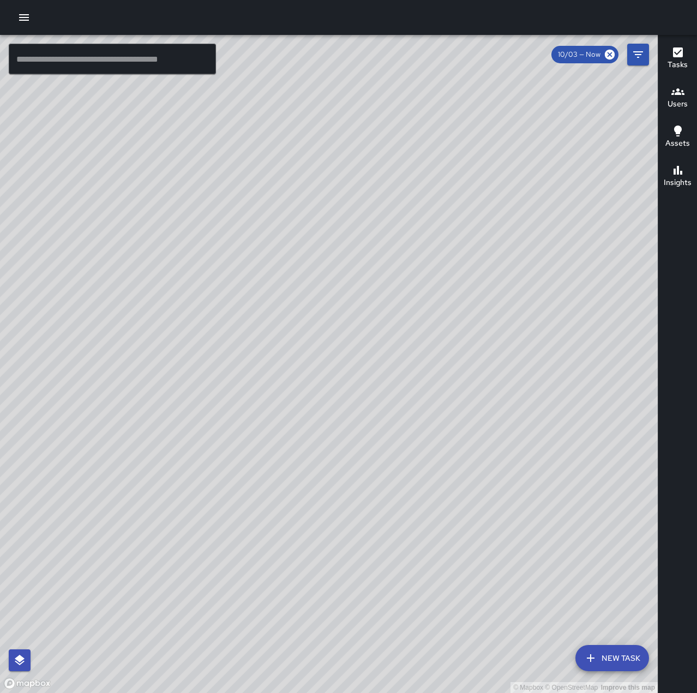
drag, startPoint x: 267, startPoint y: 261, endPoint x: 629, endPoint y: 143, distance: 380.9
click at [629, 143] on div "© Mapbox © OpenStreetMap Improve this map" at bounding box center [329, 364] width 658 height 658
drag, startPoint x: 419, startPoint y: 310, endPoint x: 471, endPoint y: 238, distance: 88.3
click at [471, 238] on div "© Mapbox © OpenStreetMap Improve this map" at bounding box center [329, 364] width 658 height 658
click at [32, 17] on button "button" at bounding box center [24, 18] width 22 height 22
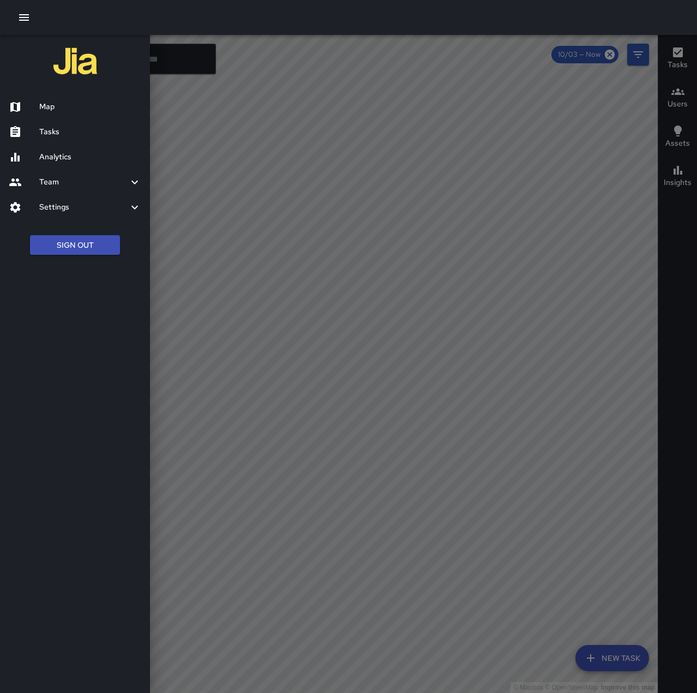
click at [75, 135] on h6 "Tasks" at bounding box center [90, 132] width 102 height 12
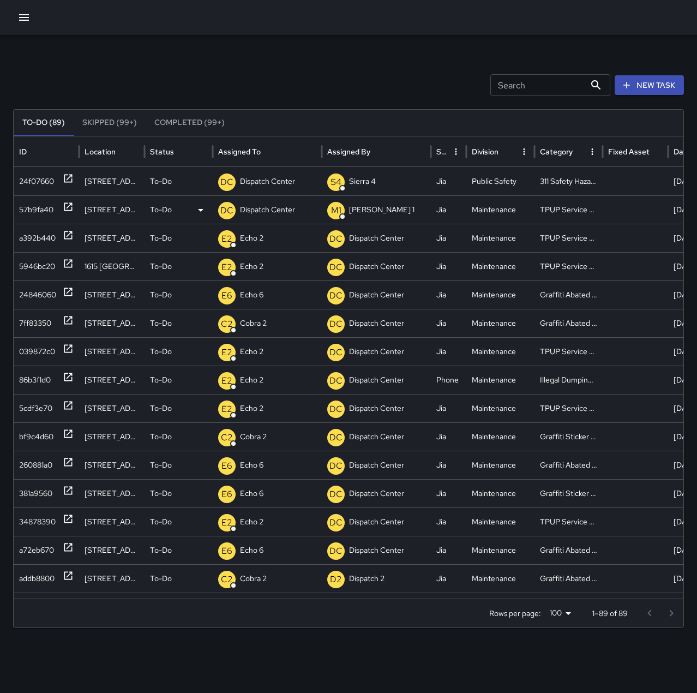
click at [70, 203] on icon at bounding box center [68, 207] width 8 height 8
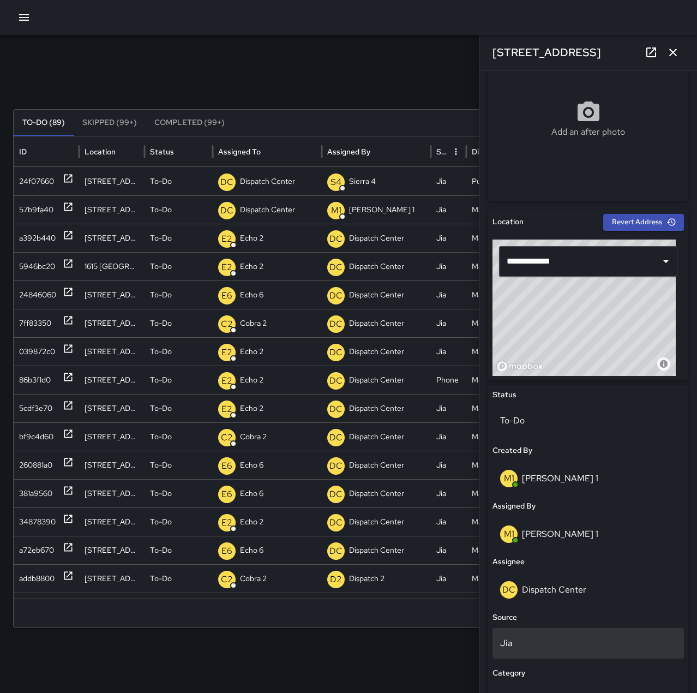
scroll to position [218, 0]
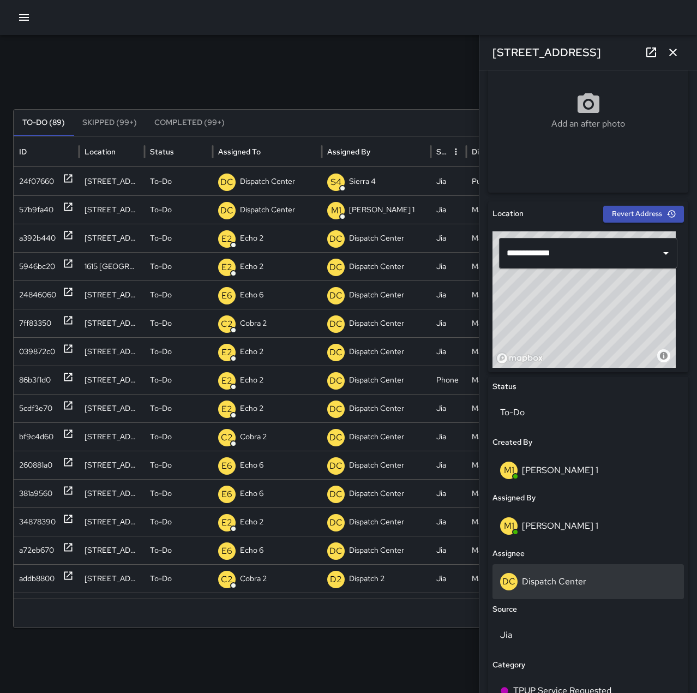
click at [565, 583] on p "Dispatch Center" at bounding box center [554, 581] width 64 height 11
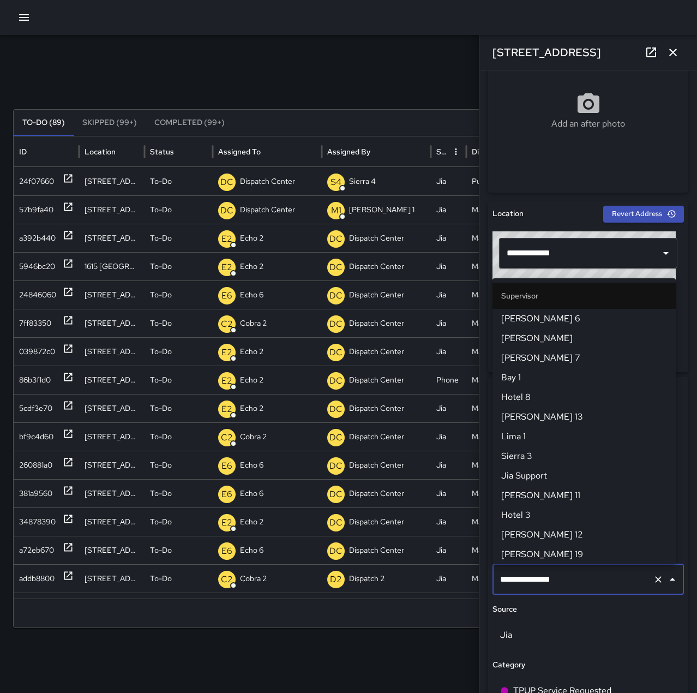
scroll to position [1041, 0]
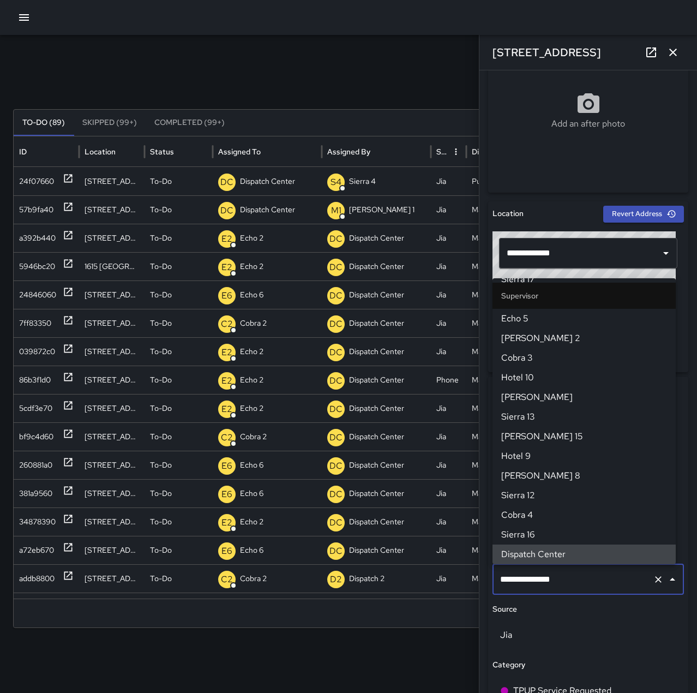
click at [653, 579] on icon "Clear" at bounding box center [658, 579] width 11 height 11
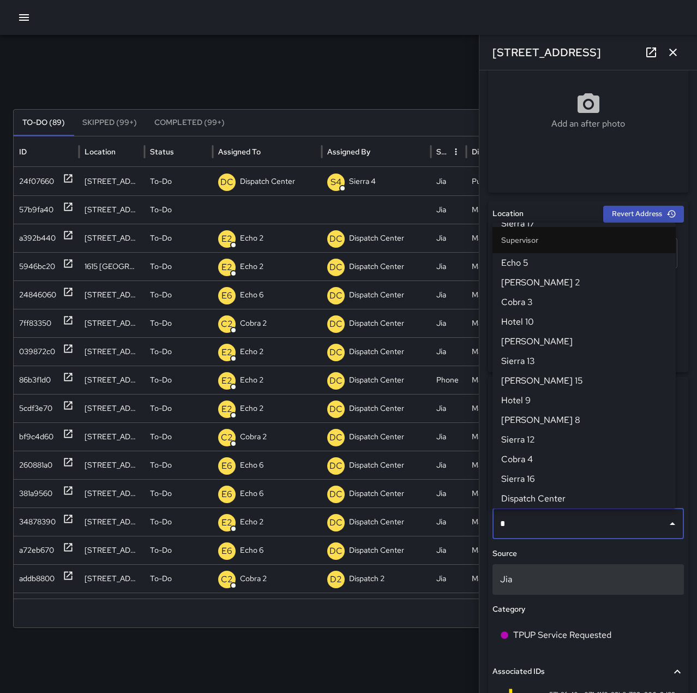
scroll to position [0, 0]
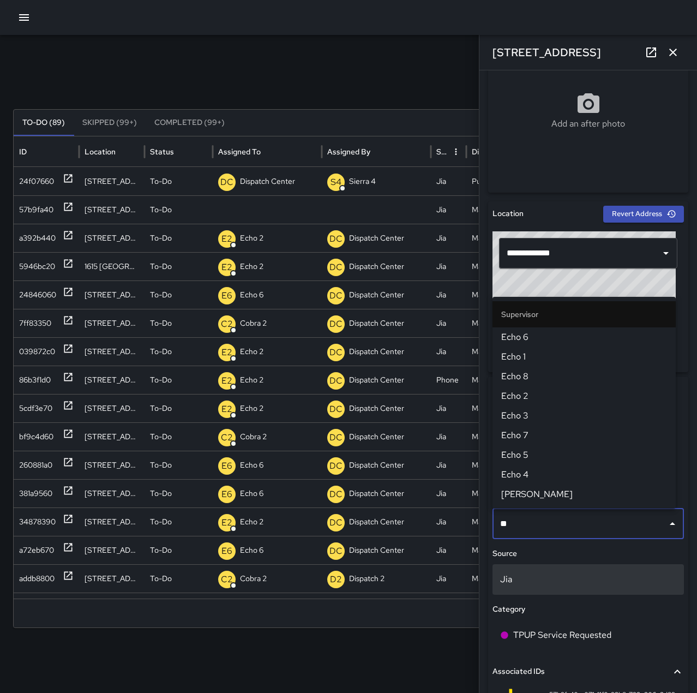
type input "***"
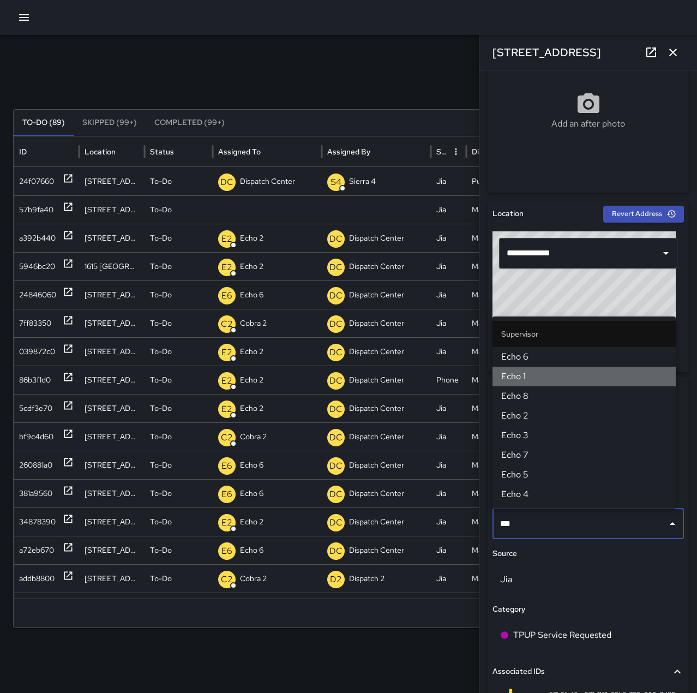
click at [583, 375] on span "Echo 1" at bounding box center [584, 376] width 166 height 13
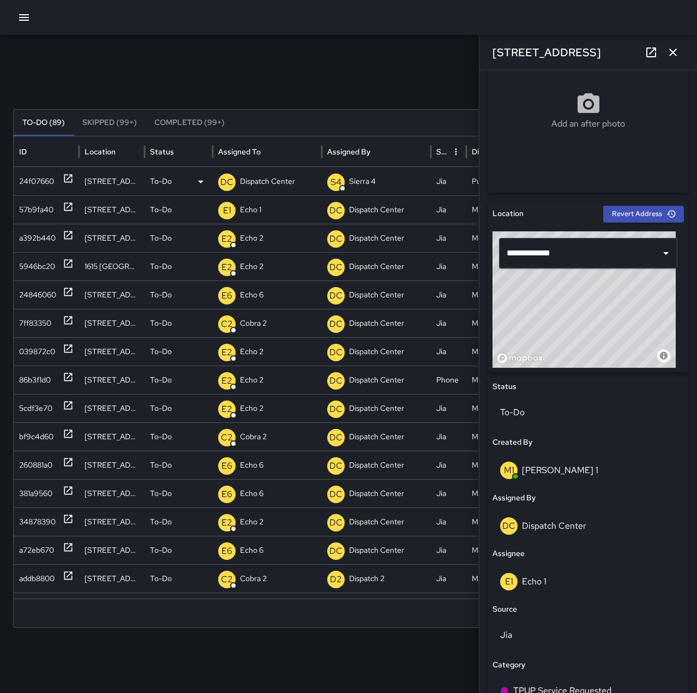
click at [64, 178] on icon at bounding box center [68, 178] width 11 height 11
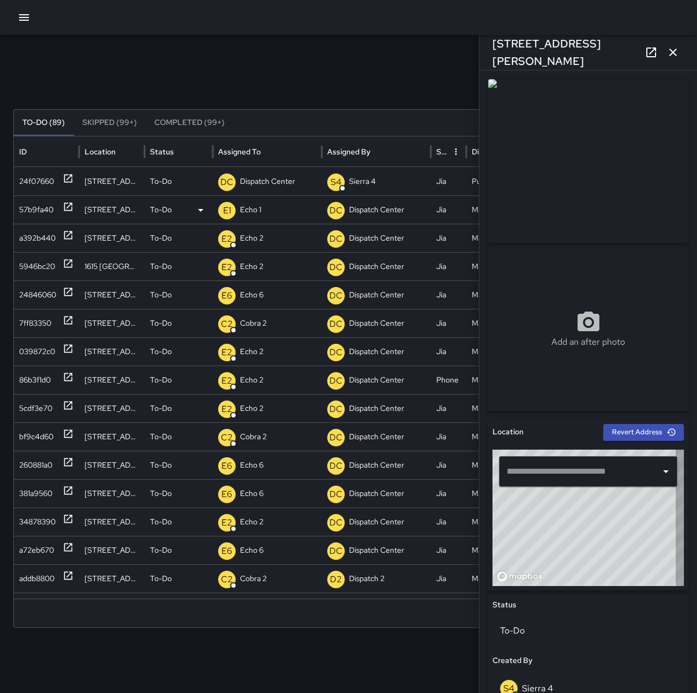
type input "**********"
click at [259, 215] on p "Echo 1" at bounding box center [250, 210] width 21 height 28
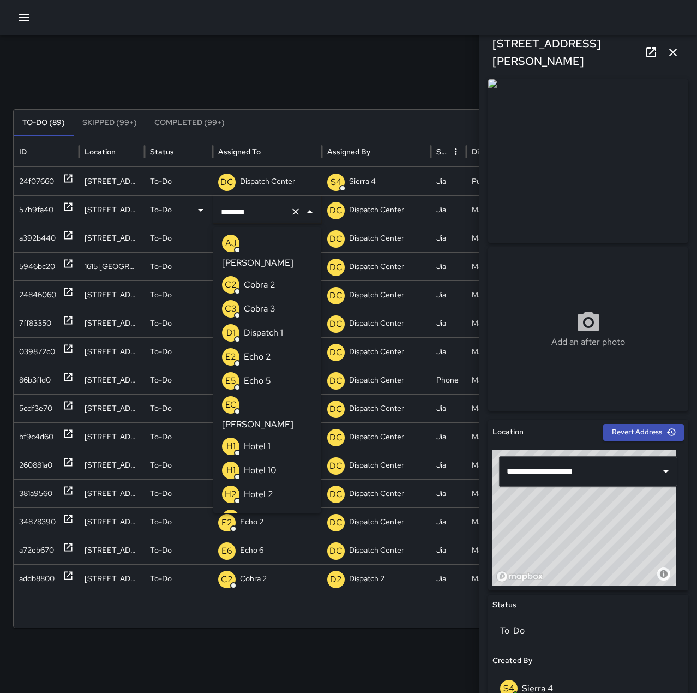
scroll to position [714, 0]
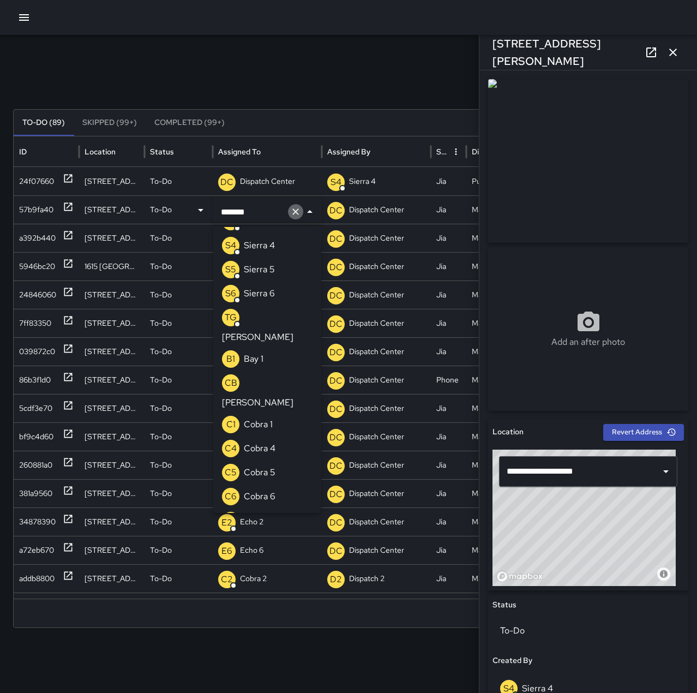
click at [296, 208] on icon "Clear" at bounding box center [295, 211] width 11 height 11
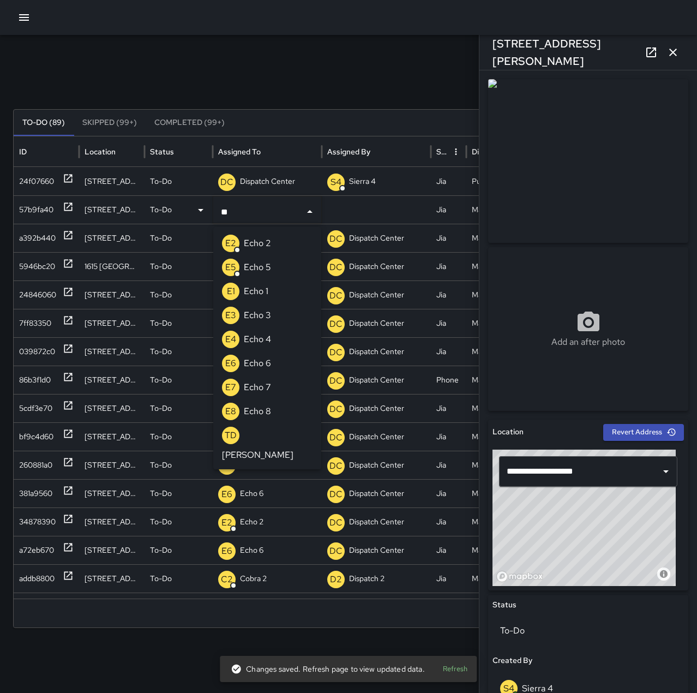
type input "***"
click at [287, 242] on li "E2 Echo 2" at bounding box center [267, 243] width 108 height 24
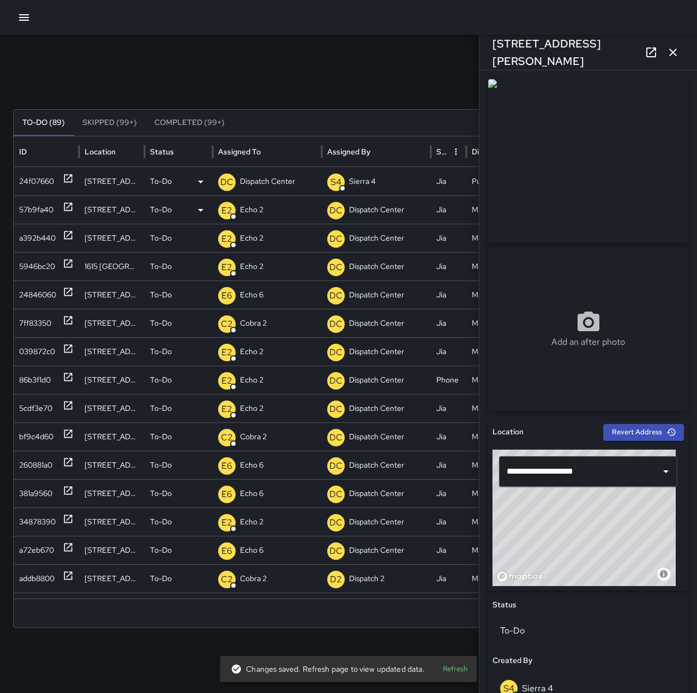
click at [72, 179] on icon at bounding box center [68, 179] width 8 height 8
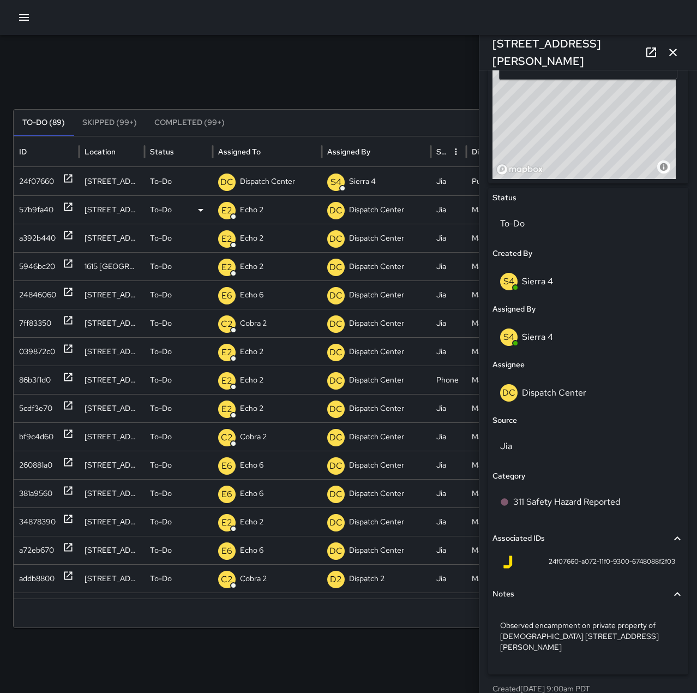
scroll to position [410, 0]
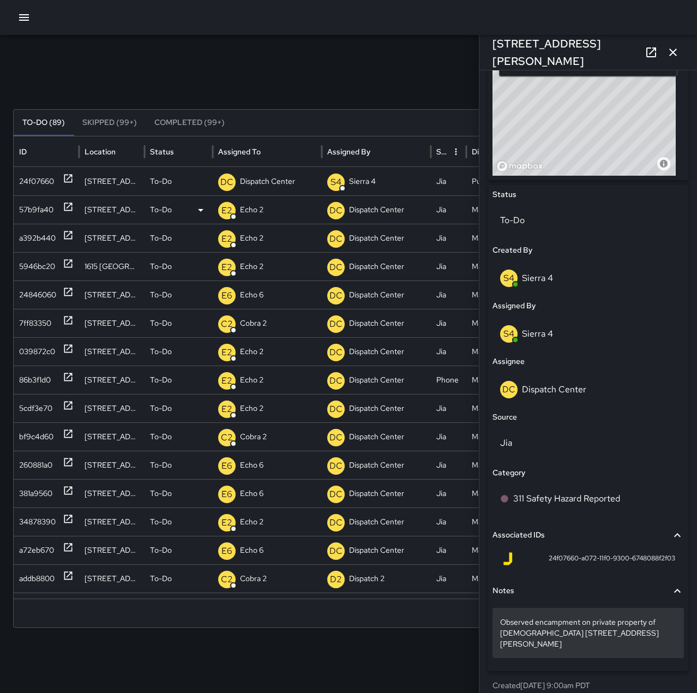
click at [594, 632] on p "Observed encampment on private property of church 2333 Harrison st" at bounding box center [588, 632] width 176 height 33
drag, startPoint x: 499, startPoint y: 624, endPoint x: 655, endPoint y: 640, distance: 156.9
click at [612, 635] on p "Observed encampment on private property of church 2333 Harrison st" at bounding box center [588, 632] width 176 height 33
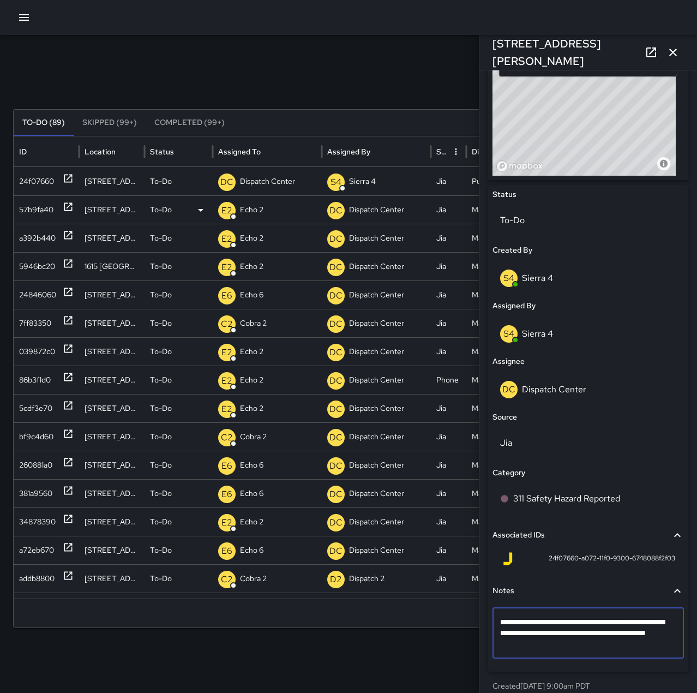
type textarea "**********"
click at [598, 398] on div "DC Dispatch Center" at bounding box center [588, 389] width 191 height 35
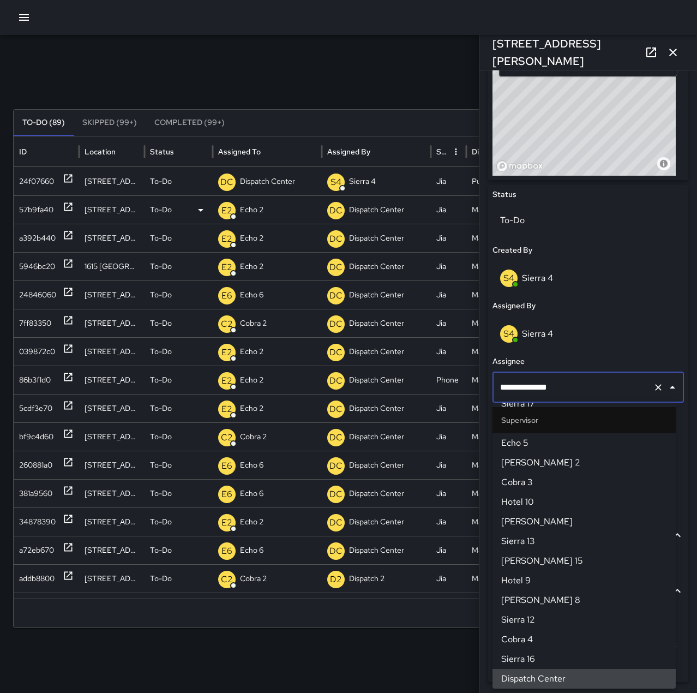
scroll to position [0, 0]
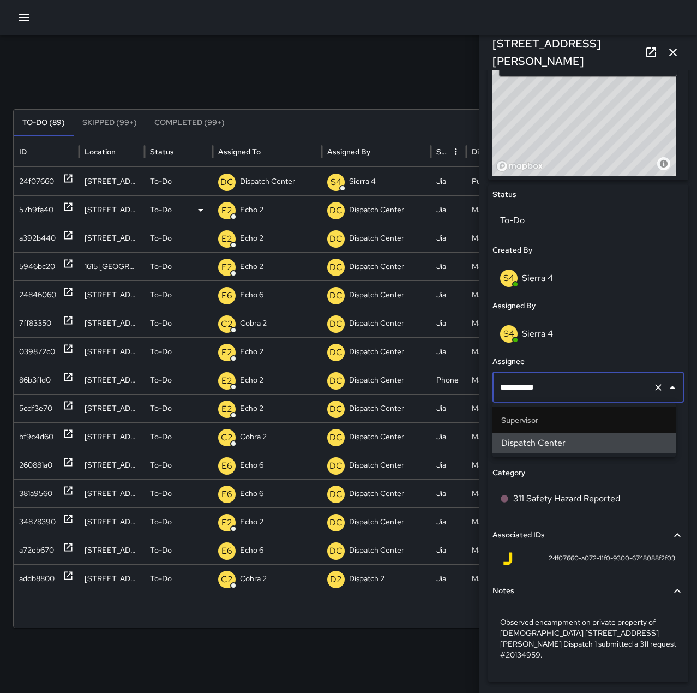
type input "********"
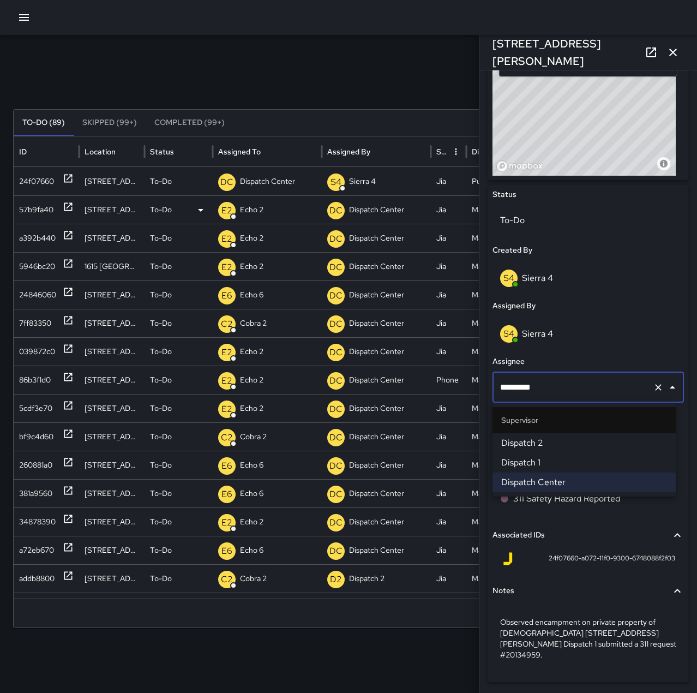
click at [579, 460] on span "Dispatch 1" at bounding box center [584, 462] width 166 height 13
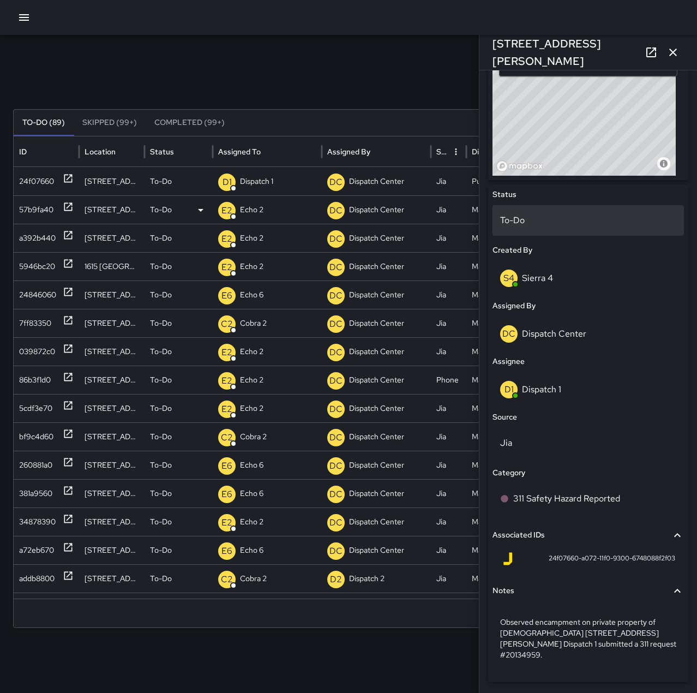
click at [534, 220] on p "To-Do" at bounding box center [588, 220] width 176 height 13
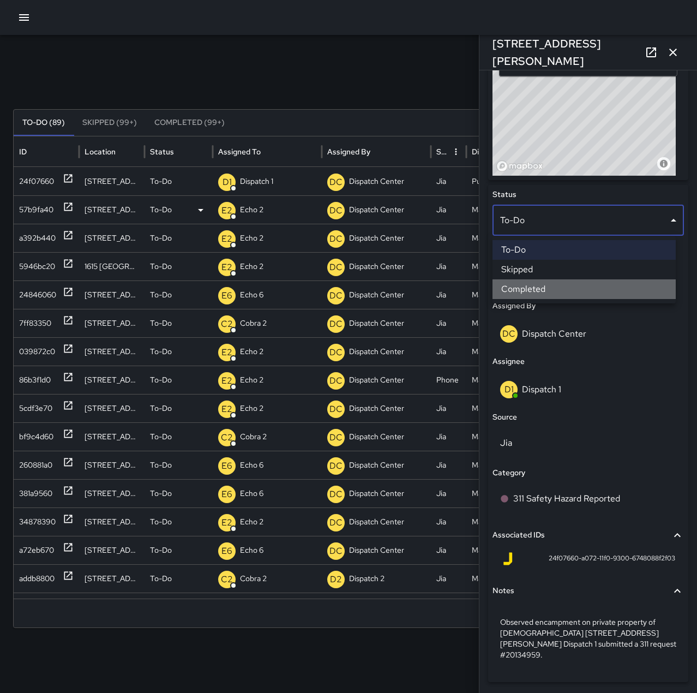
click at [538, 287] on li "Completed" at bounding box center [584, 289] width 183 height 20
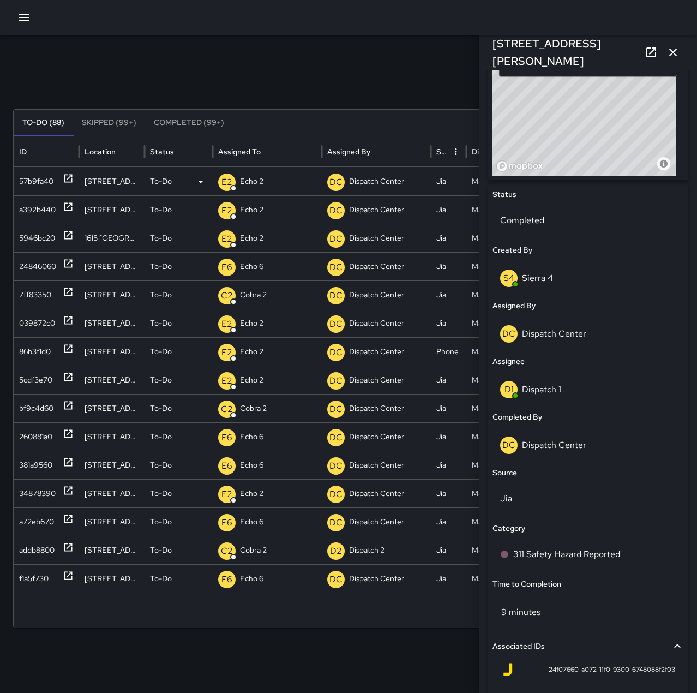
click at [670, 51] on icon "button" at bounding box center [673, 52] width 13 height 13
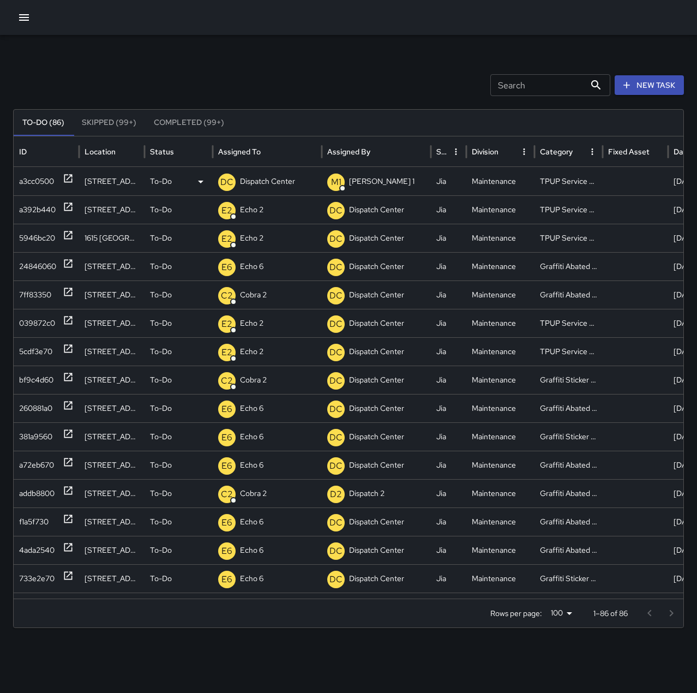
click at [286, 182] on p "Dispatch Center" at bounding box center [267, 181] width 55 height 28
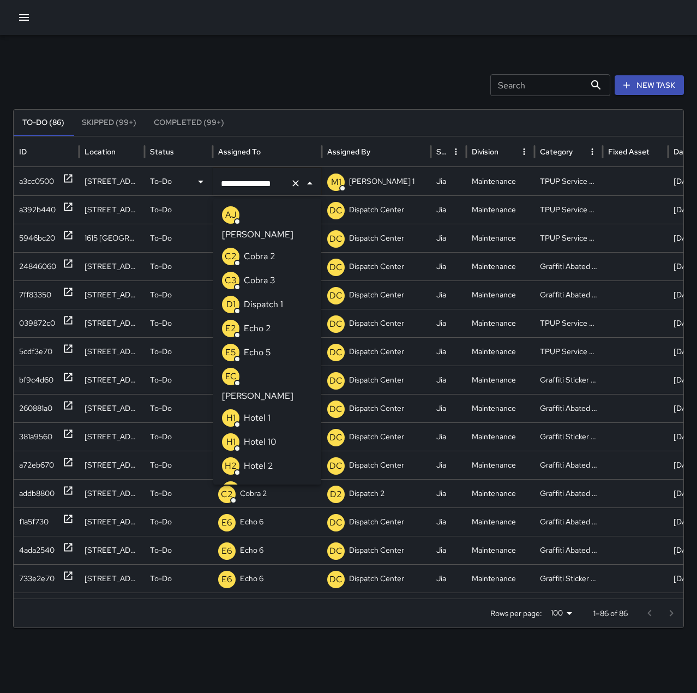
scroll to position [690, 0]
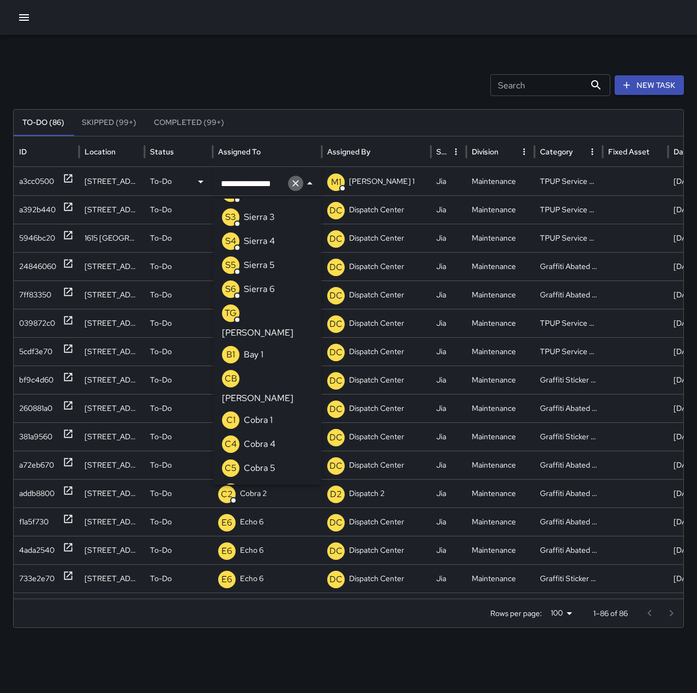
click at [291, 182] on icon "Clear" at bounding box center [295, 183] width 11 height 11
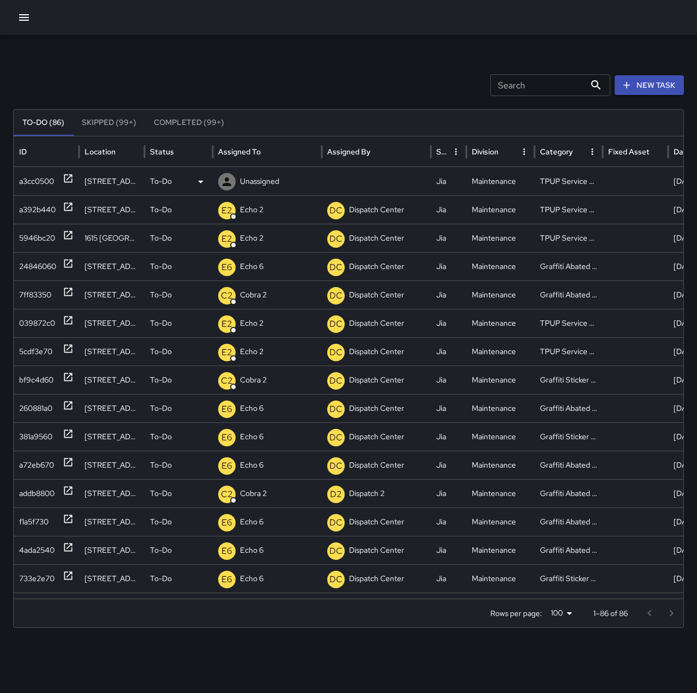
click at [249, 184] on p "Unassigned" at bounding box center [259, 181] width 39 height 28
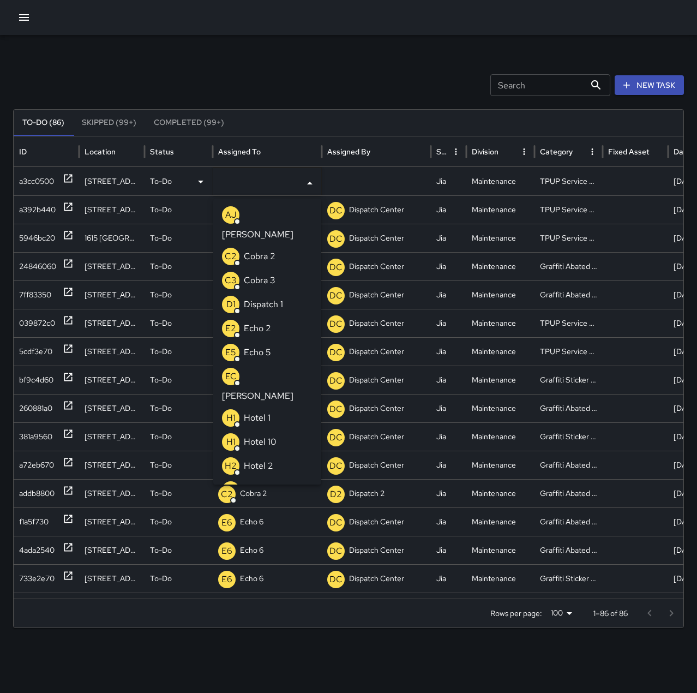
click at [262, 322] on p "Echo 2" at bounding box center [257, 328] width 27 height 13
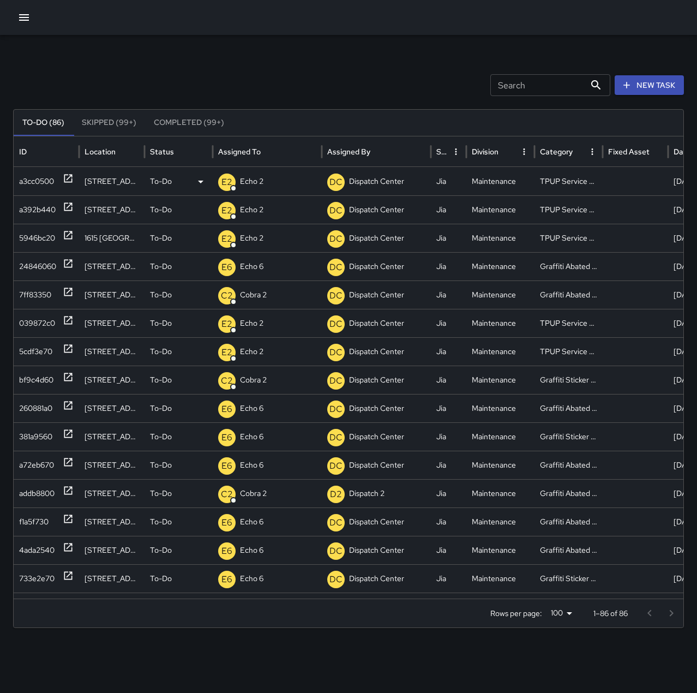
click at [286, 92] on div "Search Search New Task" at bounding box center [348, 85] width 671 height 22
click at [67, 183] on icon at bounding box center [68, 178] width 11 height 11
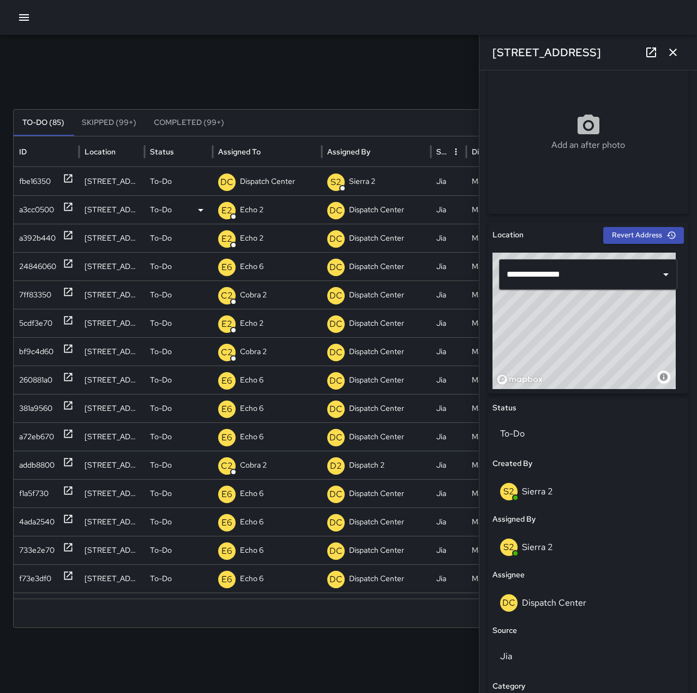
scroll to position [327, 0]
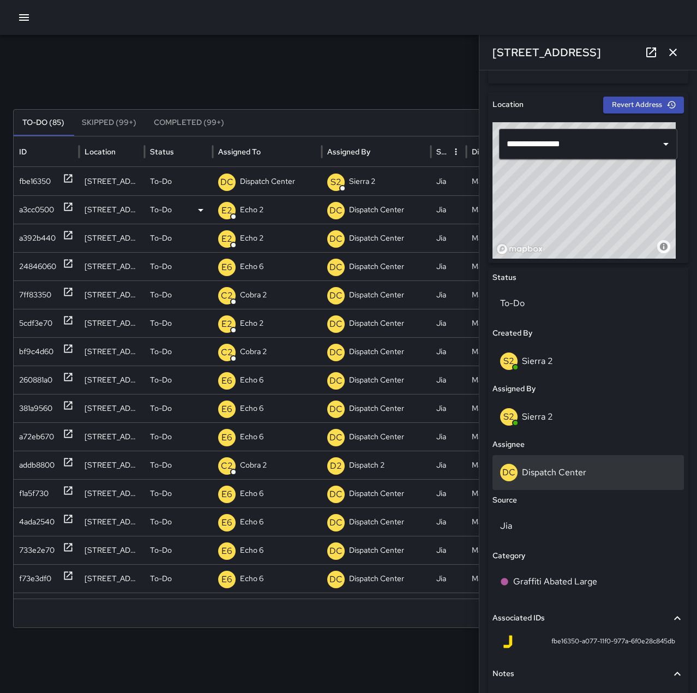
click at [608, 470] on div "DC Dispatch Center" at bounding box center [588, 472] width 176 height 17
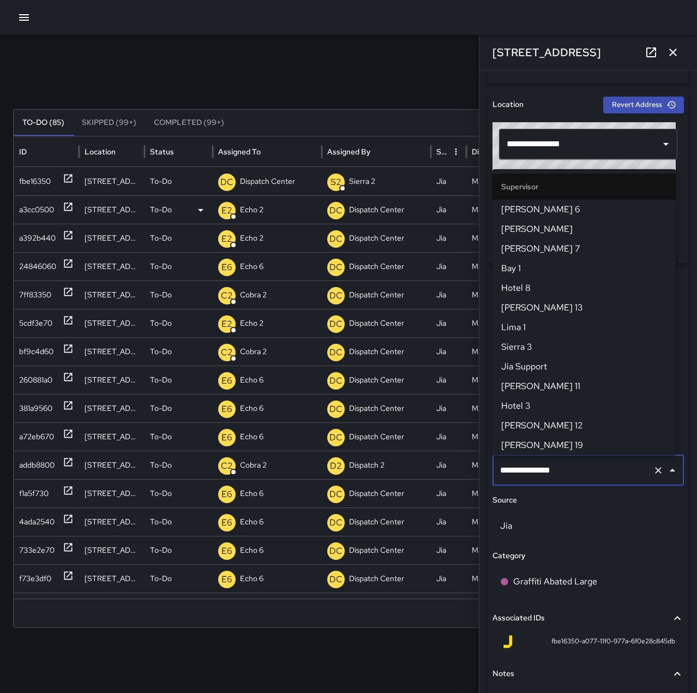
scroll to position [1041, 0]
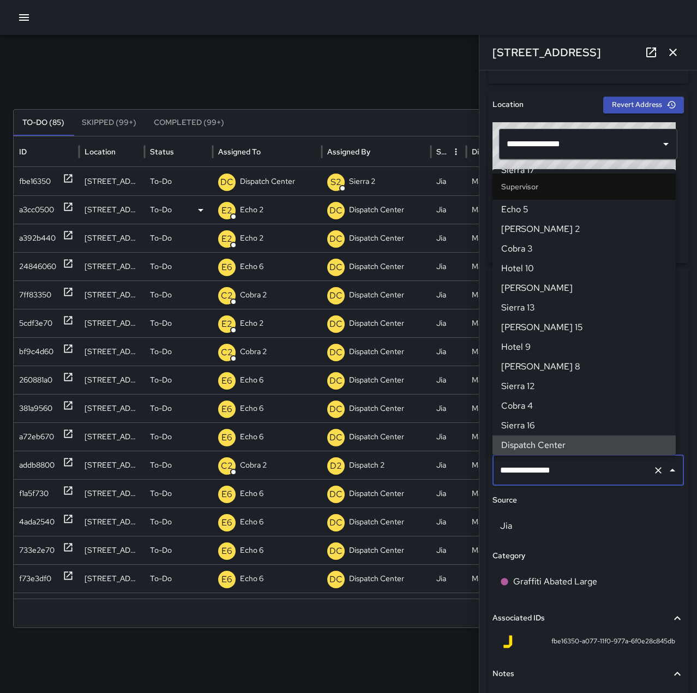
click at [653, 470] on icon "Clear" at bounding box center [658, 470] width 11 height 11
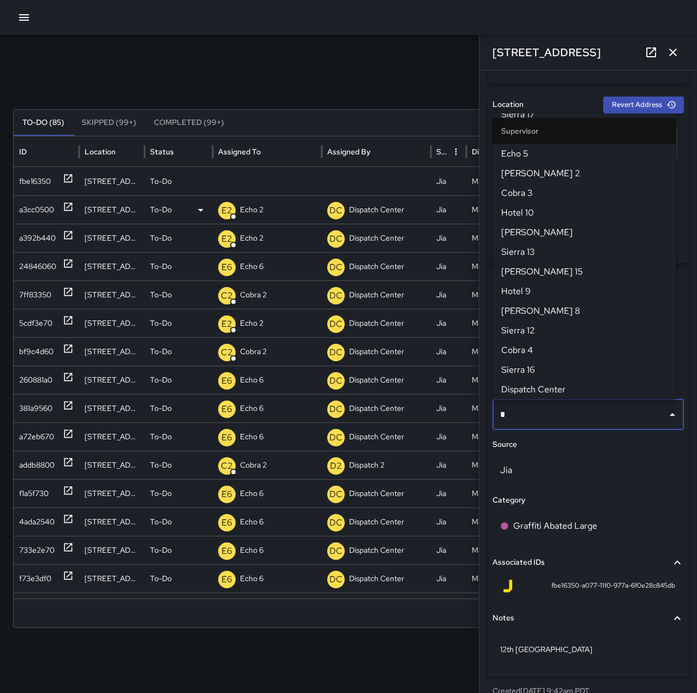
scroll to position [0, 0]
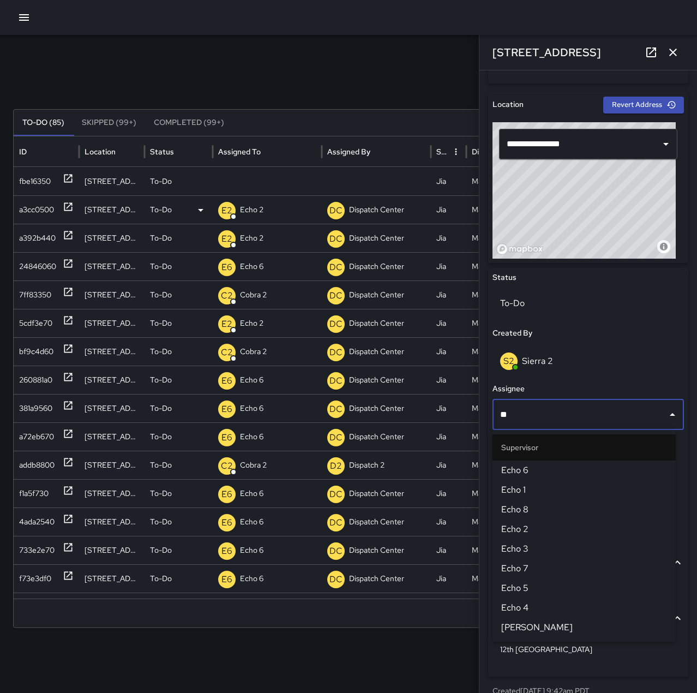
type input "*"
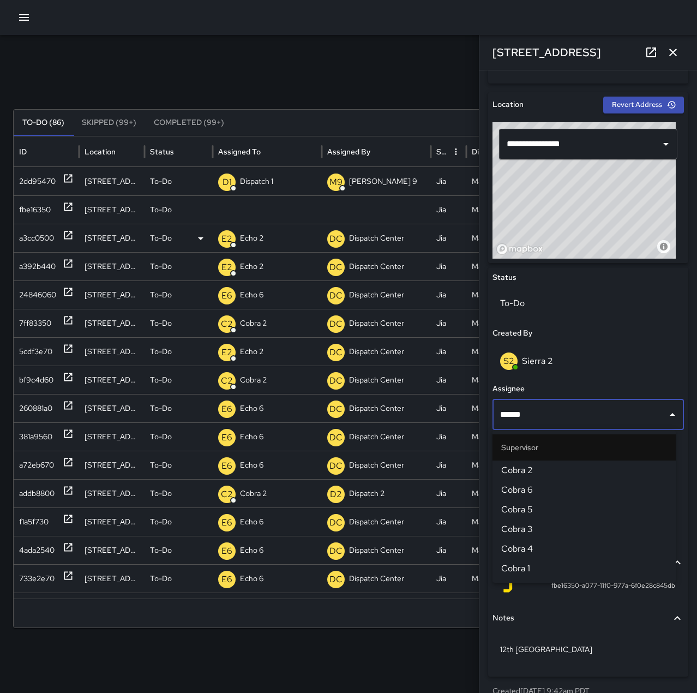
type input "*******"
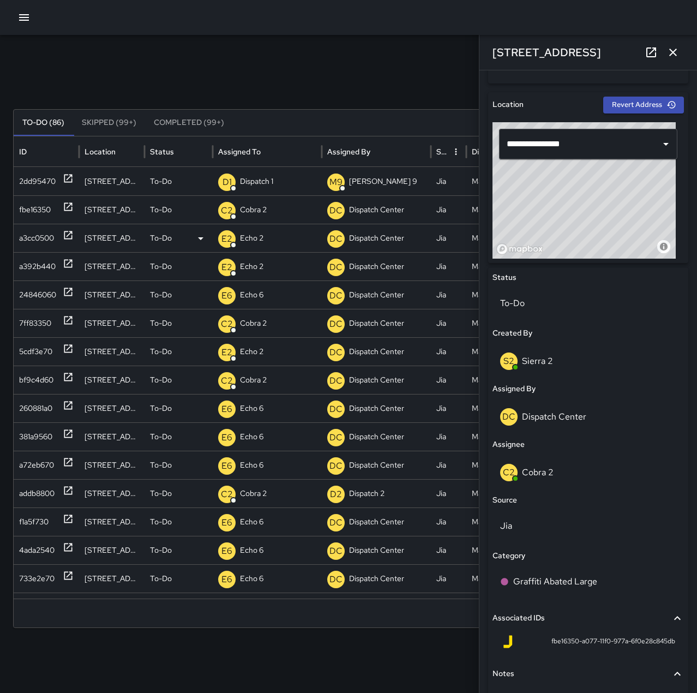
click at [678, 45] on button "button" at bounding box center [673, 52] width 22 height 22
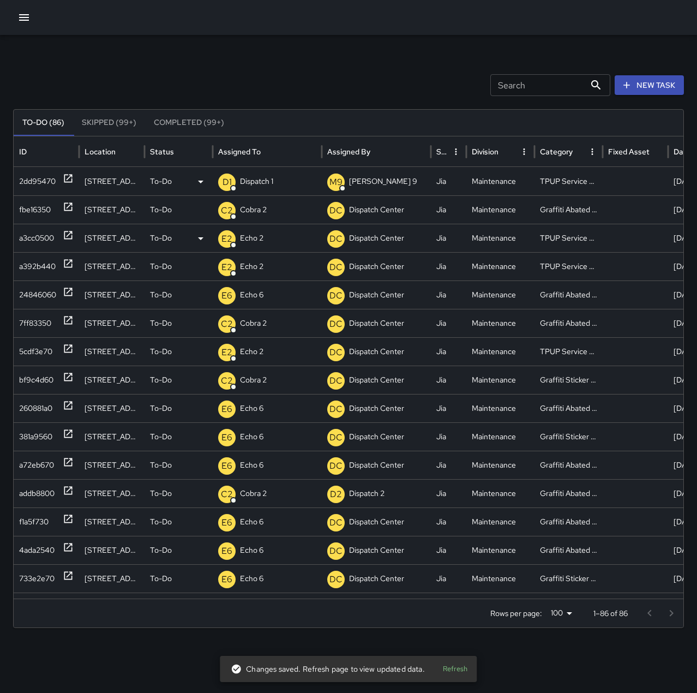
click at [250, 179] on p "Dispatch 1" at bounding box center [256, 181] width 33 height 28
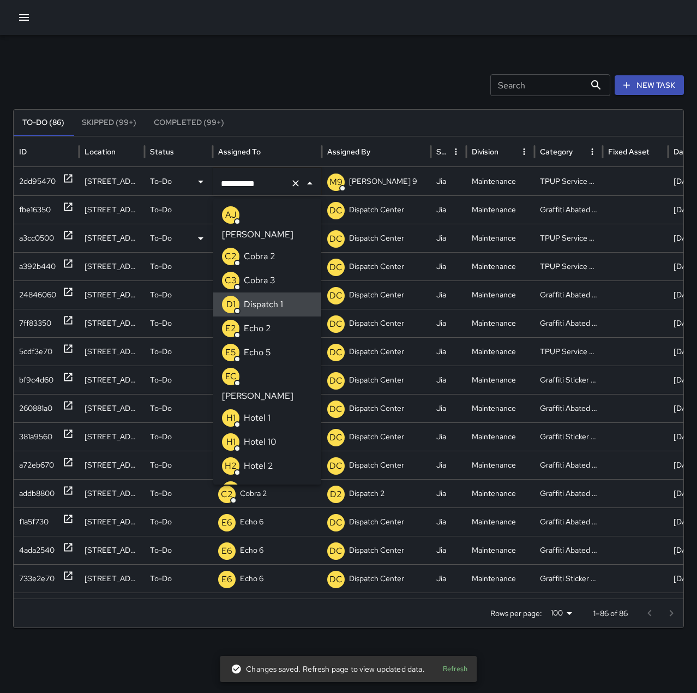
click at [291, 181] on icon "Clear" at bounding box center [295, 183] width 11 height 11
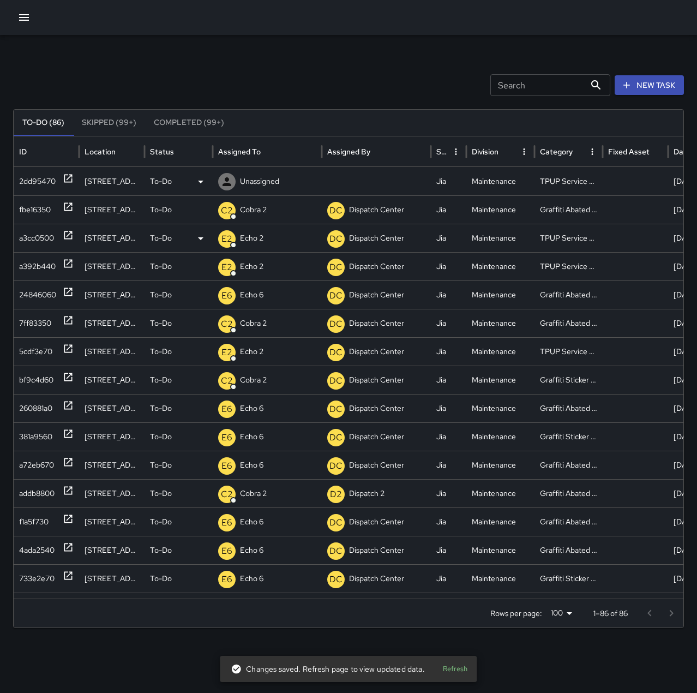
click at [250, 181] on p "Unassigned" at bounding box center [259, 181] width 39 height 28
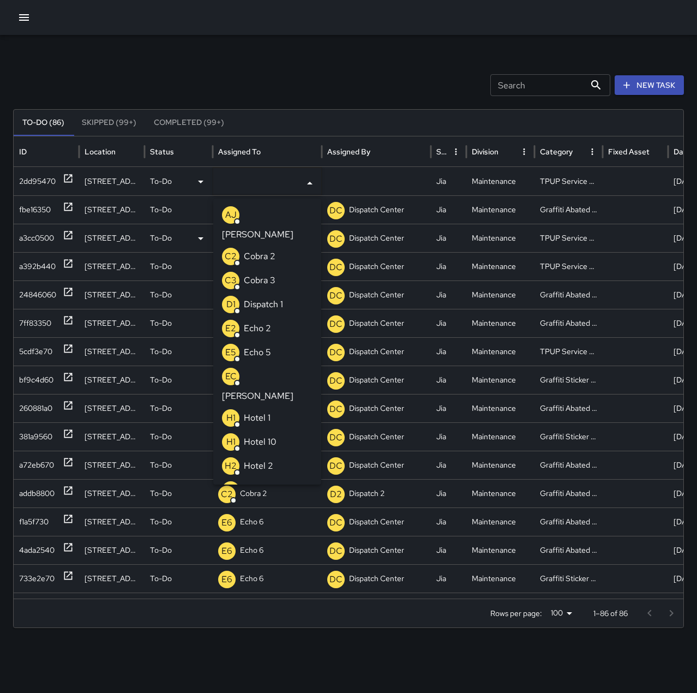
click at [280, 316] on li "E2 Echo 2" at bounding box center [267, 328] width 108 height 24
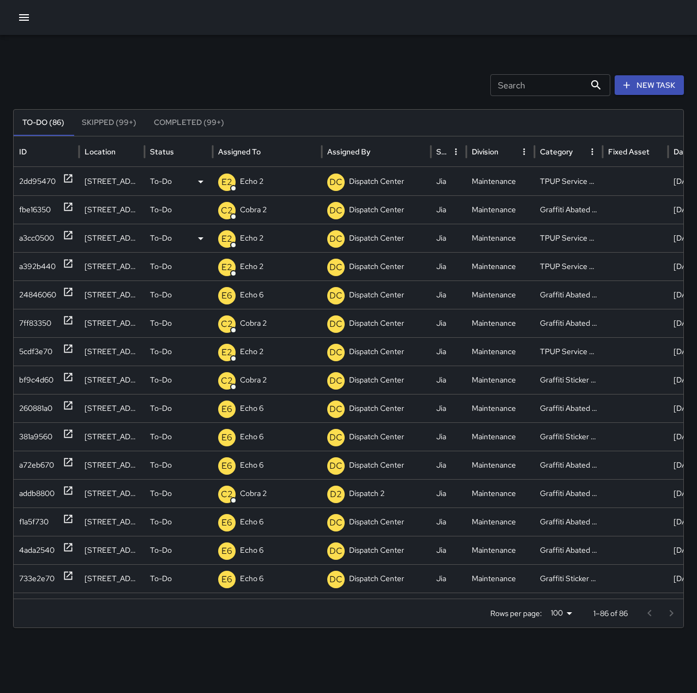
click at [295, 71] on div "Search Search New Task To-Do (86) Skipped (99+) Completed (99+) ID Location Sta…" at bounding box center [348, 344] width 697 height 619
click at [27, 16] on icon "button" at bounding box center [23, 17] width 13 height 13
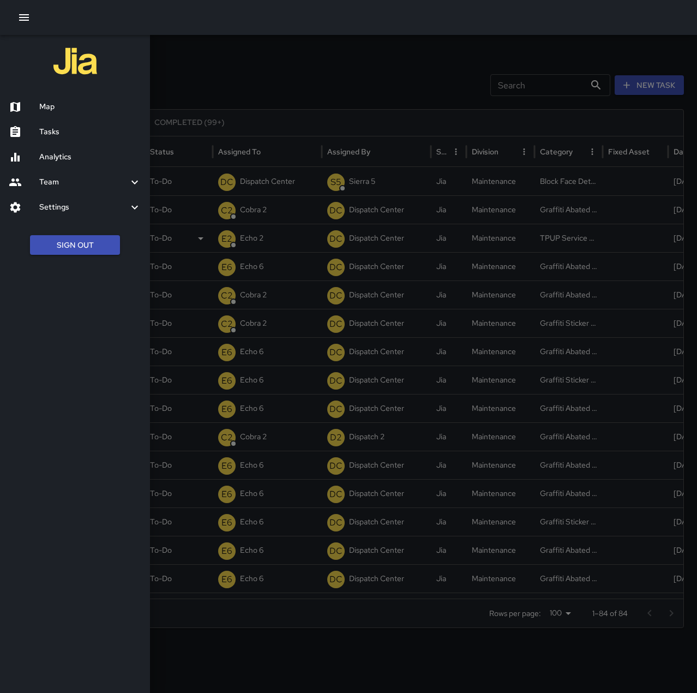
click at [56, 99] on div "Map" at bounding box center [75, 106] width 150 height 25
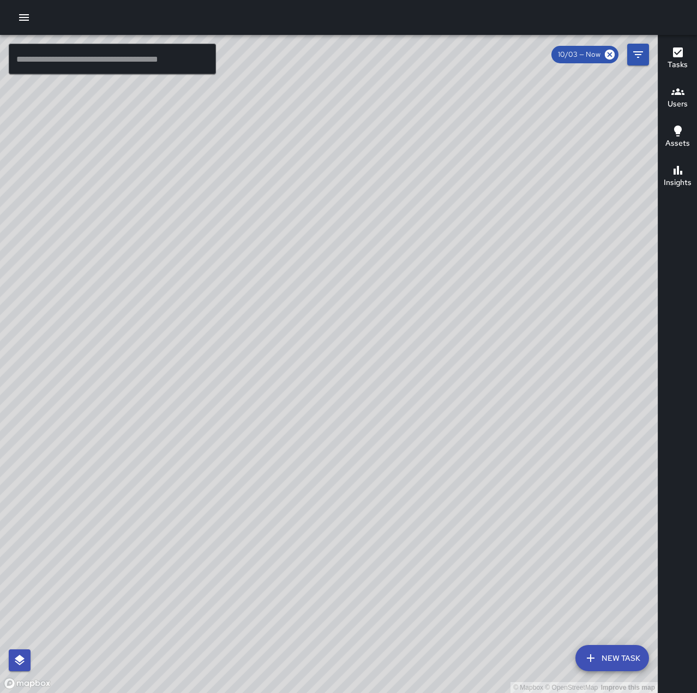
drag, startPoint x: 263, startPoint y: 285, endPoint x: 268, endPoint y: 465, distance: 180.1
click at [268, 465] on div "© Mapbox © OpenStreetMap Improve this map" at bounding box center [329, 364] width 658 height 658
drag, startPoint x: 395, startPoint y: 326, endPoint x: 380, endPoint y: 311, distance: 21.2
click at [380, 311] on div "© Mapbox © OpenStreetMap Improve this map" at bounding box center [329, 364] width 658 height 658
drag, startPoint x: 418, startPoint y: 504, endPoint x: 540, endPoint y: 432, distance: 140.6
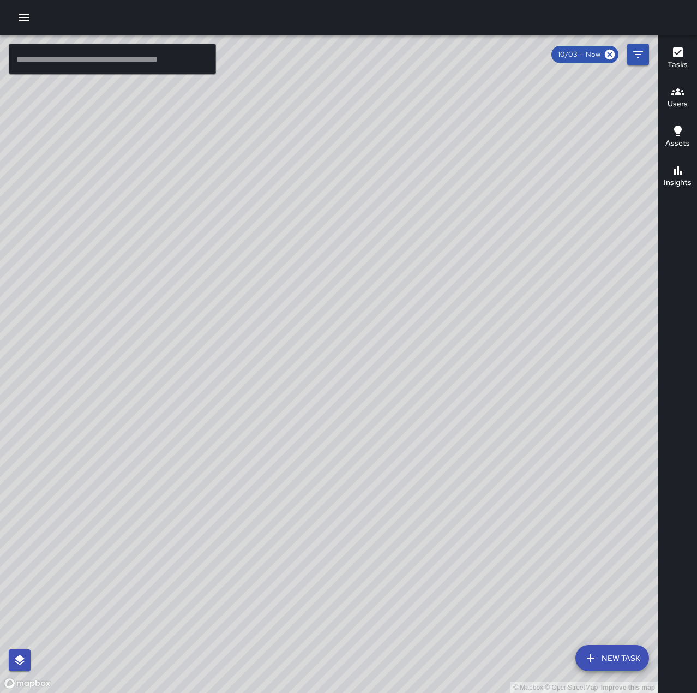
click at [540, 432] on div "© Mapbox © OpenStreetMap Improve this map" at bounding box center [329, 364] width 658 height 658
drag, startPoint x: 265, startPoint y: 457, endPoint x: 566, endPoint y: 87, distance: 476.5
click at [566, 87] on div "© Mapbox © OpenStreetMap Improve this map" at bounding box center [329, 364] width 658 height 658
drag, startPoint x: 116, startPoint y: 392, endPoint x: 373, endPoint y: 143, distance: 357.6
click at [373, 143] on div "© Mapbox © OpenStreetMap Improve this map" at bounding box center [329, 364] width 658 height 658
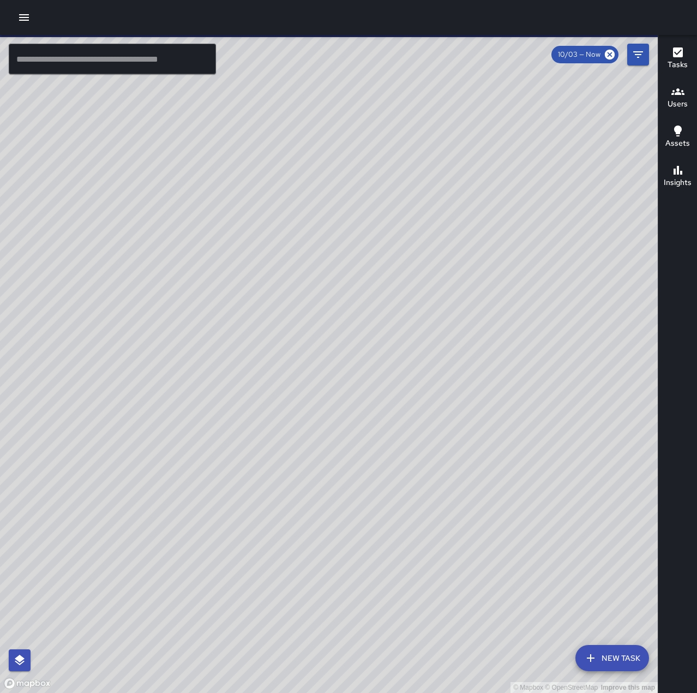
click at [31, 16] on button "button" at bounding box center [24, 18] width 22 height 22
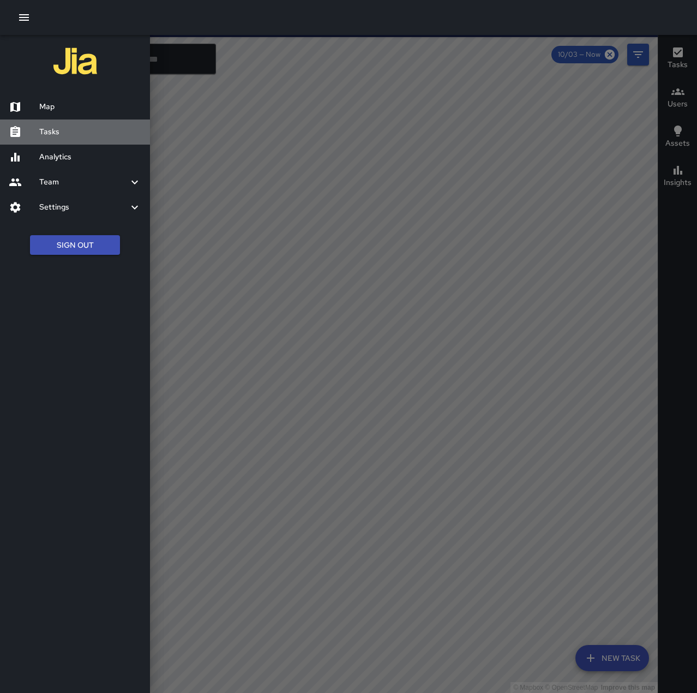
click at [68, 127] on h6 "Tasks" at bounding box center [90, 132] width 102 height 12
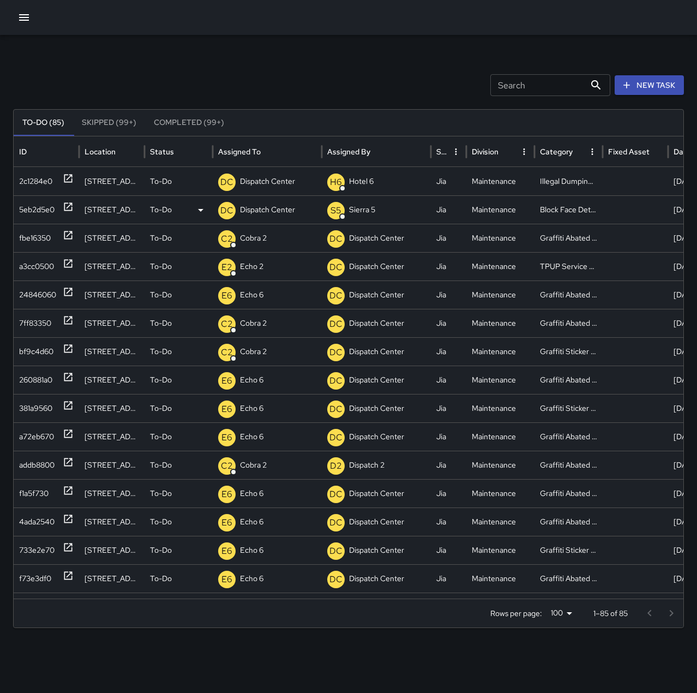
click at [67, 212] on icon at bounding box center [68, 206] width 11 height 11
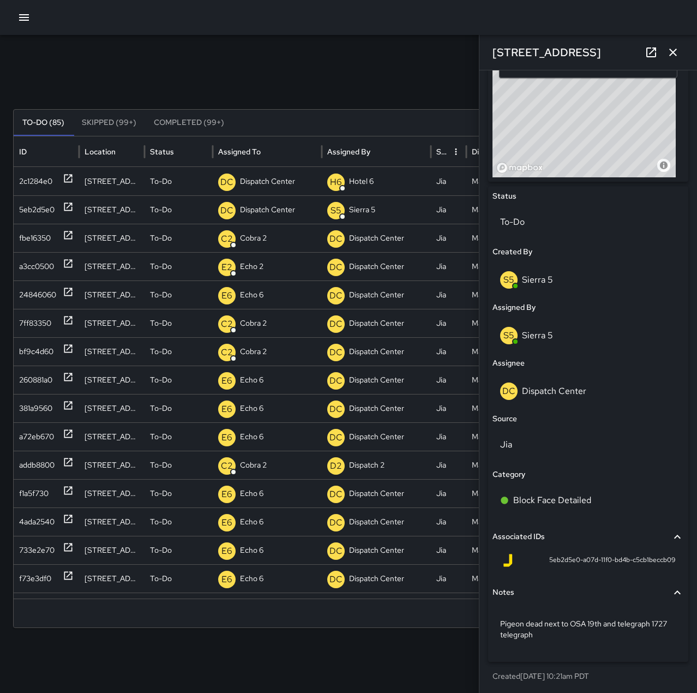
scroll to position [410, 0]
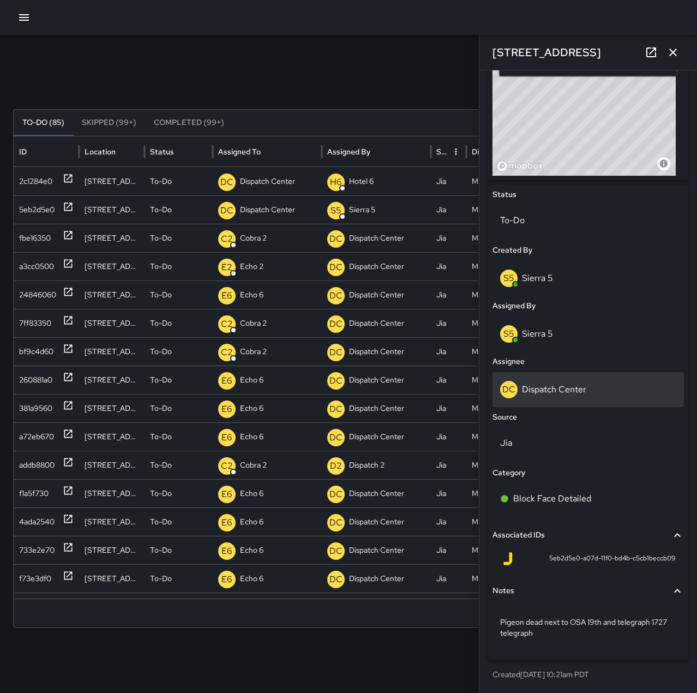
click at [566, 391] on p "Dispatch Center" at bounding box center [554, 389] width 64 height 11
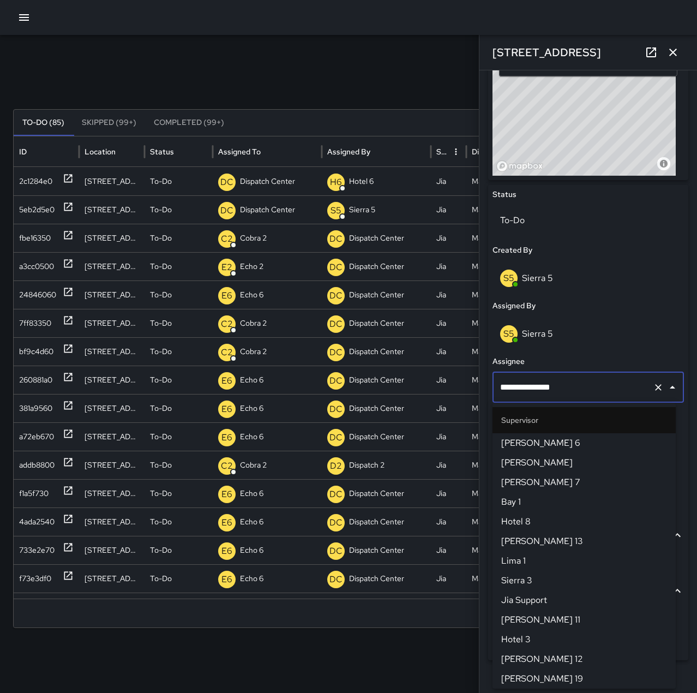
scroll to position [1041, 0]
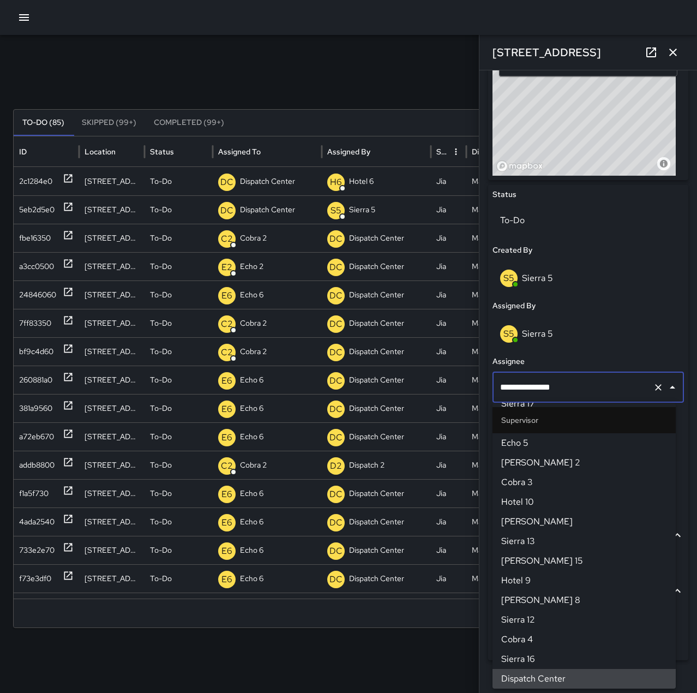
click at [655, 388] on icon "Clear" at bounding box center [658, 387] width 11 height 11
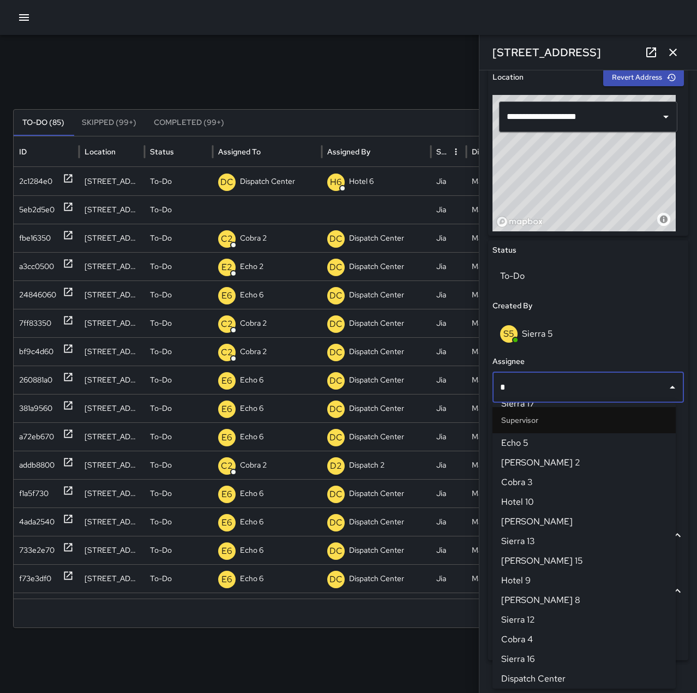
scroll to position [0, 0]
type input "********"
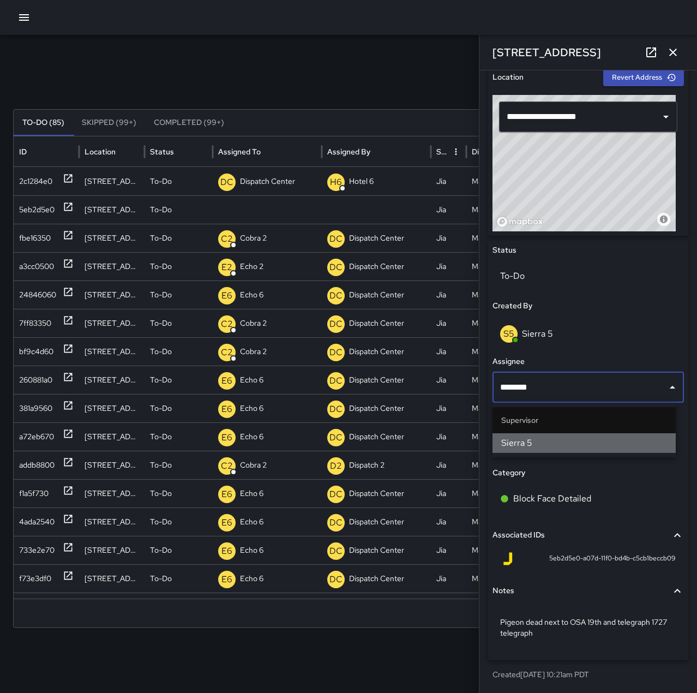
click at [604, 443] on span "Sierra 5" at bounding box center [584, 442] width 166 height 13
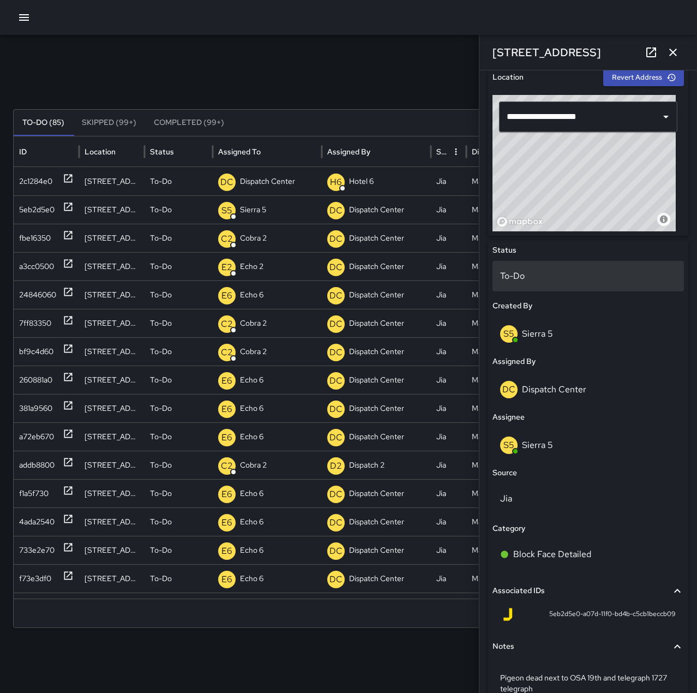
click at [589, 280] on p "To-Do" at bounding box center [588, 275] width 176 height 13
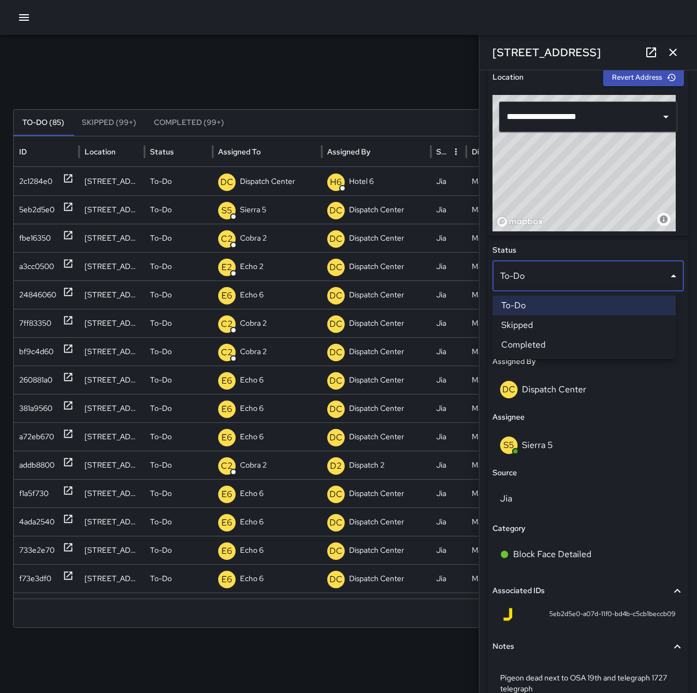
click at [589, 342] on li "Completed" at bounding box center [584, 345] width 183 height 20
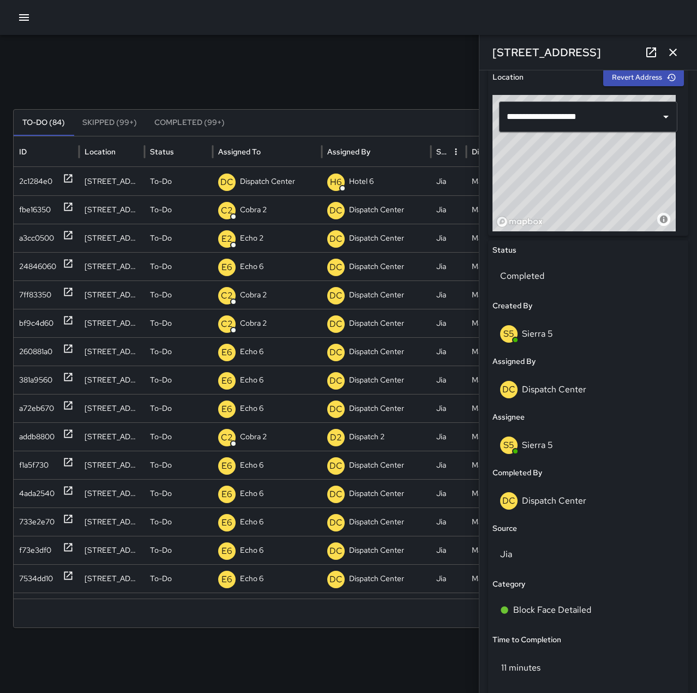
click at [670, 52] on icon "button" at bounding box center [673, 52] width 13 height 13
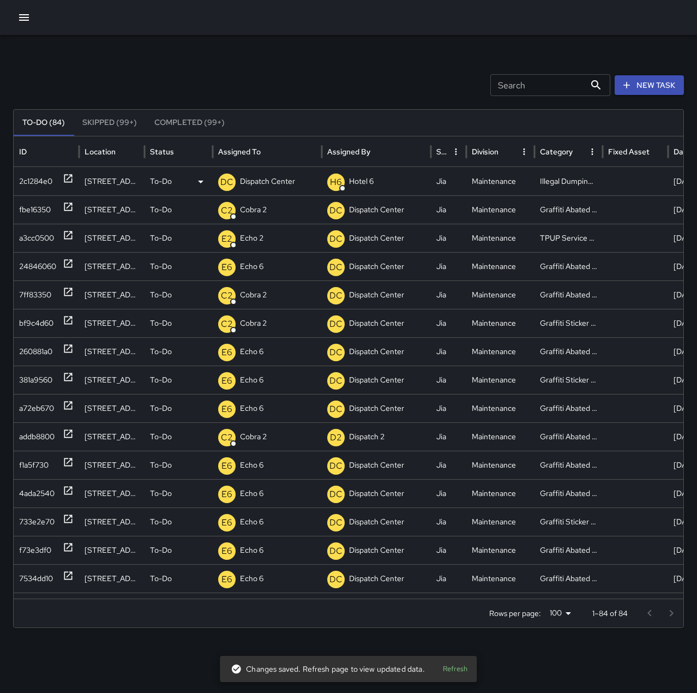
click at [65, 179] on icon at bounding box center [68, 179] width 8 height 8
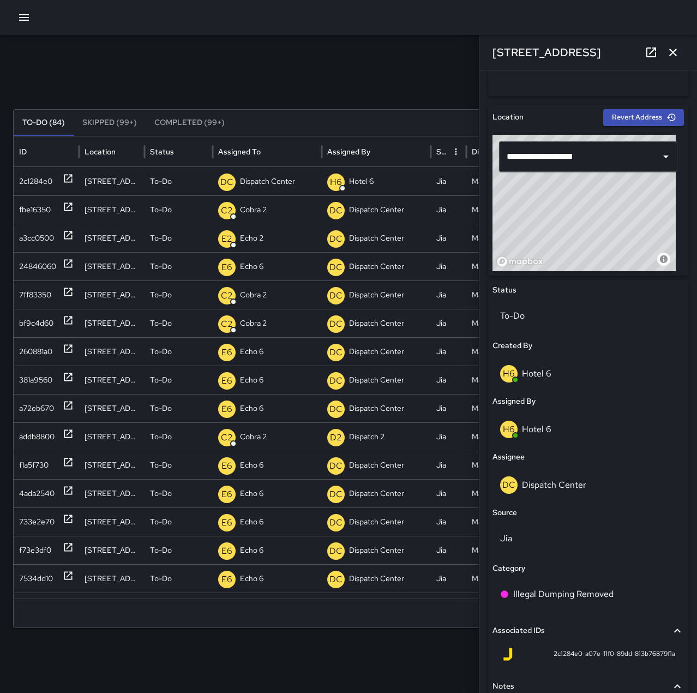
scroll to position [382, 0]
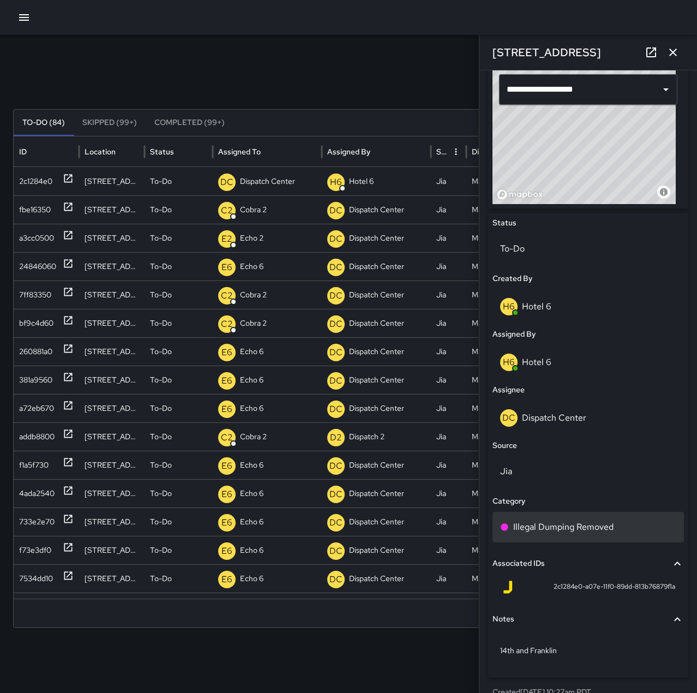
click at [588, 534] on div "Illegal Dumping Removed" at bounding box center [588, 527] width 191 height 31
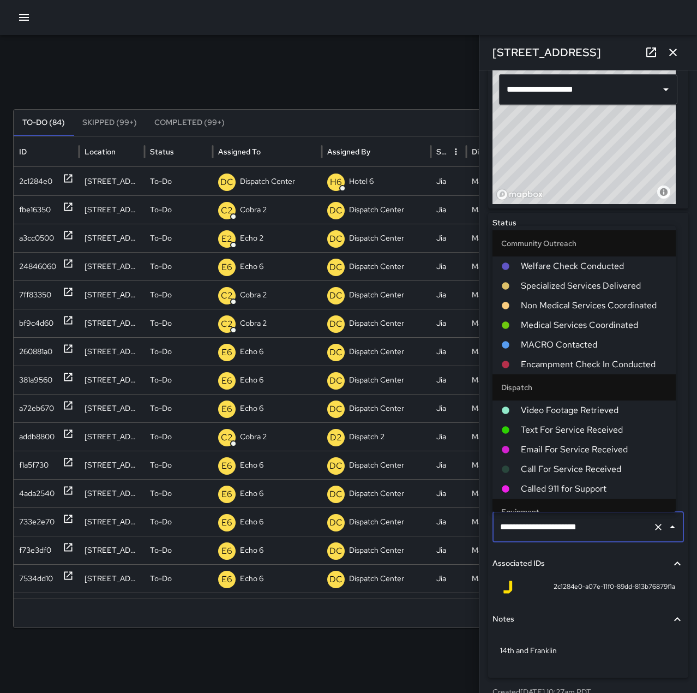
scroll to position [583, 0]
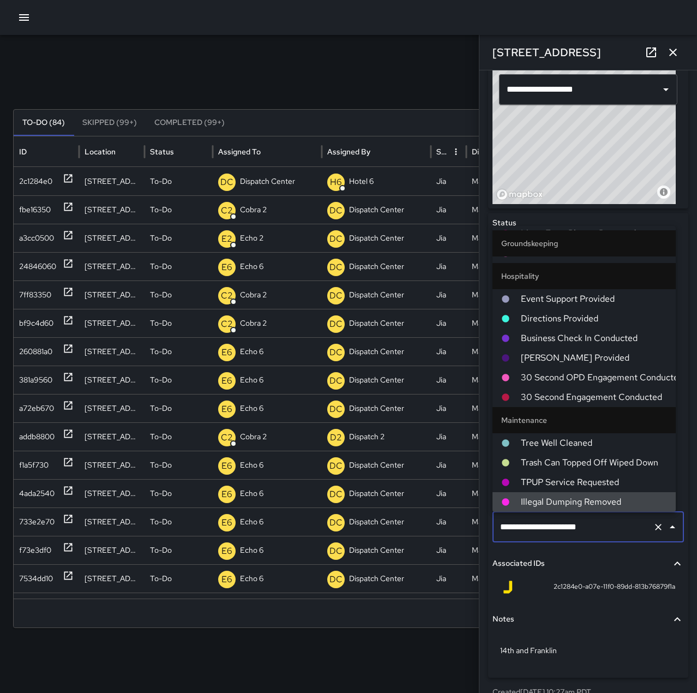
click at [653, 527] on icon "Clear" at bounding box center [658, 527] width 11 height 11
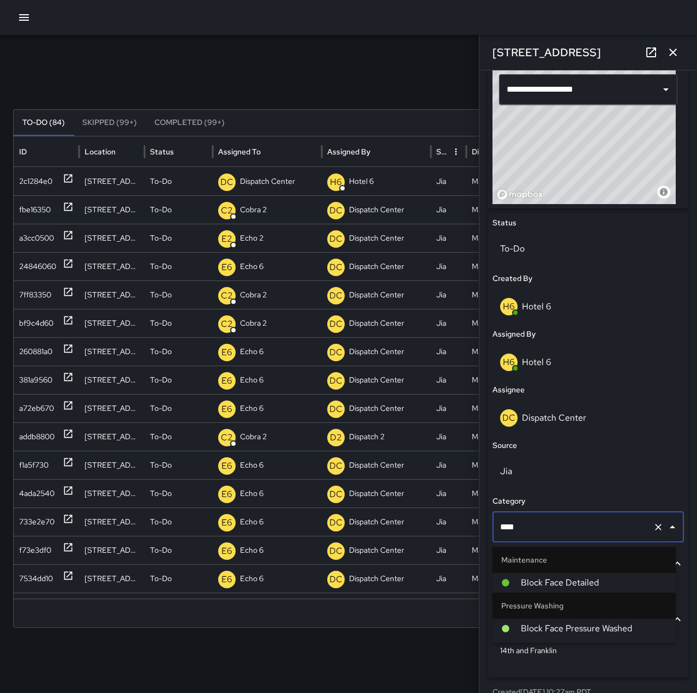
type input "*****"
click at [645, 579] on span "Block Face Detailed" at bounding box center [594, 582] width 146 height 13
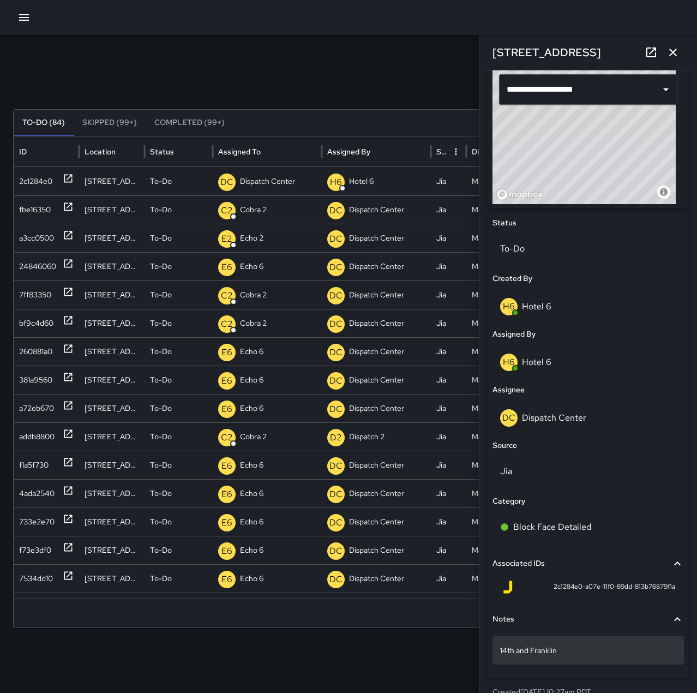
scroll to position [399, 0]
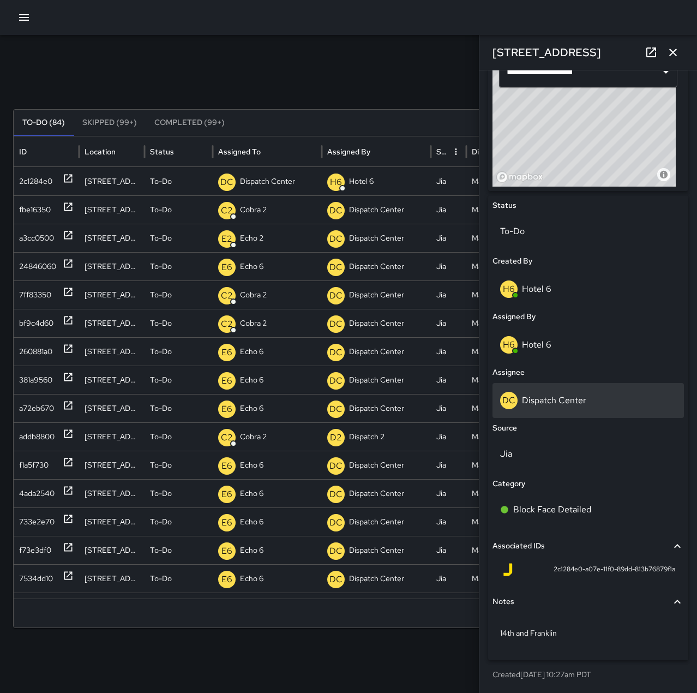
click at [570, 405] on p "Dispatch Center" at bounding box center [554, 399] width 64 height 11
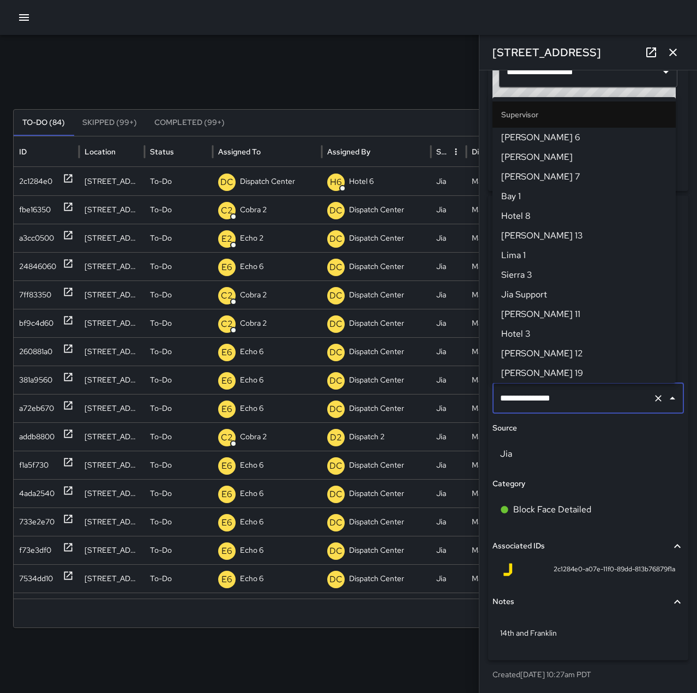
scroll to position [1041, 0]
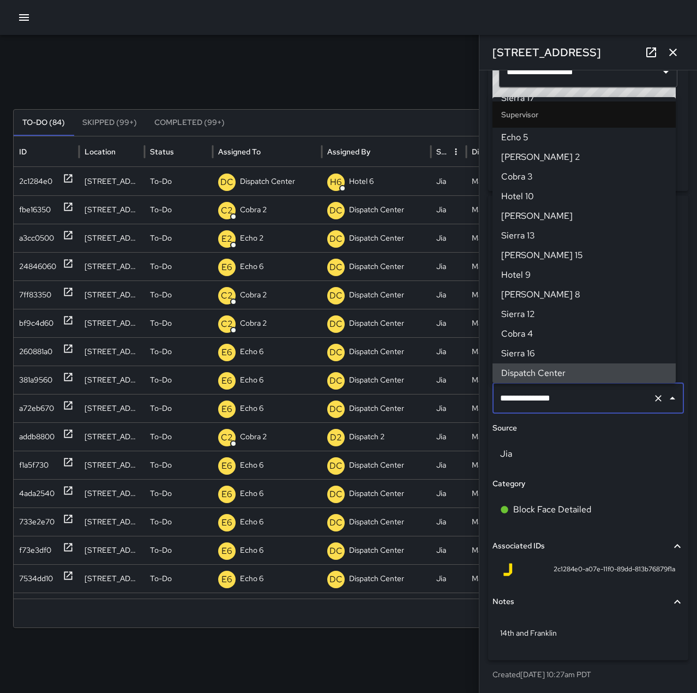
click at [653, 398] on icon "Clear" at bounding box center [658, 398] width 11 height 11
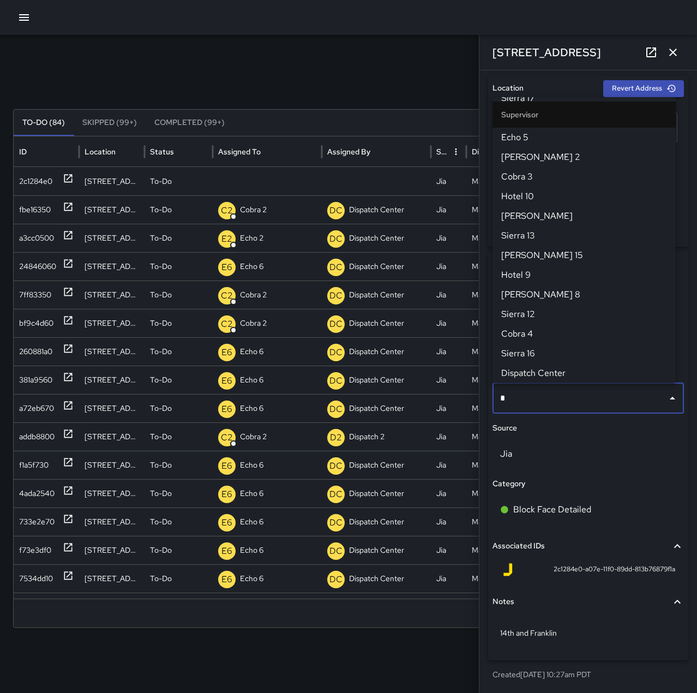
scroll to position [0, 0]
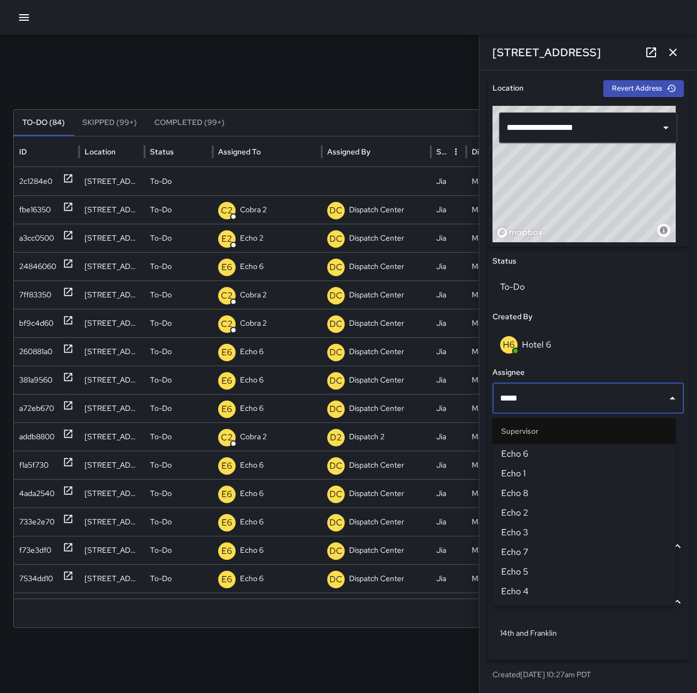
type input "******"
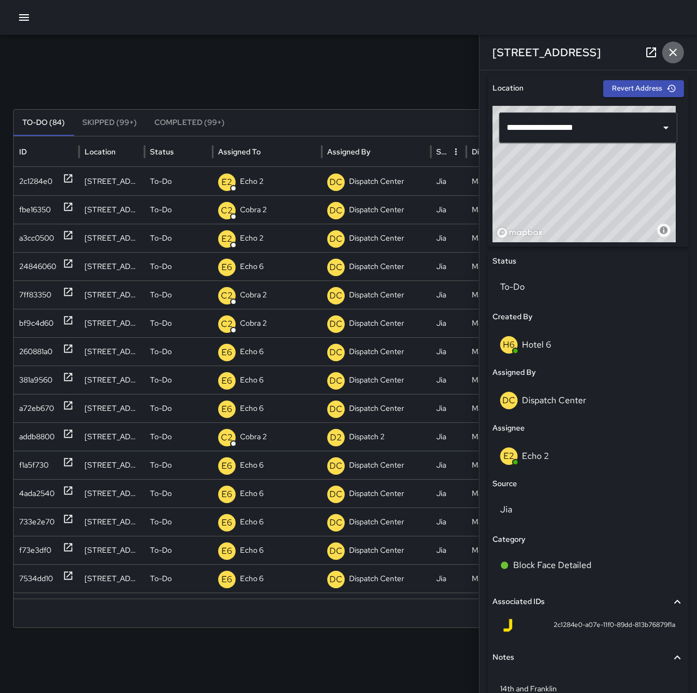
click at [674, 53] on icon "button" at bounding box center [673, 53] width 8 height 8
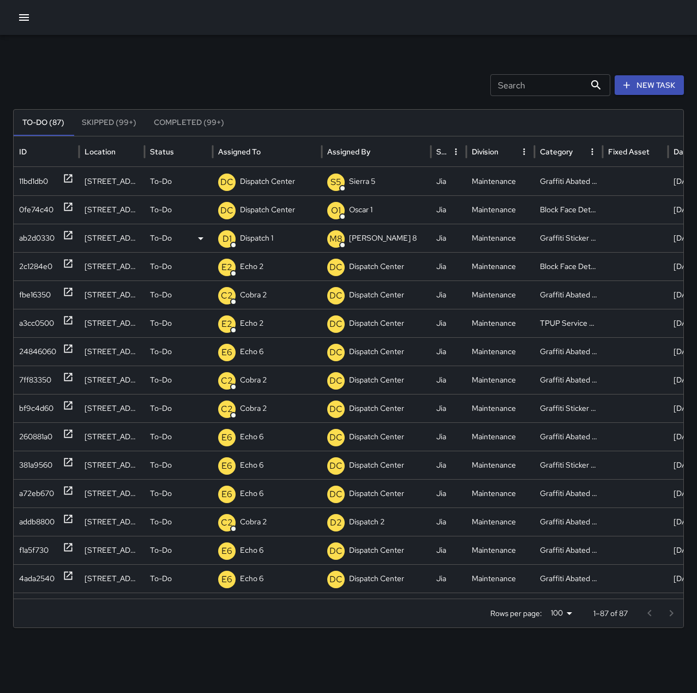
click at [71, 238] on icon at bounding box center [68, 235] width 8 height 8
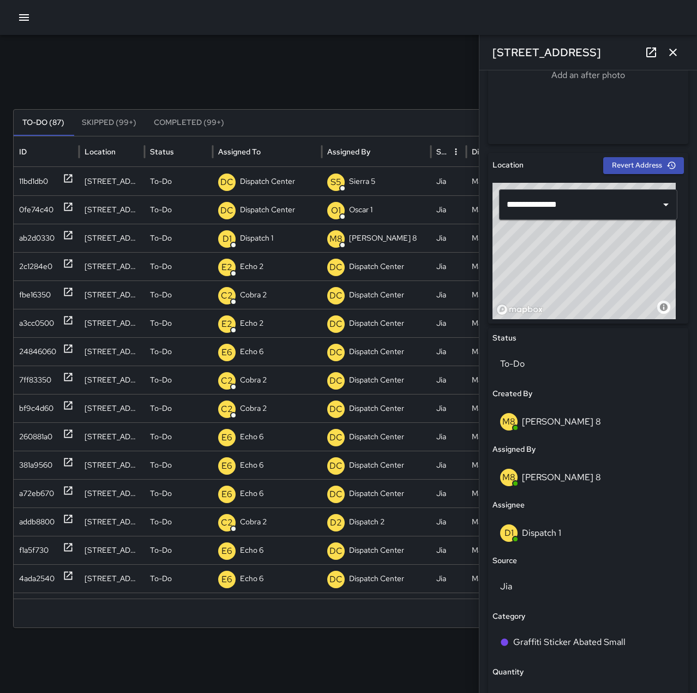
scroll to position [273, 0]
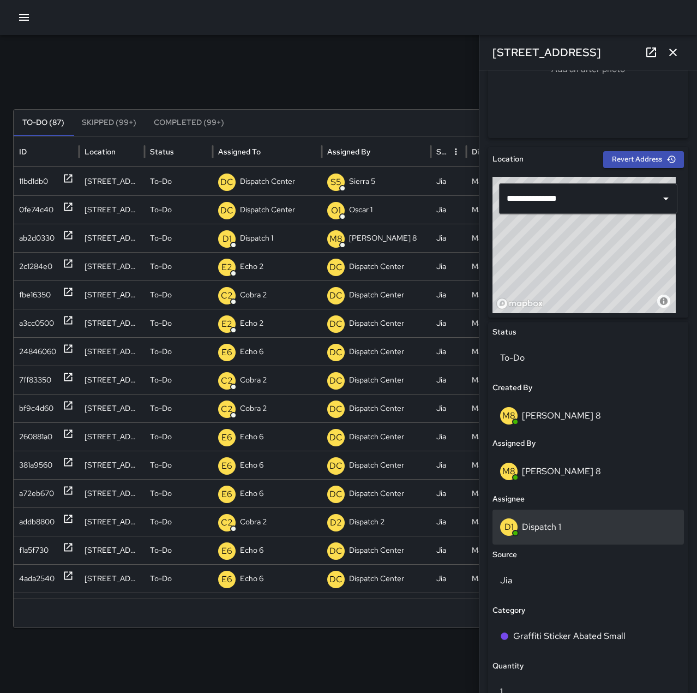
click at [571, 522] on div "D1 Dispatch 1" at bounding box center [588, 526] width 176 height 17
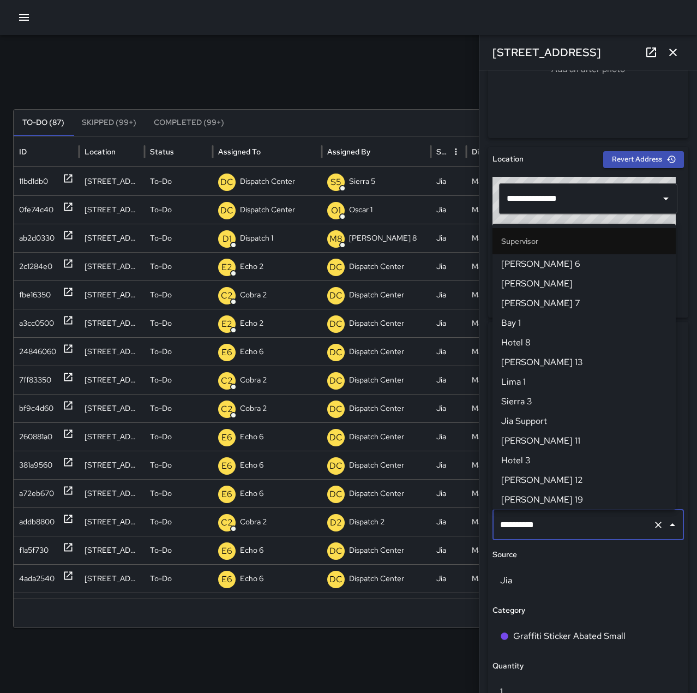
scroll to position [648, 0]
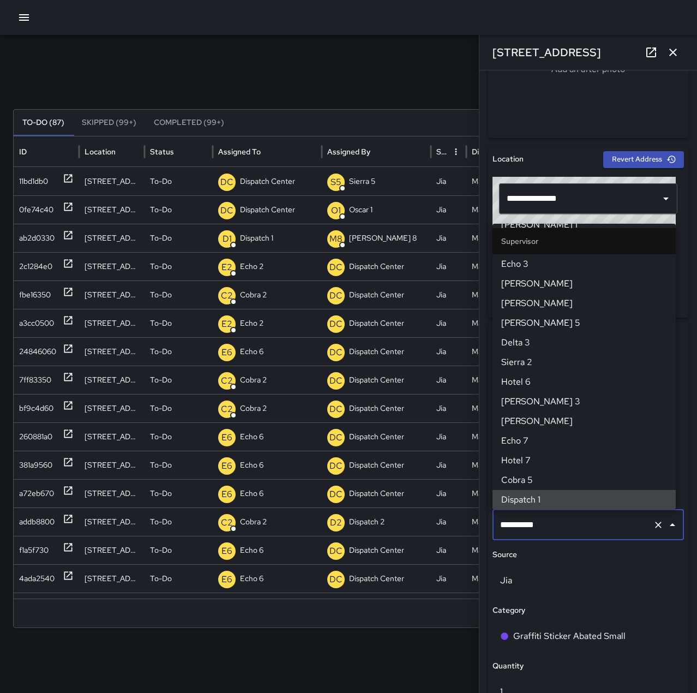
click at [653, 523] on icon "Clear" at bounding box center [658, 524] width 11 height 11
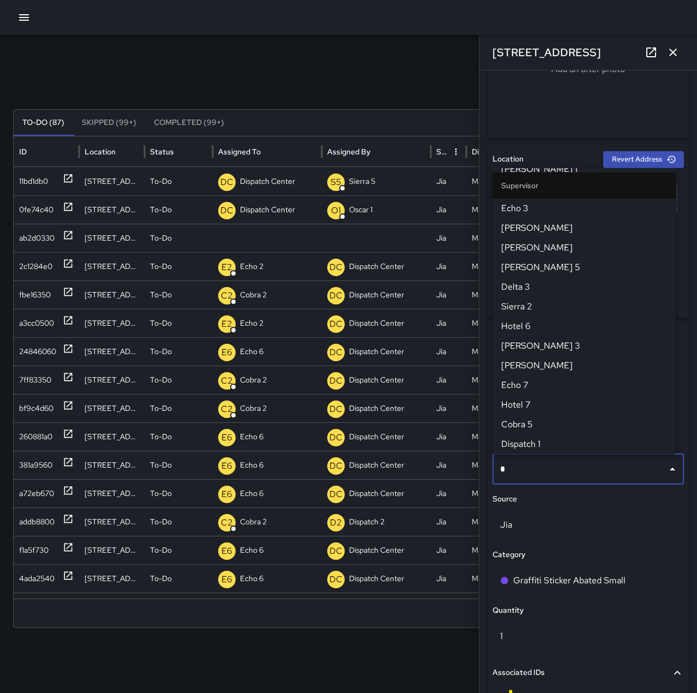
scroll to position [0, 0]
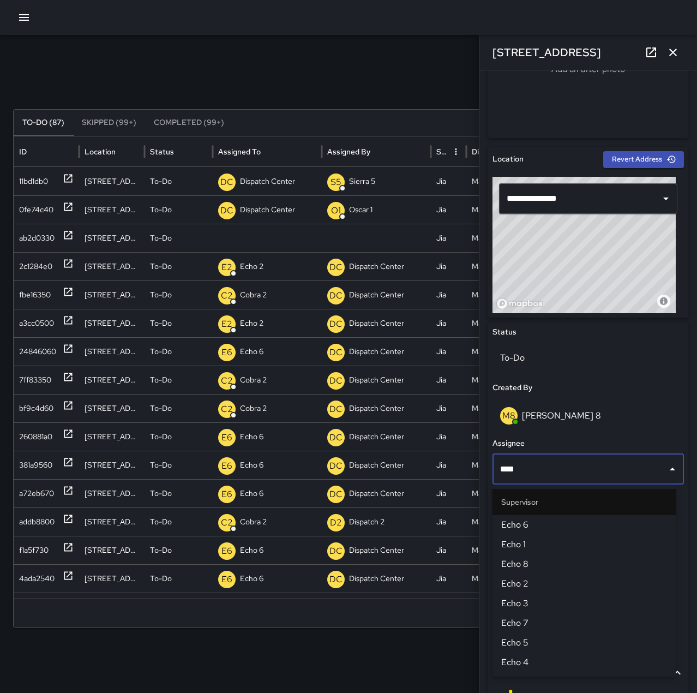
type input "****"
click at [648, 523] on span "Echo 6" at bounding box center [584, 524] width 166 height 13
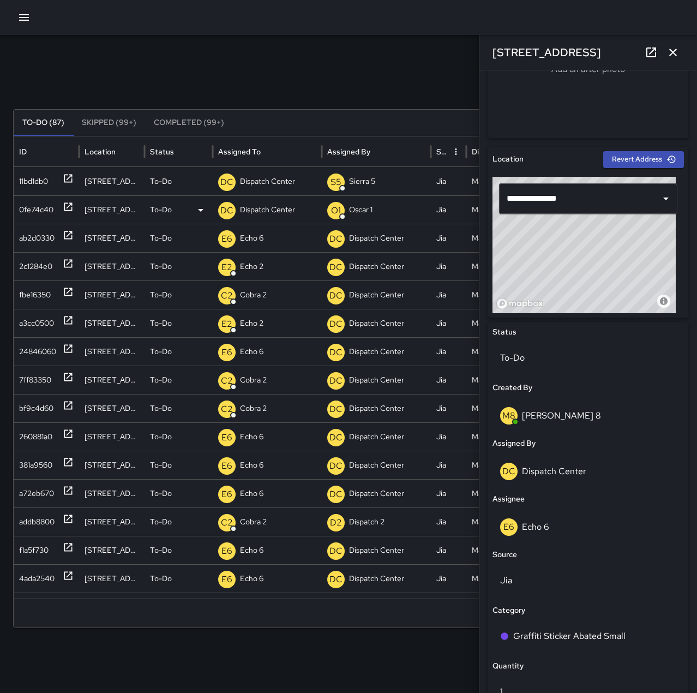
click at [69, 207] on icon at bounding box center [68, 206] width 11 height 11
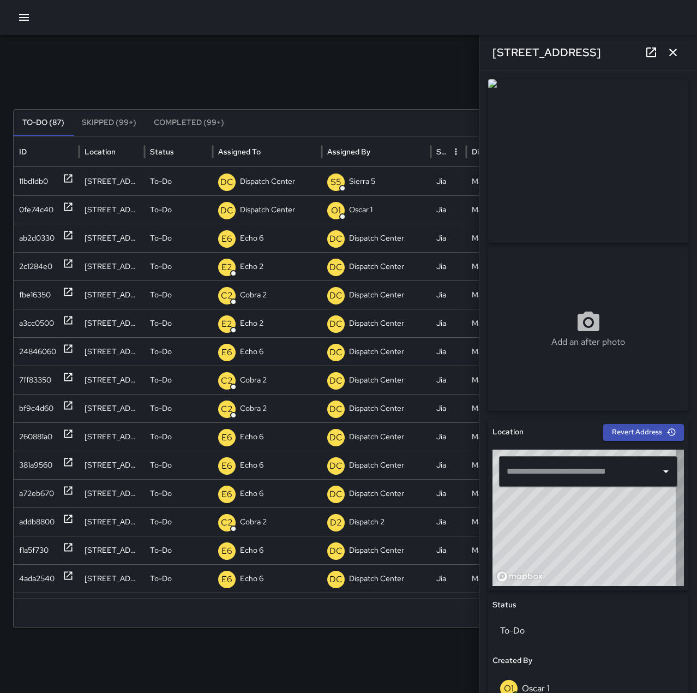
type input "**********"
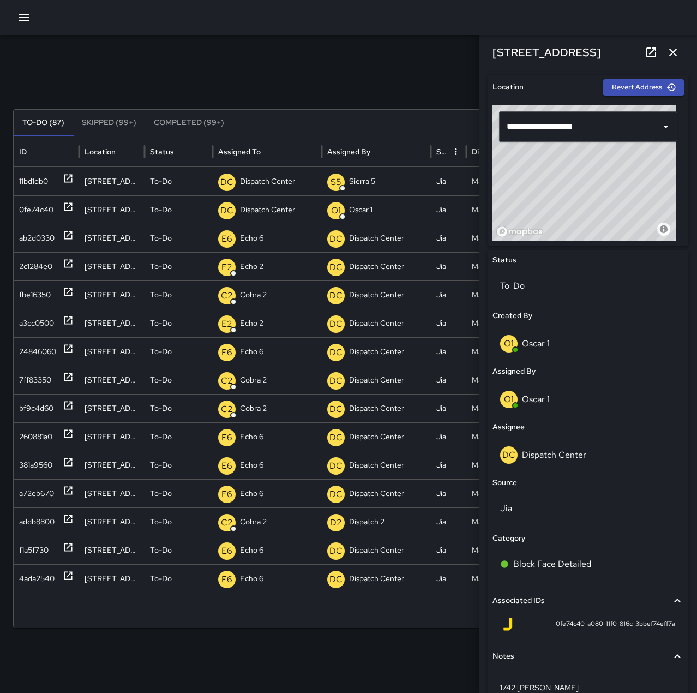
scroll to position [356, 0]
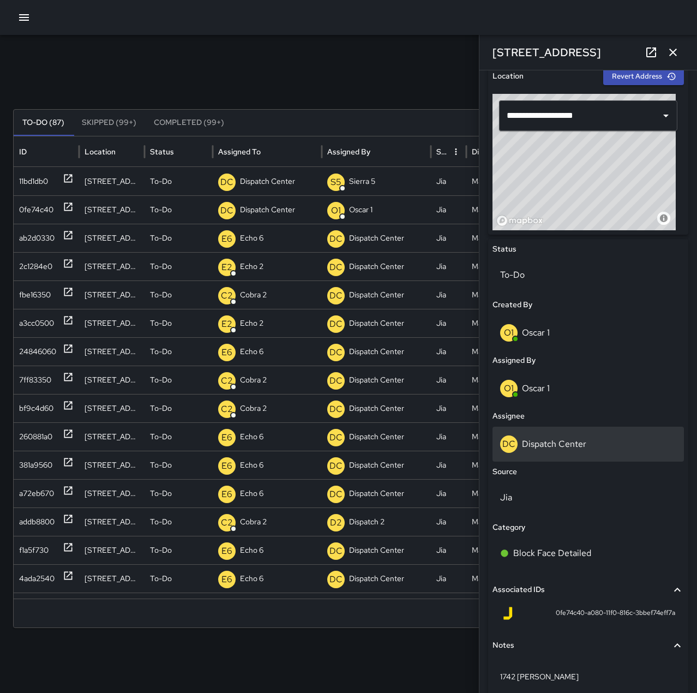
click at [568, 437] on div "DC Dispatch Center" at bounding box center [588, 443] width 176 height 17
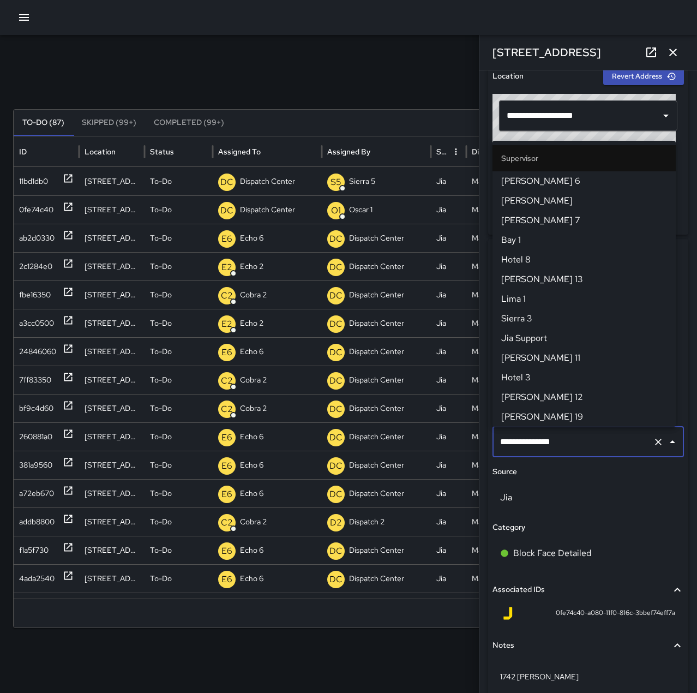
scroll to position [1041, 0]
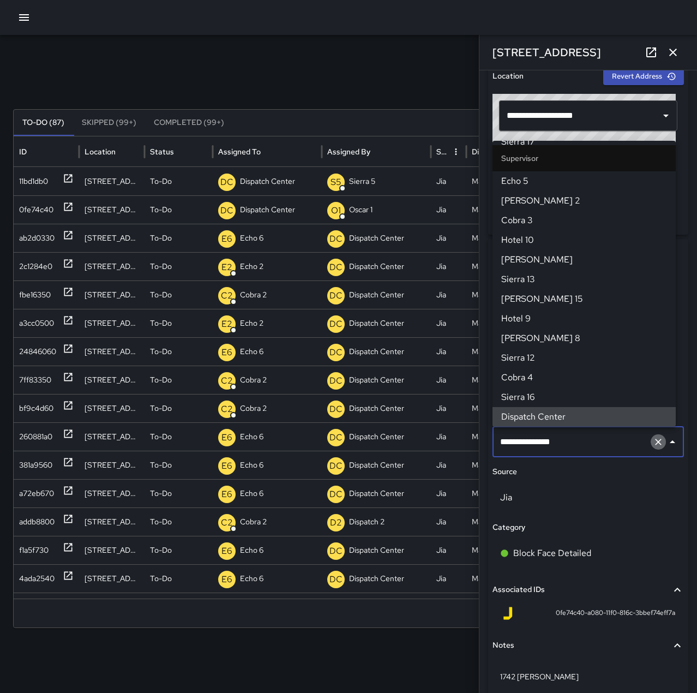
click at [653, 447] on icon "Clear" at bounding box center [658, 441] width 11 height 11
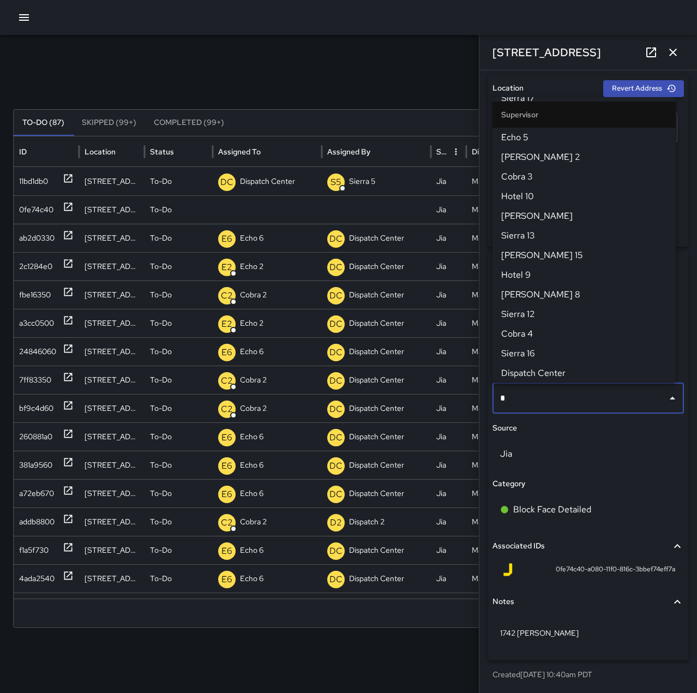
scroll to position [0, 0]
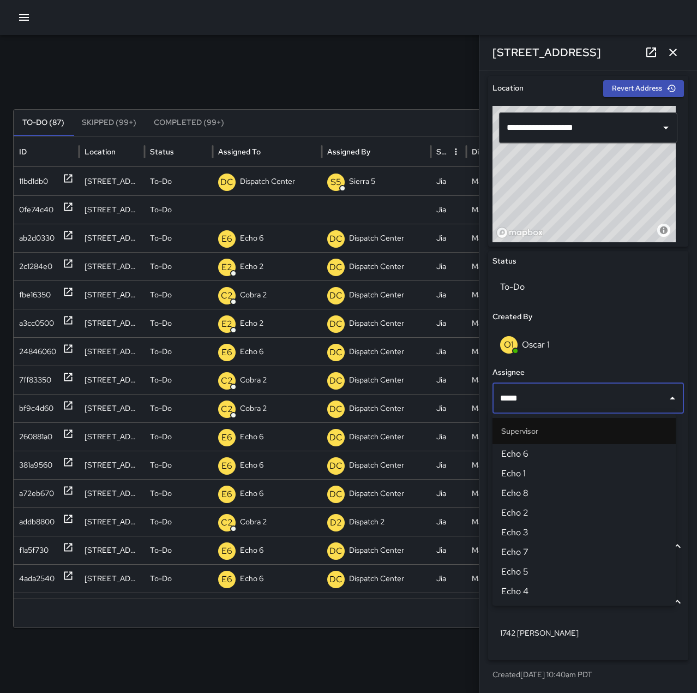
type input "******"
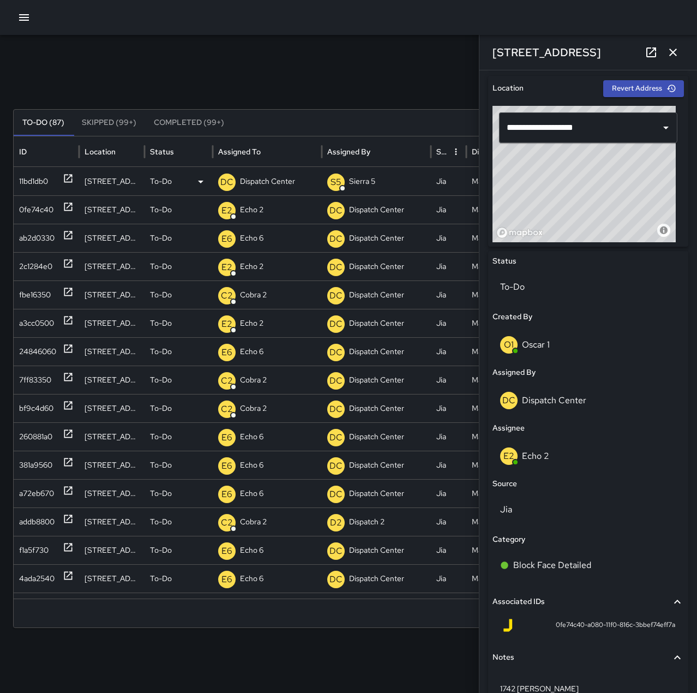
click at [68, 176] on icon at bounding box center [68, 178] width 11 height 11
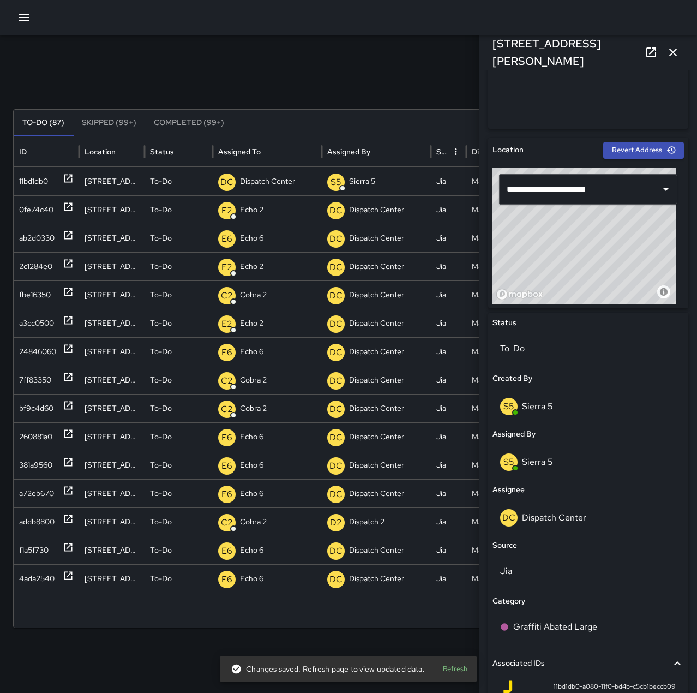
scroll to position [289, 0]
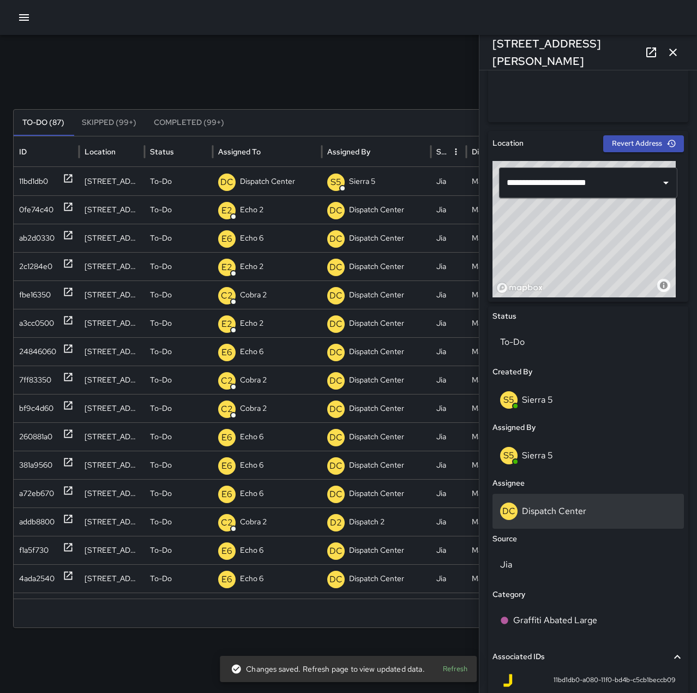
click at [581, 510] on p "Dispatch Center" at bounding box center [554, 510] width 64 height 11
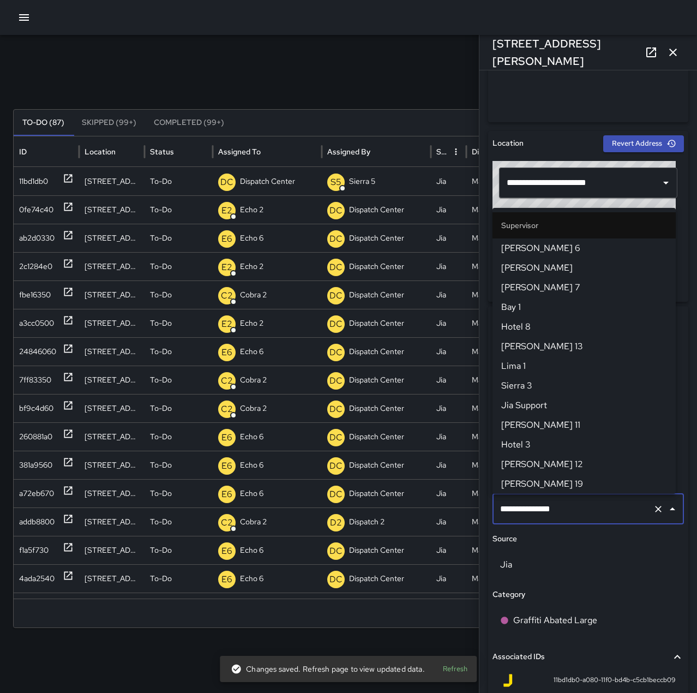
scroll to position [1041, 0]
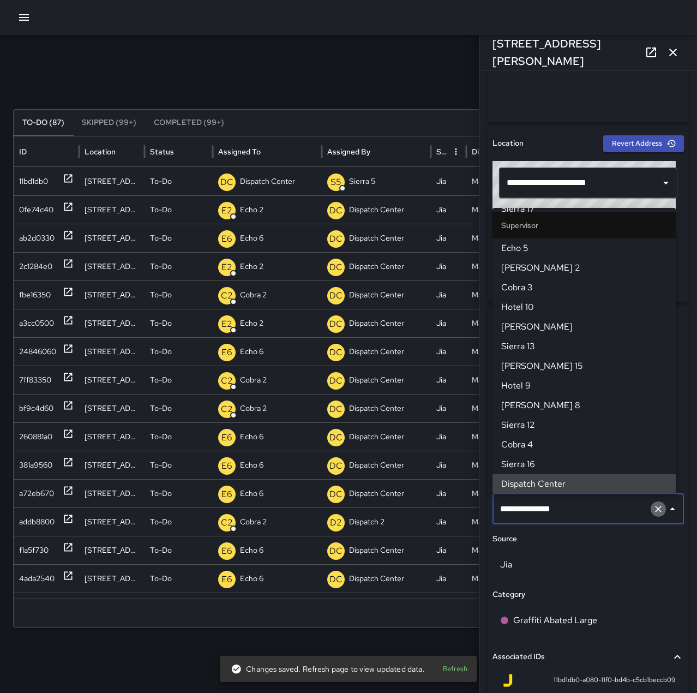
click at [653, 508] on icon "Clear" at bounding box center [658, 509] width 11 height 11
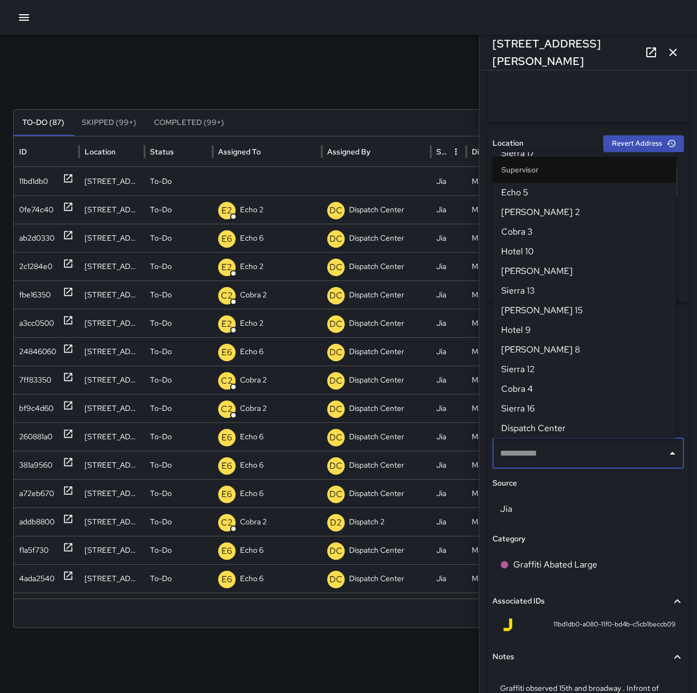
click at [412, 75] on div "Search Search New Task" at bounding box center [348, 85] width 671 height 22
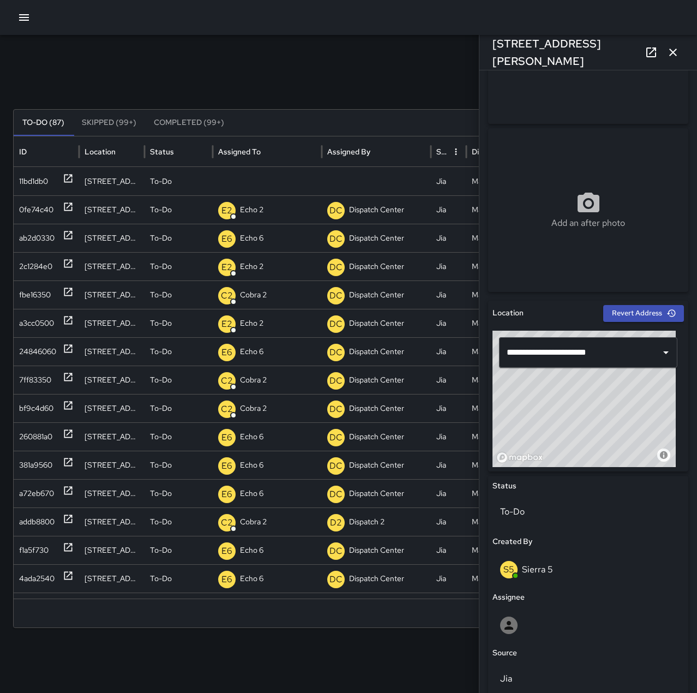
scroll to position [289, 0]
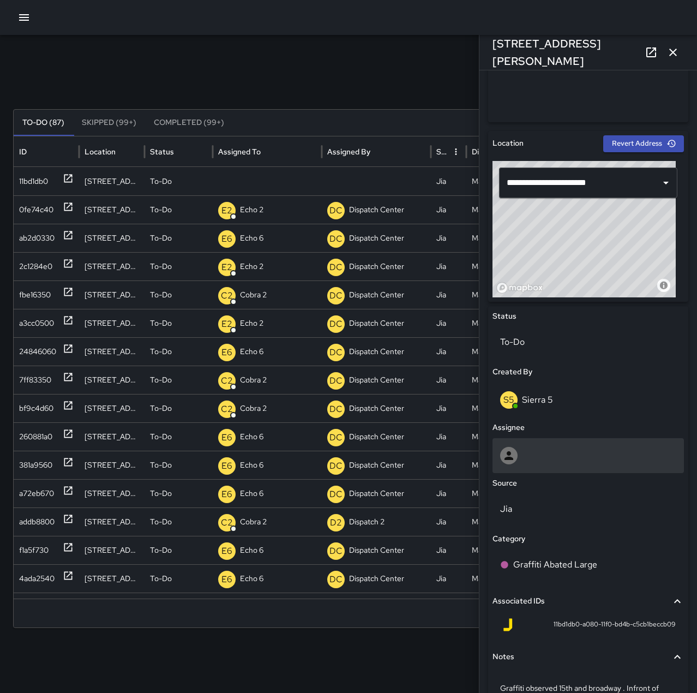
click at [562, 454] on div at bounding box center [588, 455] width 176 height 17
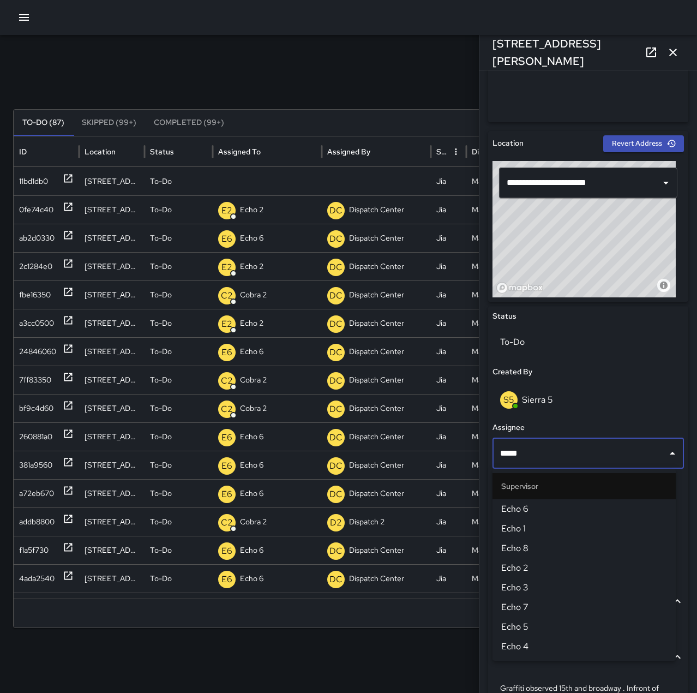
type input "******"
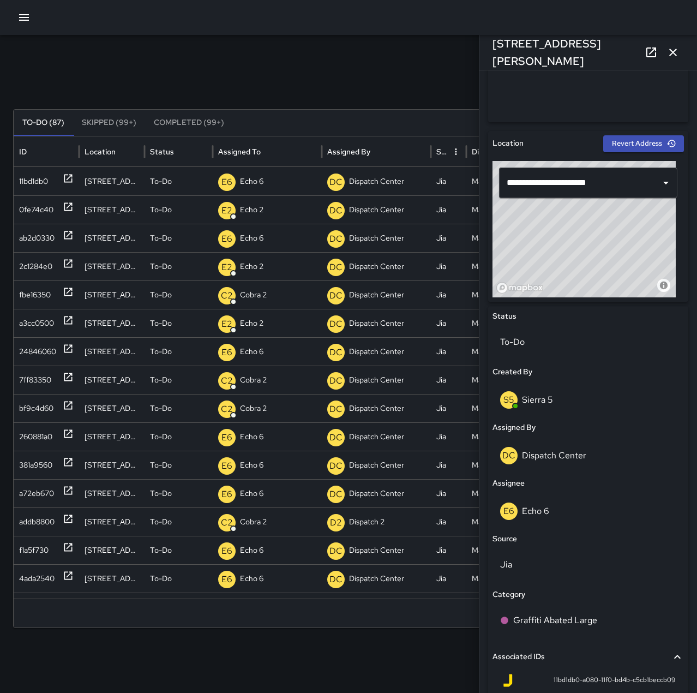
click at [675, 47] on icon "button" at bounding box center [673, 52] width 13 height 13
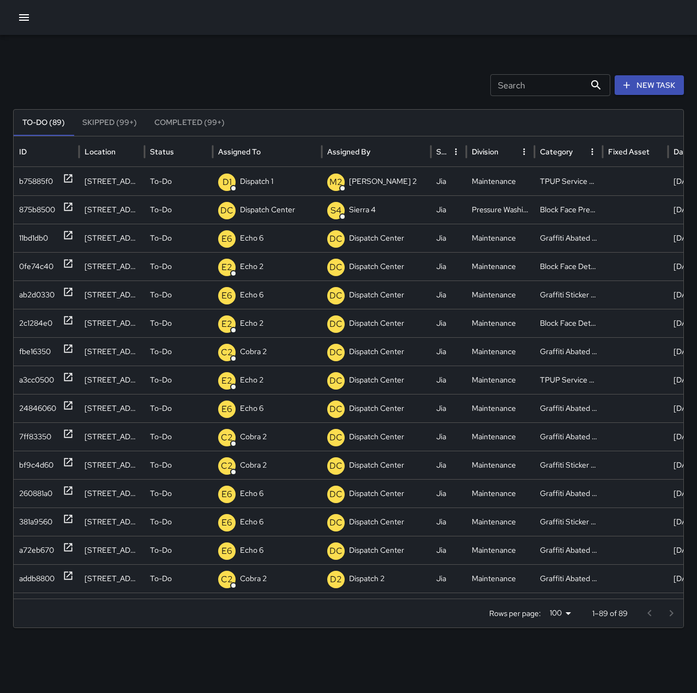
click at [33, 16] on button "button" at bounding box center [24, 18] width 22 height 22
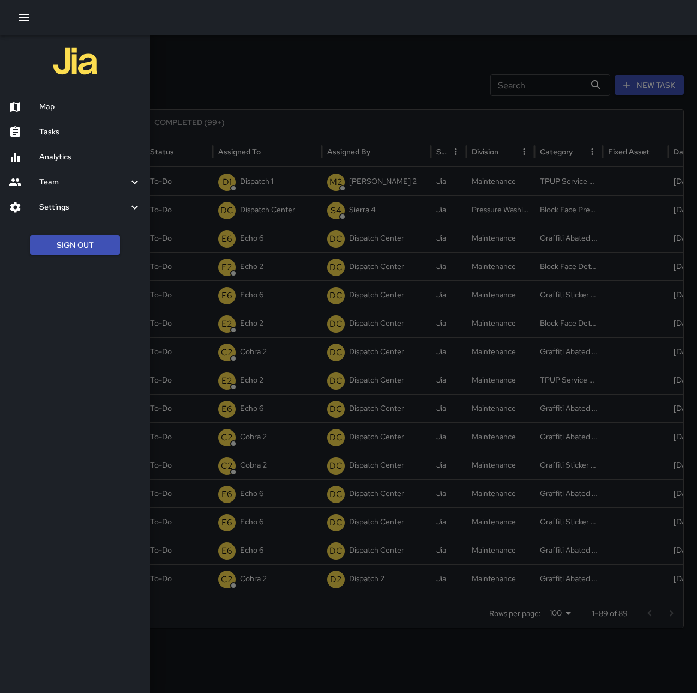
click at [341, 92] on div at bounding box center [348, 346] width 697 height 693
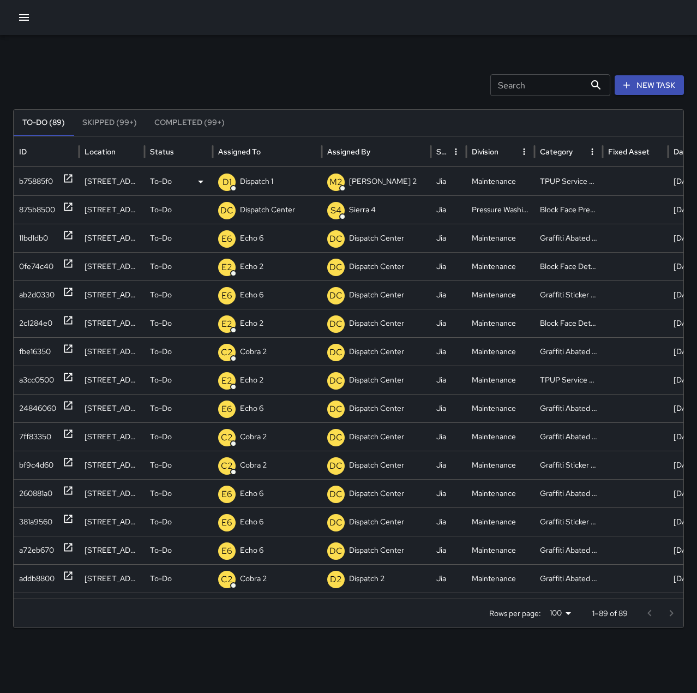
click at [243, 172] on p "Dispatch 1" at bounding box center [256, 181] width 33 height 28
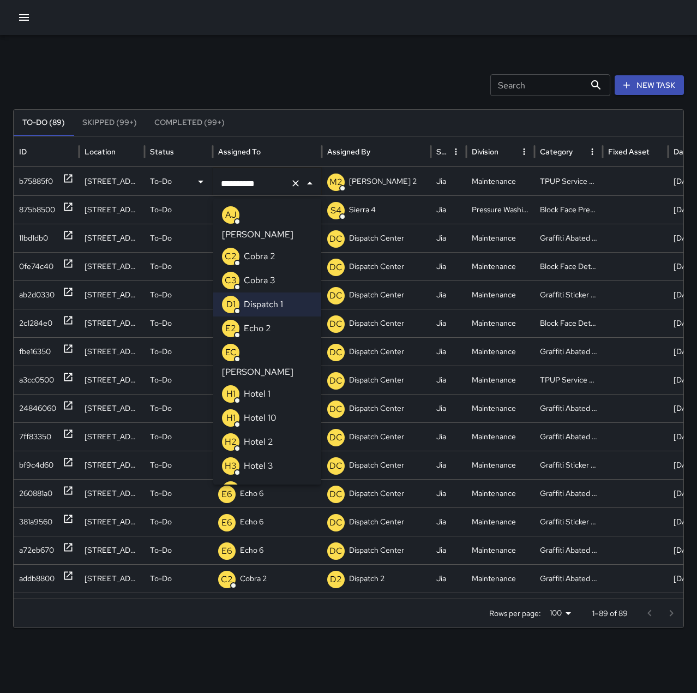
click at [270, 322] on p "Echo 2" at bounding box center [257, 328] width 27 height 13
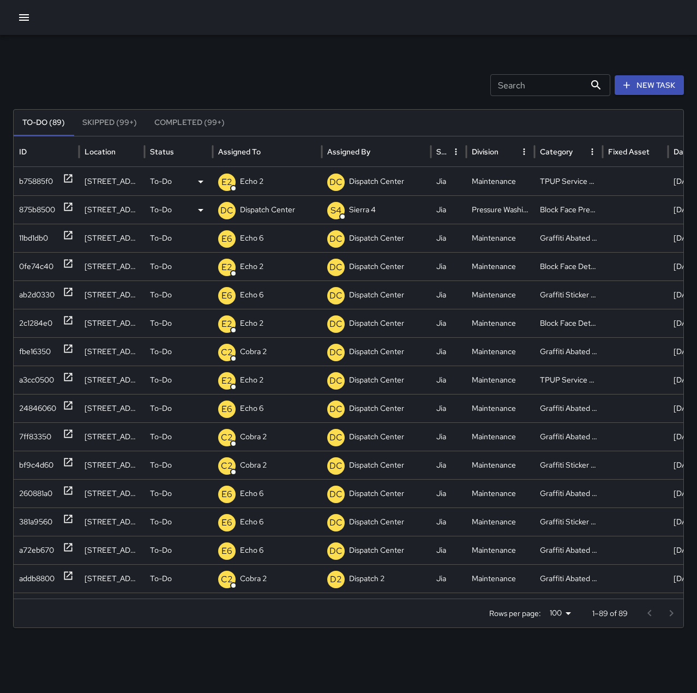
click at [268, 209] on p "Dispatch Center" at bounding box center [267, 210] width 55 height 28
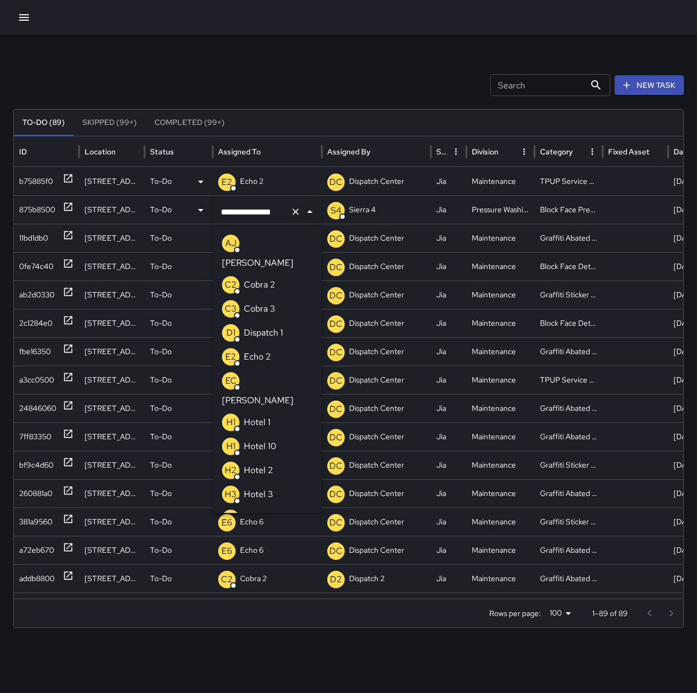
scroll to position [738, 0]
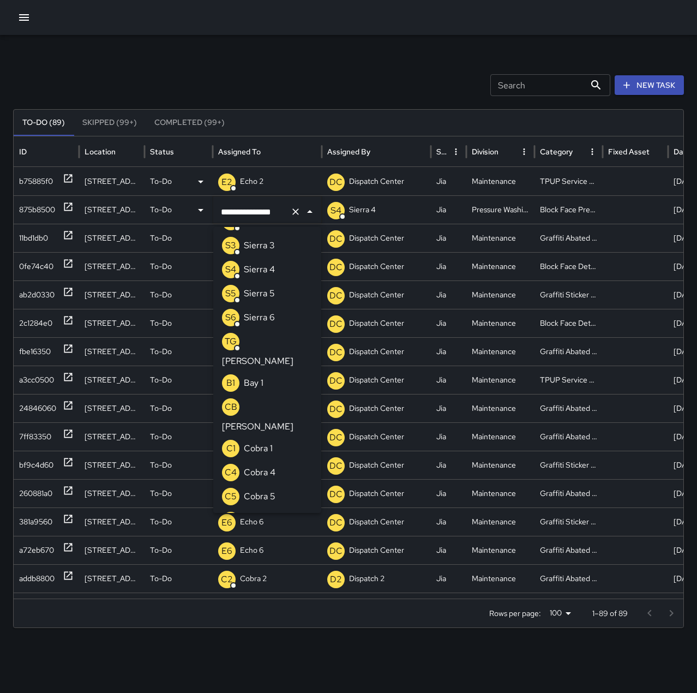
click at [295, 211] on icon "Clear" at bounding box center [295, 211] width 7 height 7
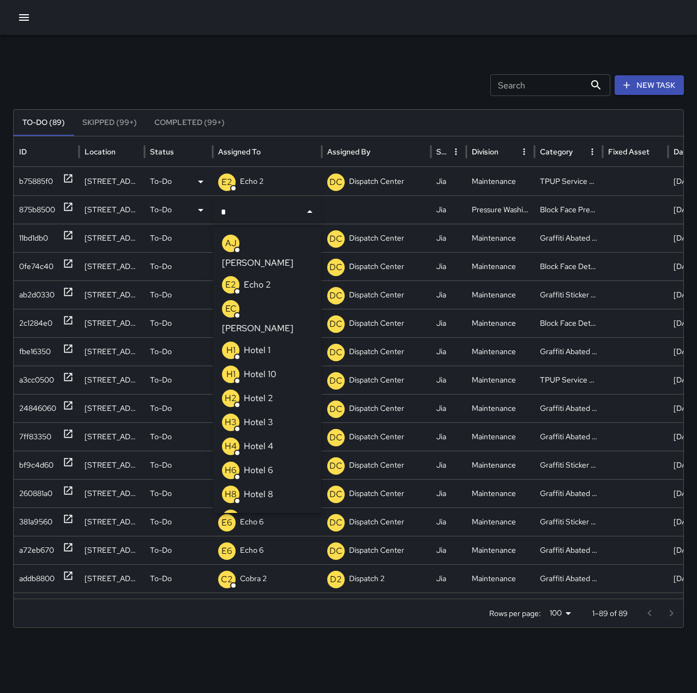
type input "**"
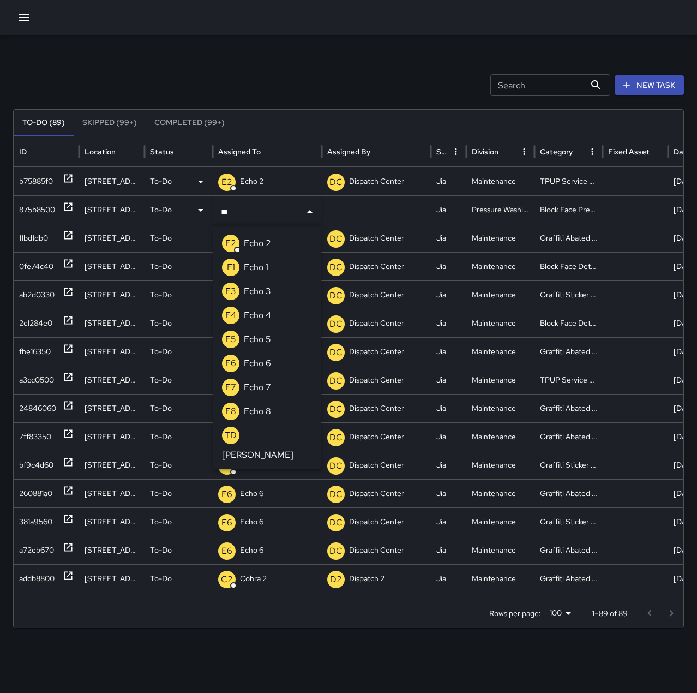
click at [279, 362] on li "E6 Echo 6" at bounding box center [267, 363] width 108 height 24
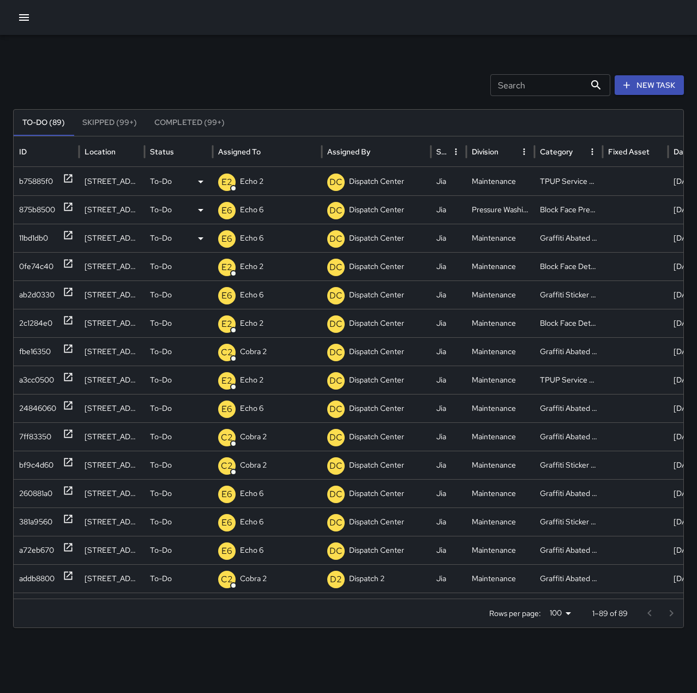
click at [255, 235] on p "Echo 6" at bounding box center [251, 238] width 23 height 28
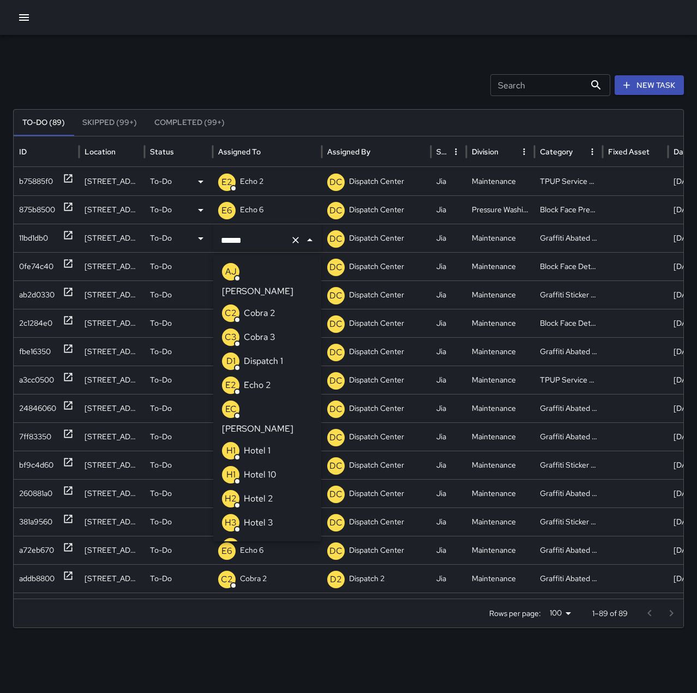
scroll to position [858, 0]
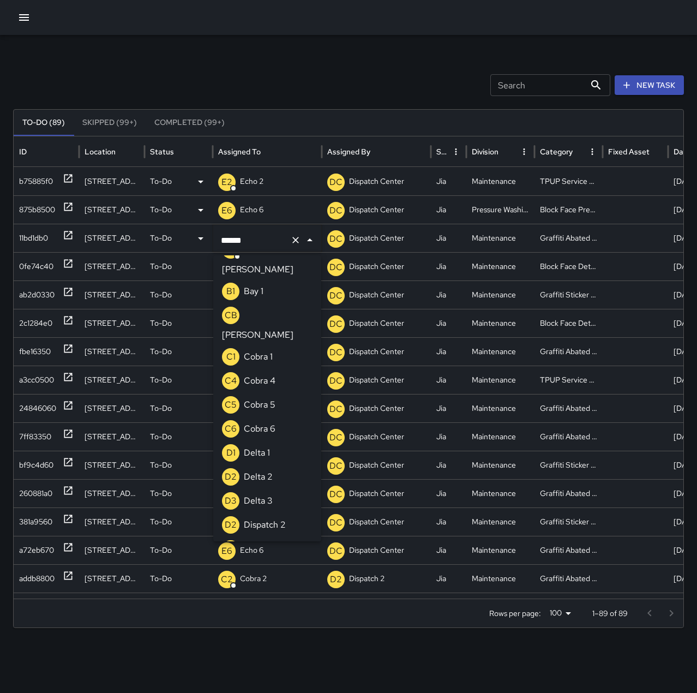
type input "****"
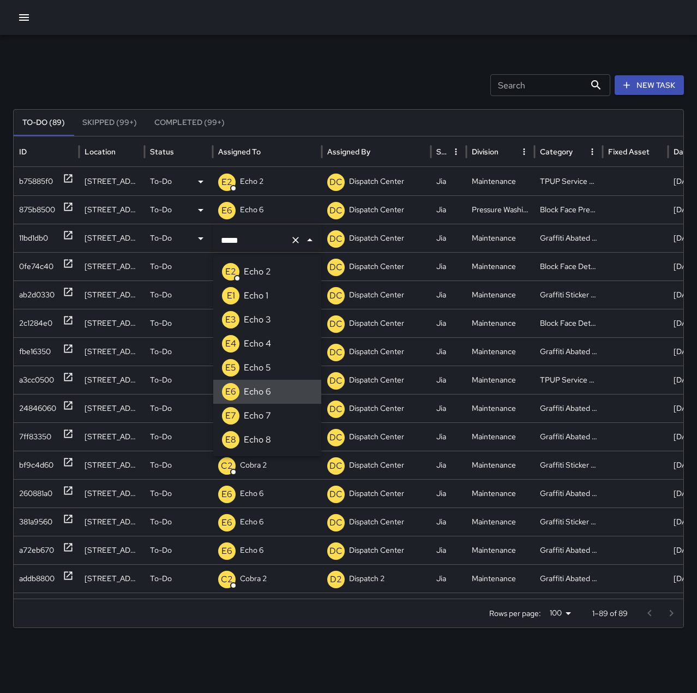
scroll to position [0, 0]
click at [281, 360] on li "E5 Echo 5" at bounding box center [267, 368] width 108 height 24
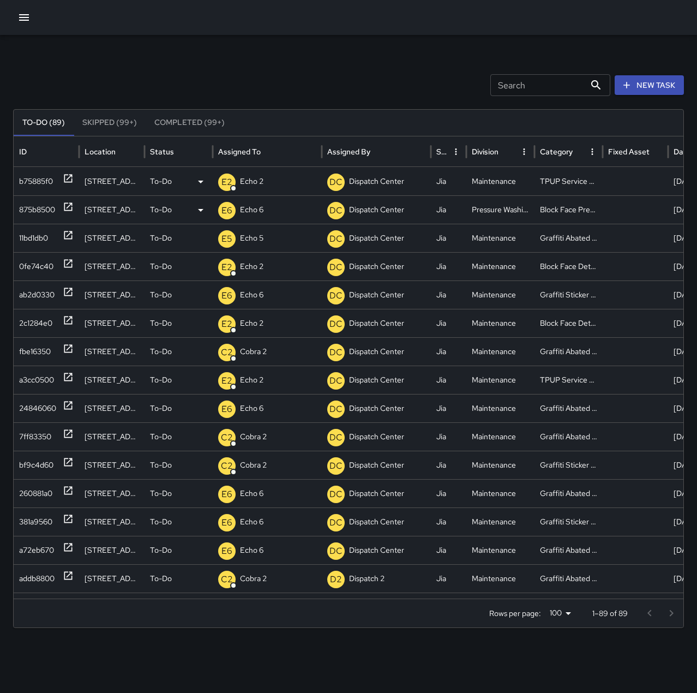
click at [245, 68] on div "Search Search New Task To-Do (89) Skipped (99+) Completed (99+) ID Location Sta…" at bounding box center [348, 344] width 697 height 619
click at [11, 18] on div at bounding box center [348, 17] width 697 height 35
click at [18, 17] on icon "button" at bounding box center [23, 17] width 13 height 13
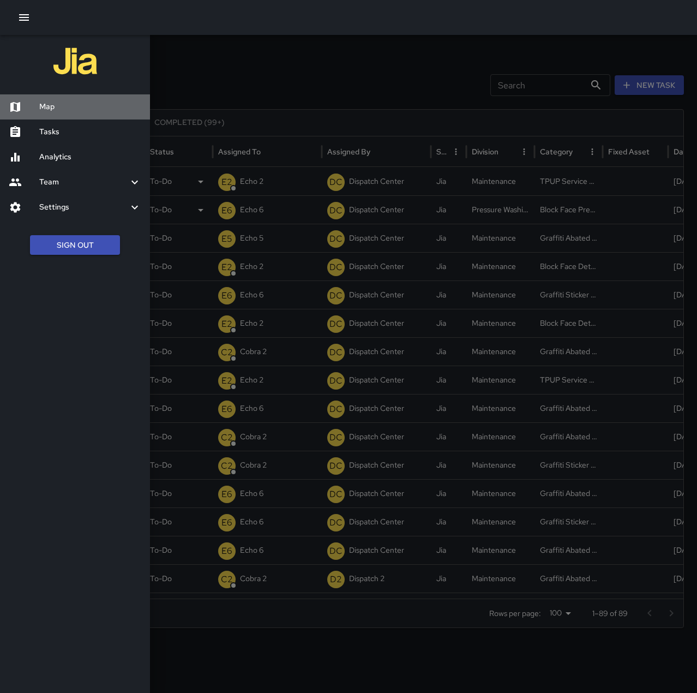
click at [67, 104] on h6 "Map" at bounding box center [90, 107] width 102 height 12
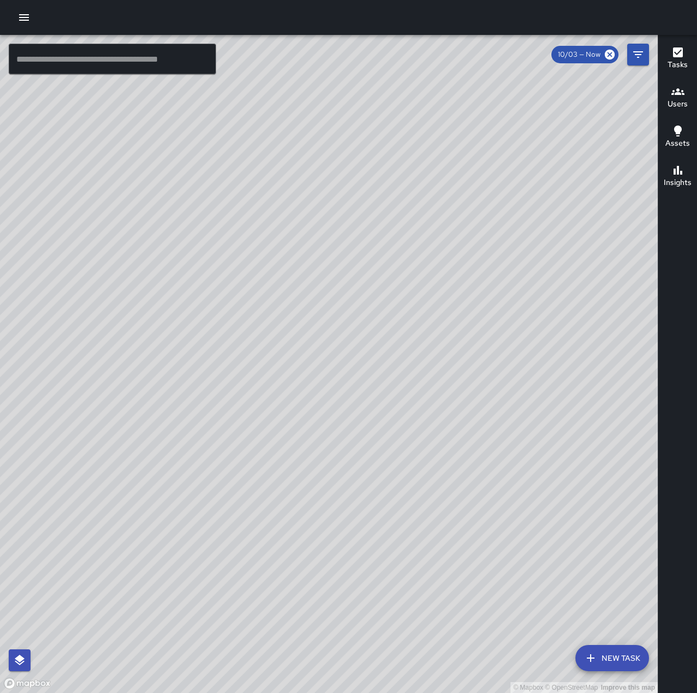
drag, startPoint x: 184, startPoint y: 546, endPoint x: 355, endPoint y: 379, distance: 238.8
click at [355, 379] on div "© Mapbox © OpenStreetMap Improve this map" at bounding box center [329, 364] width 658 height 658
drag, startPoint x: 408, startPoint y: 233, endPoint x: 311, endPoint y: 345, distance: 147.7
click at [311, 345] on div "© Mapbox © OpenStreetMap Improve this map" at bounding box center [329, 364] width 658 height 658
drag, startPoint x: 445, startPoint y: 283, endPoint x: 283, endPoint y: 387, distance: 193.1
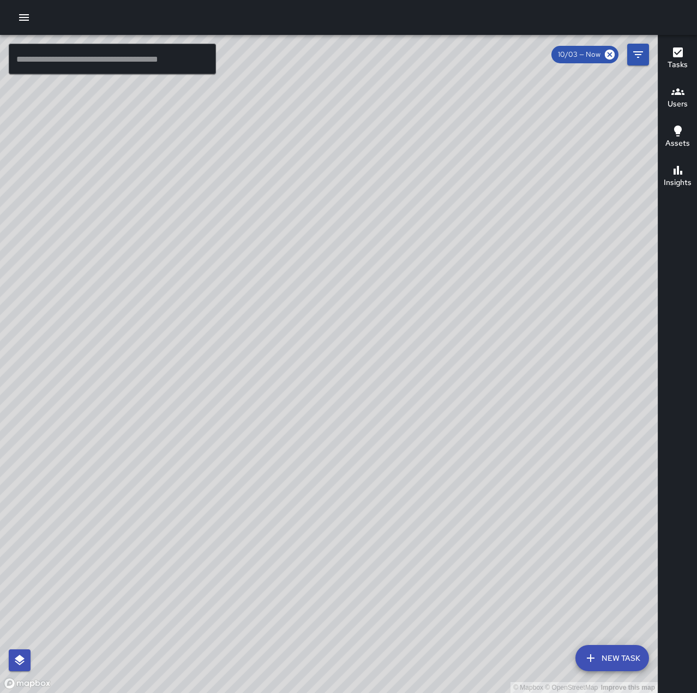
click at [283, 387] on div "© Mapbox © OpenStreetMap Improve this map" at bounding box center [329, 364] width 658 height 658
drag, startPoint x: 385, startPoint y: 420, endPoint x: 382, endPoint y: 490, distance: 70.4
click at [382, 490] on div "© Mapbox © OpenStreetMap Improve this map" at bounding box center [329, 364] width 658 height 658
click at [23, 11] on icon "button" at bounding box center [23, 17] width 13 height 13
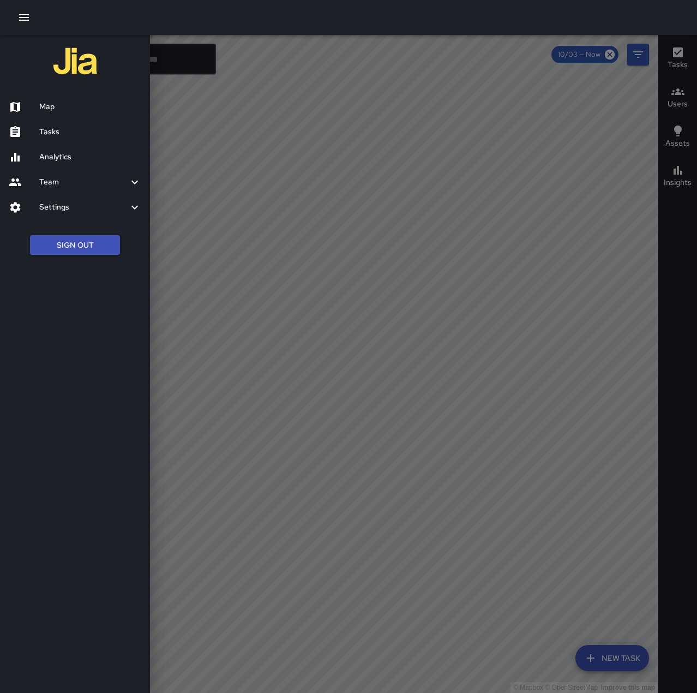
click at [284, 179] on div at bounding box center [348, 346] width 697 height 693
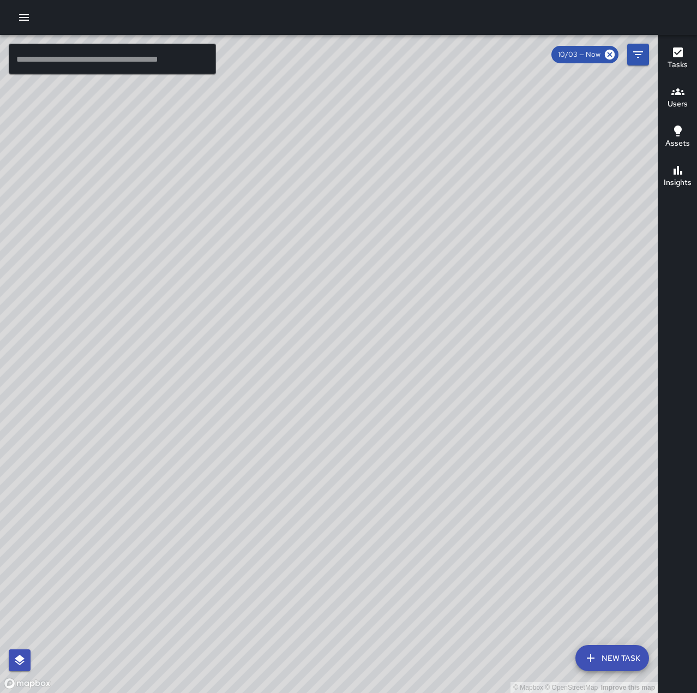
click at [23, 19] on icon "button" at bounding box center [23, 17] width 13 height 13
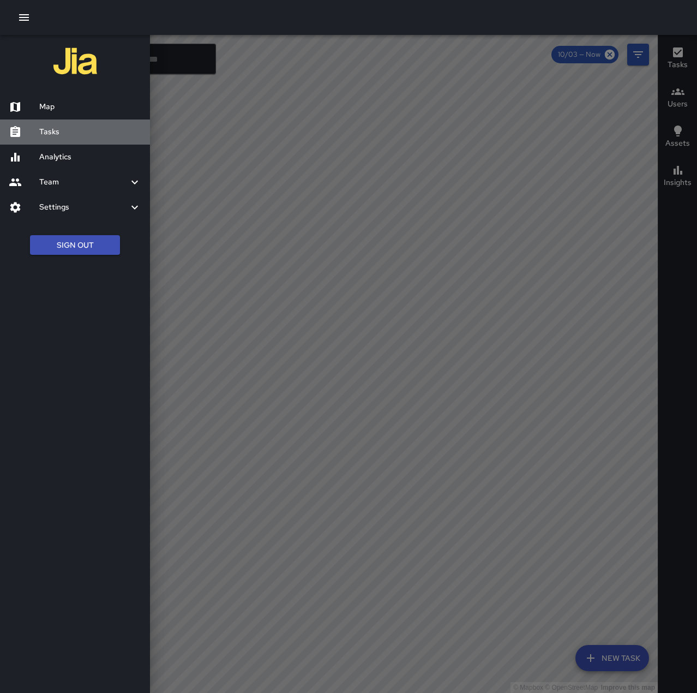
click at [64, 132] on h6 "Tasks" at bounding box center [90, 132] width 102 height 12
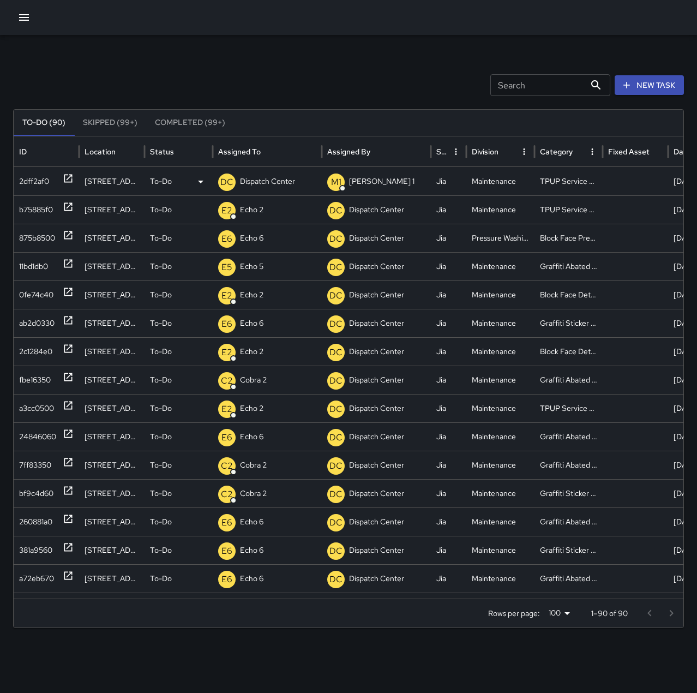
click at [270, 178] on p "Dispatch Center" at bounding box center [267, 181] width 55 height 28
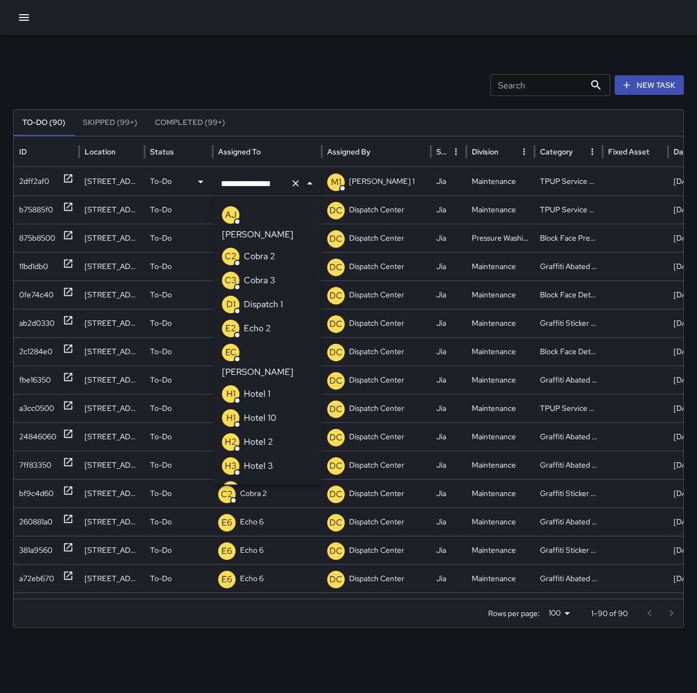
scroll to position [738, 0]
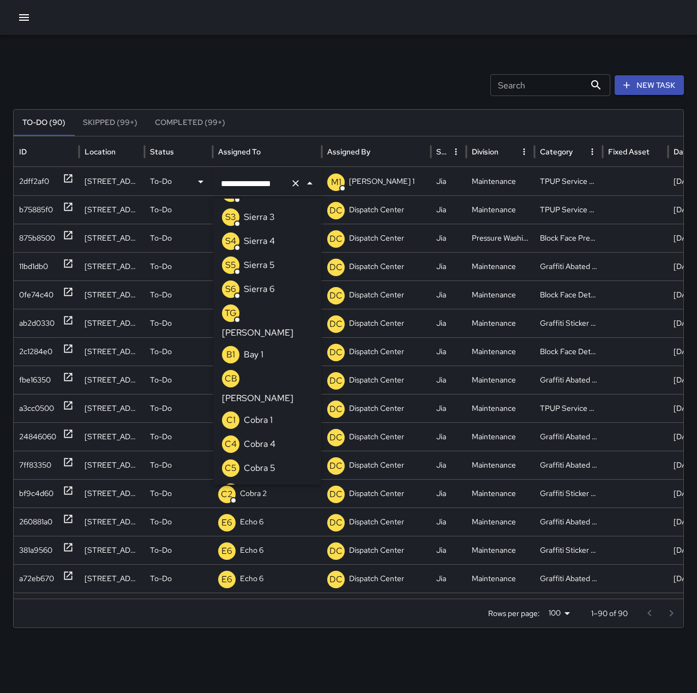
click at [298, 181] on icon "Clear" at bounding box center [295, 183] width 7 height 7
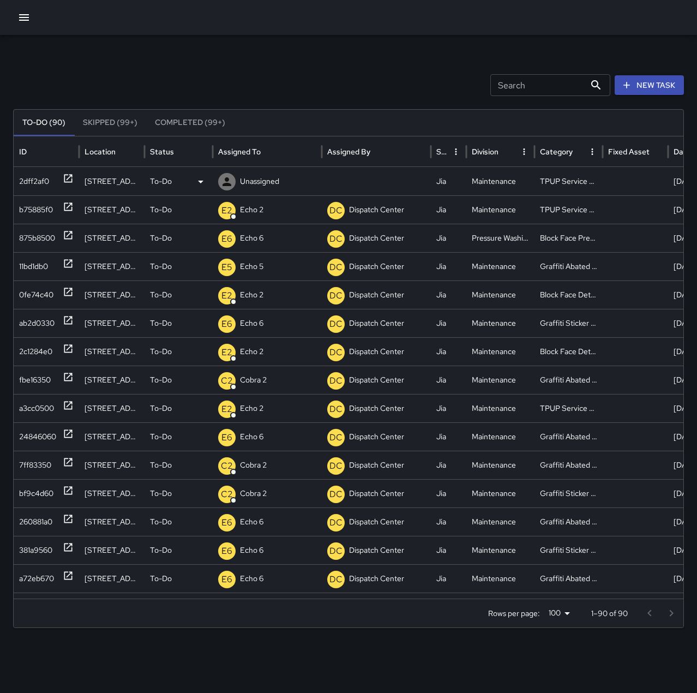
click at [248, 182] on p "Unassigned" at bounding box center [259, 181] width 39 height 28
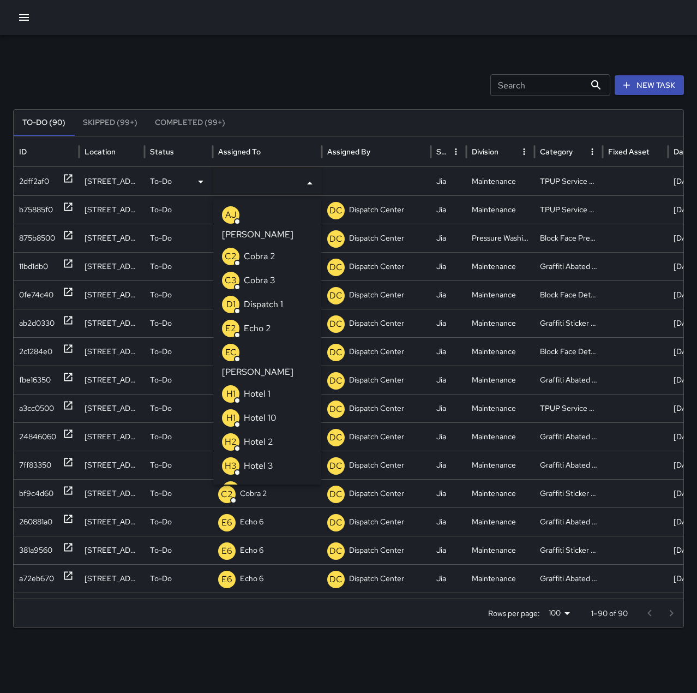
click at [279, 316] on li "E2 Echo 2" at bounding box center [267, 328] width 108 height 24
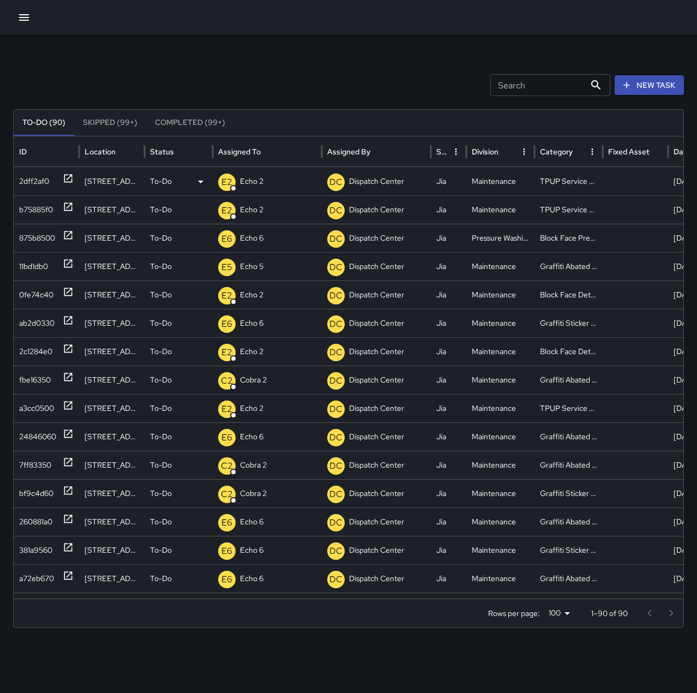
click at [299, 88] on div "Search Search New Task" at bounding box center [348, 85] width 671 height 22
click at [37, 19] on div at bounding box center [348, 17] width 697 height 35
click at [29, 18] on button "button" at bounding box center [24, 18] width 22 height 22
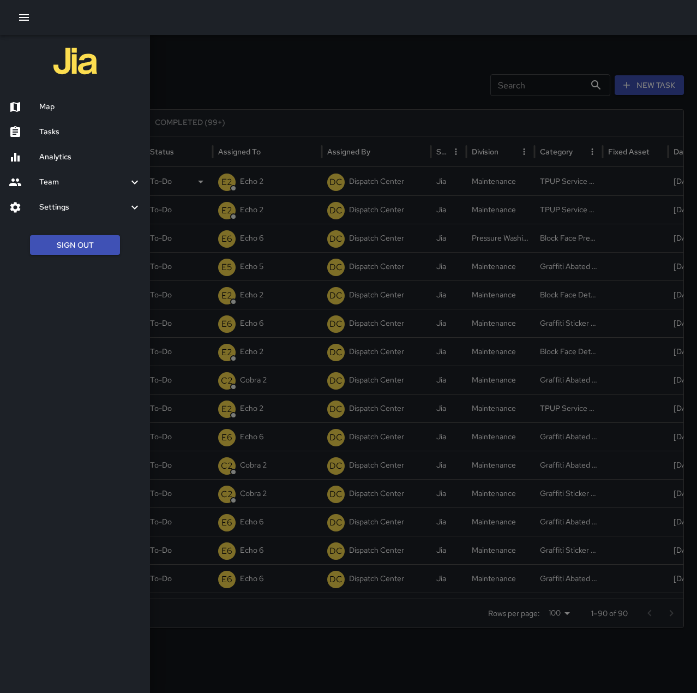
click at [63, 105] on h6 "Map" at bounding box center [90, 107] width 102 height 12
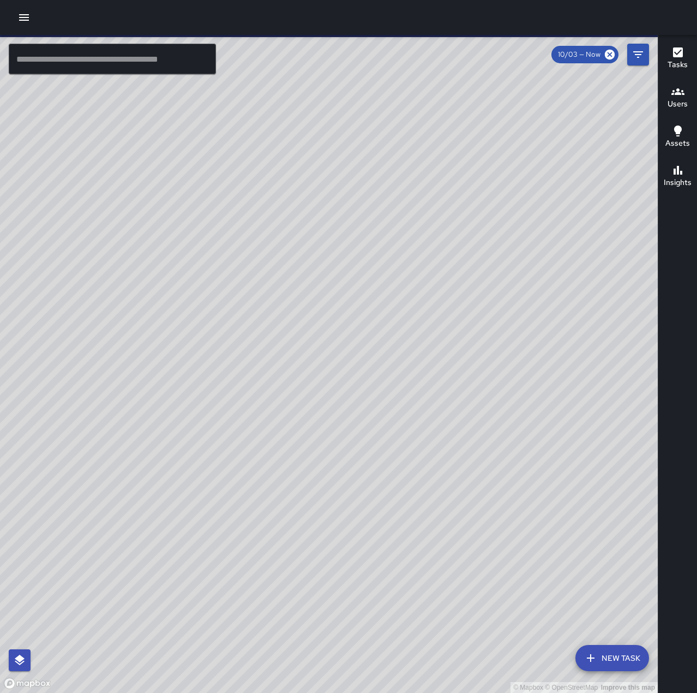
drag, startPoint x: 442, startPoint y: 356, endPoint x: 412, endPoint y: 208, distance: 151.0
click at [412, 208] on div "© Mapbox © OpenStreetMap Improve this map" at bounding box center [329, 364] width 658 height 658
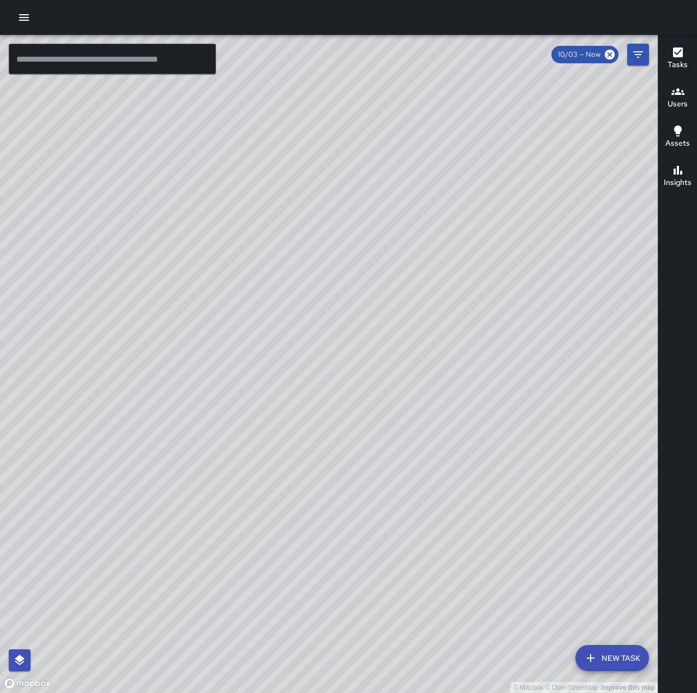
drag, startPoint x: 364, startPoint y: 186, endPoint x: 391, endPoint y: 268, distance: 86.6
click at [391, 268] on div "© Mapbox © OpenStreetMap Improve this map" at bounding box center [329, 364] width 658 height 658
drag, startPoint x: 457, startPoint y: 285, endPoint x: 459, endPoint y: 303, distance: 18.2
click at [459, 303] on div "© Mapbox © OpenStreetMap Improve this map" at bounding box center [329, 364] width 658 height 658
